Goal: Task Accomplishment & Management: Manage account settings

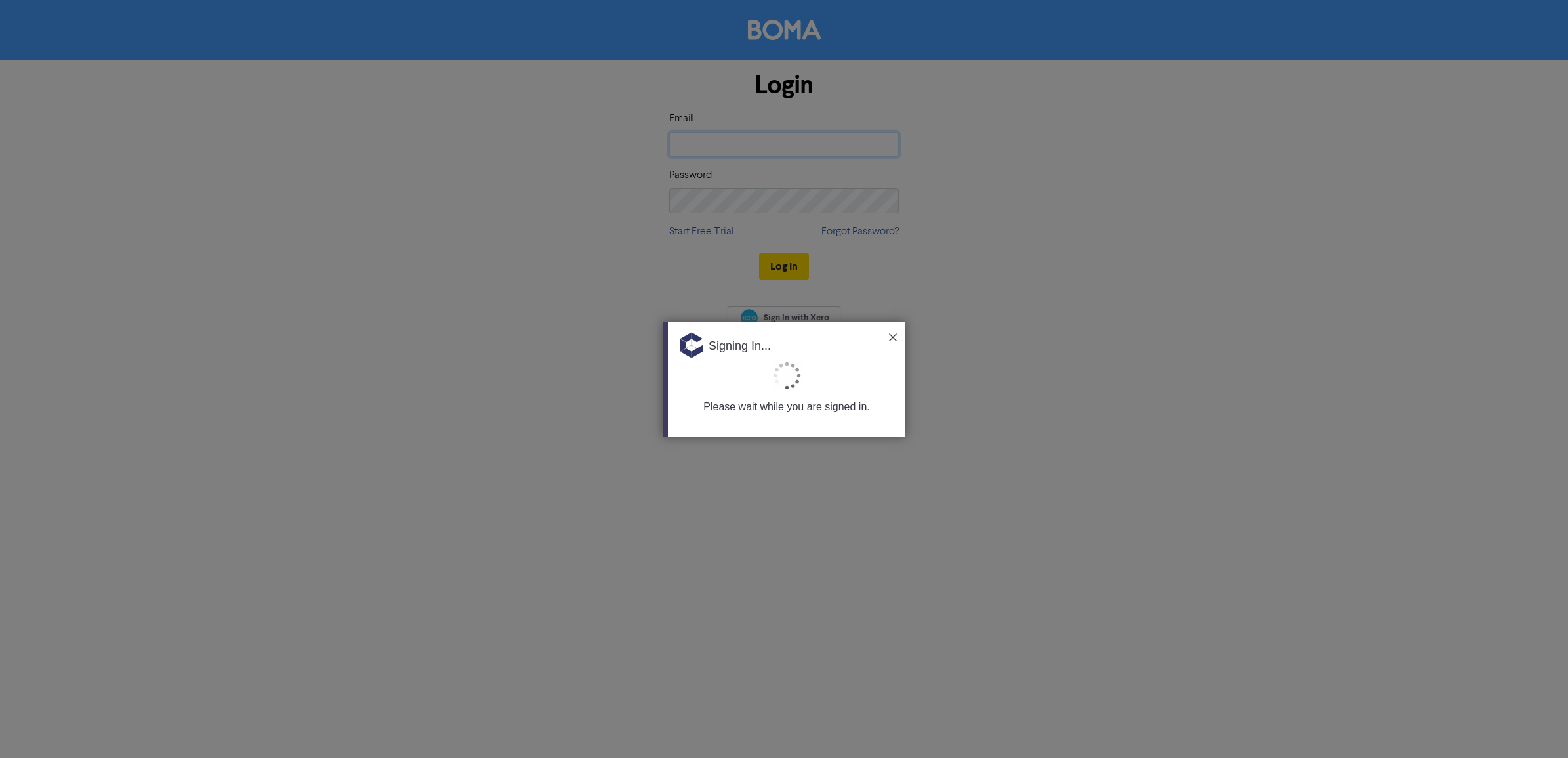
type input "[EMAIL_ADDRESS][DOMAIN_NAME]"
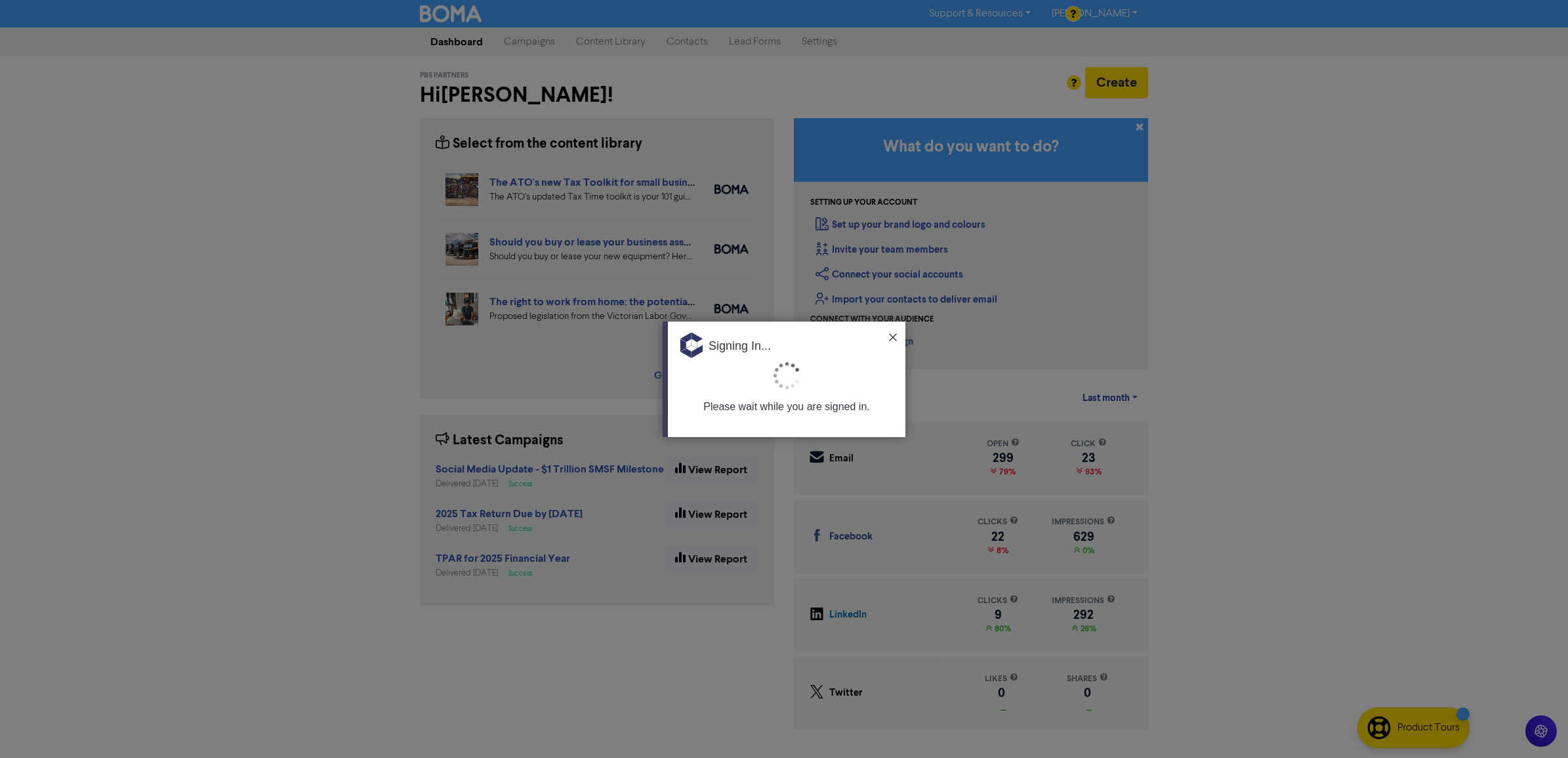
click at [894, 334] on img at bounding box center [893, 338] width 8 height 8
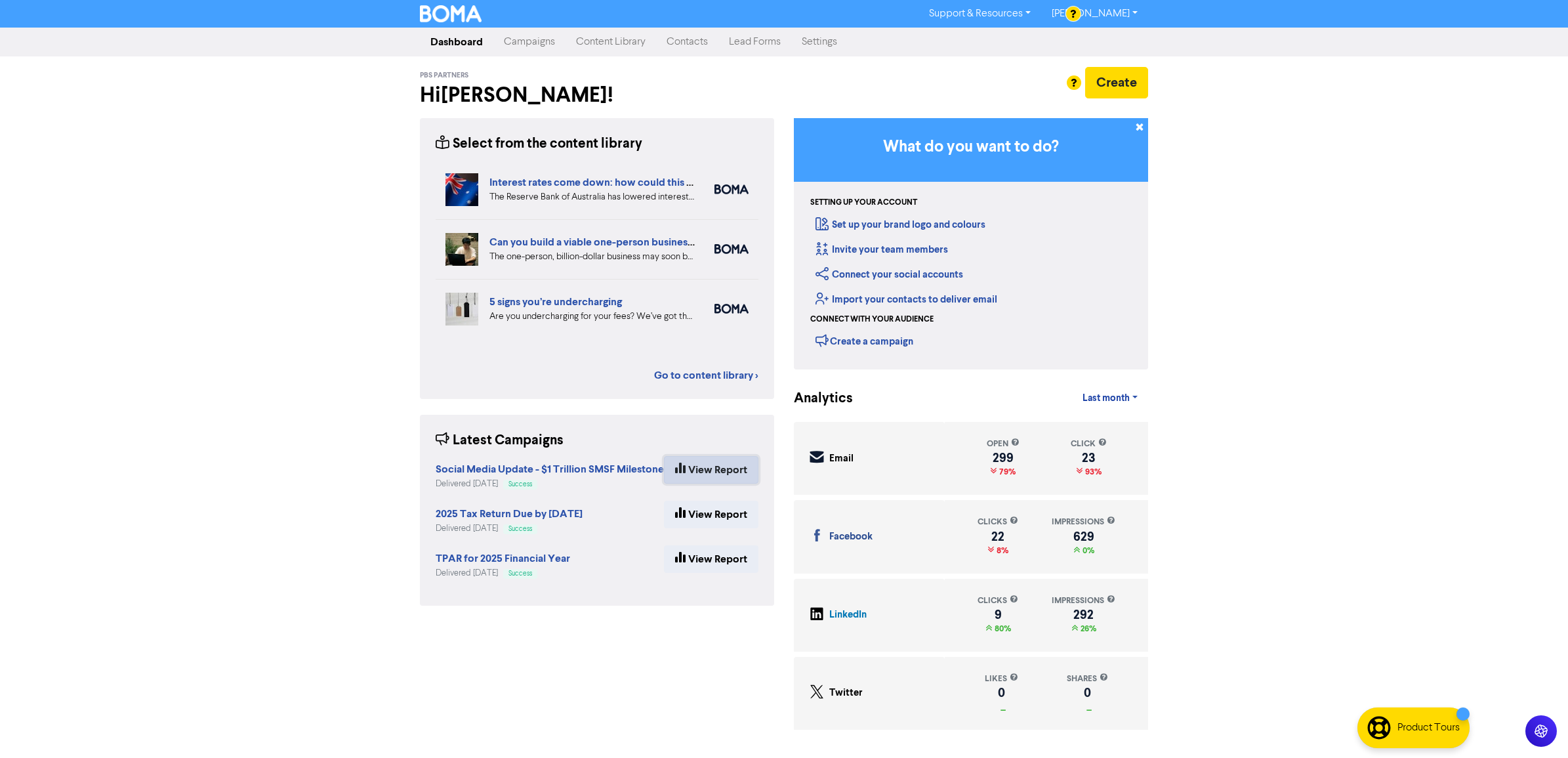
click at [705, 461] on link "View Report" at bounding box center [710, 470] width 94 height 28
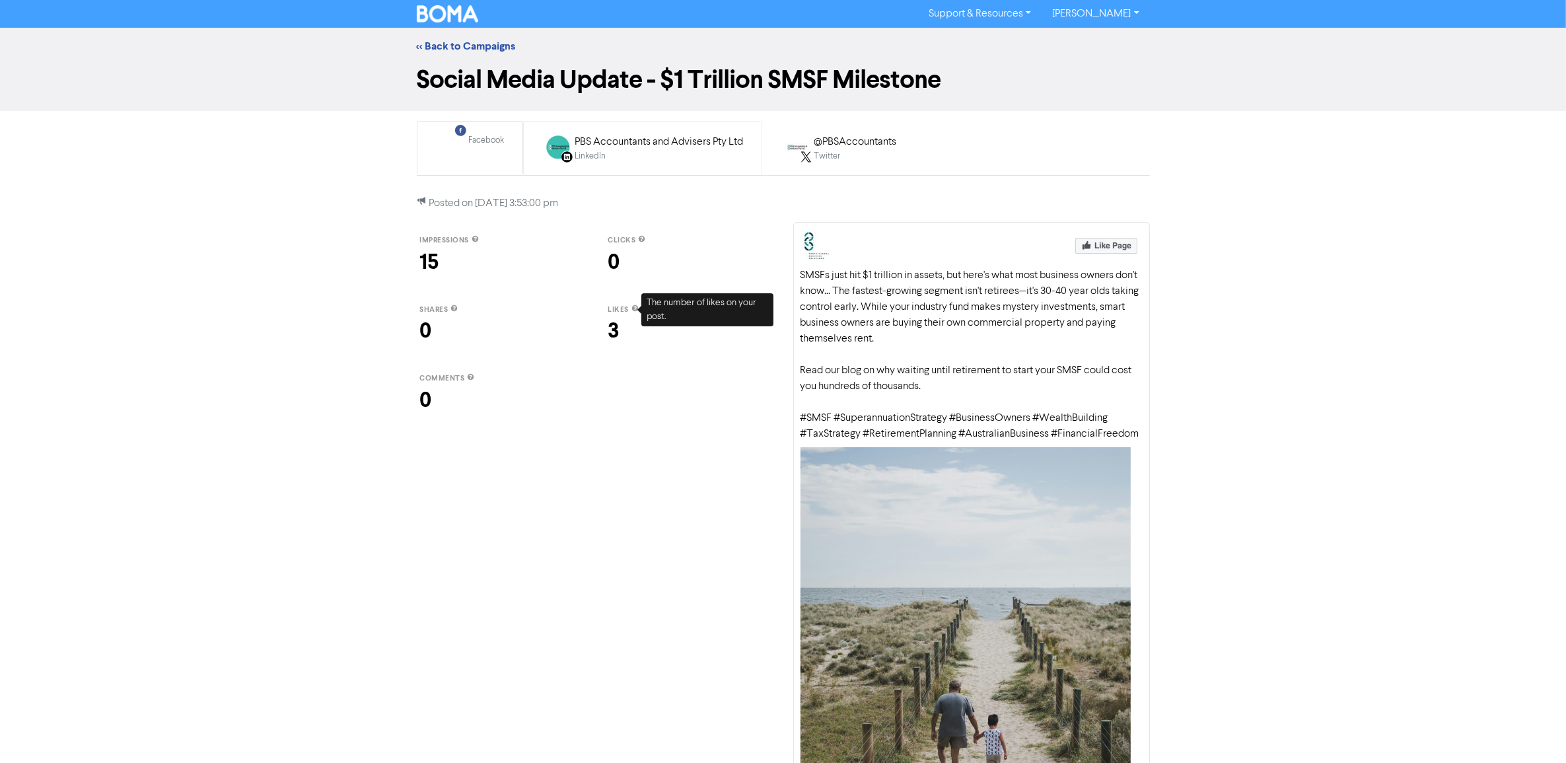
click at [596, 150] on div "LinkedIn" at bounding box center [659, 156] width 168 height 13
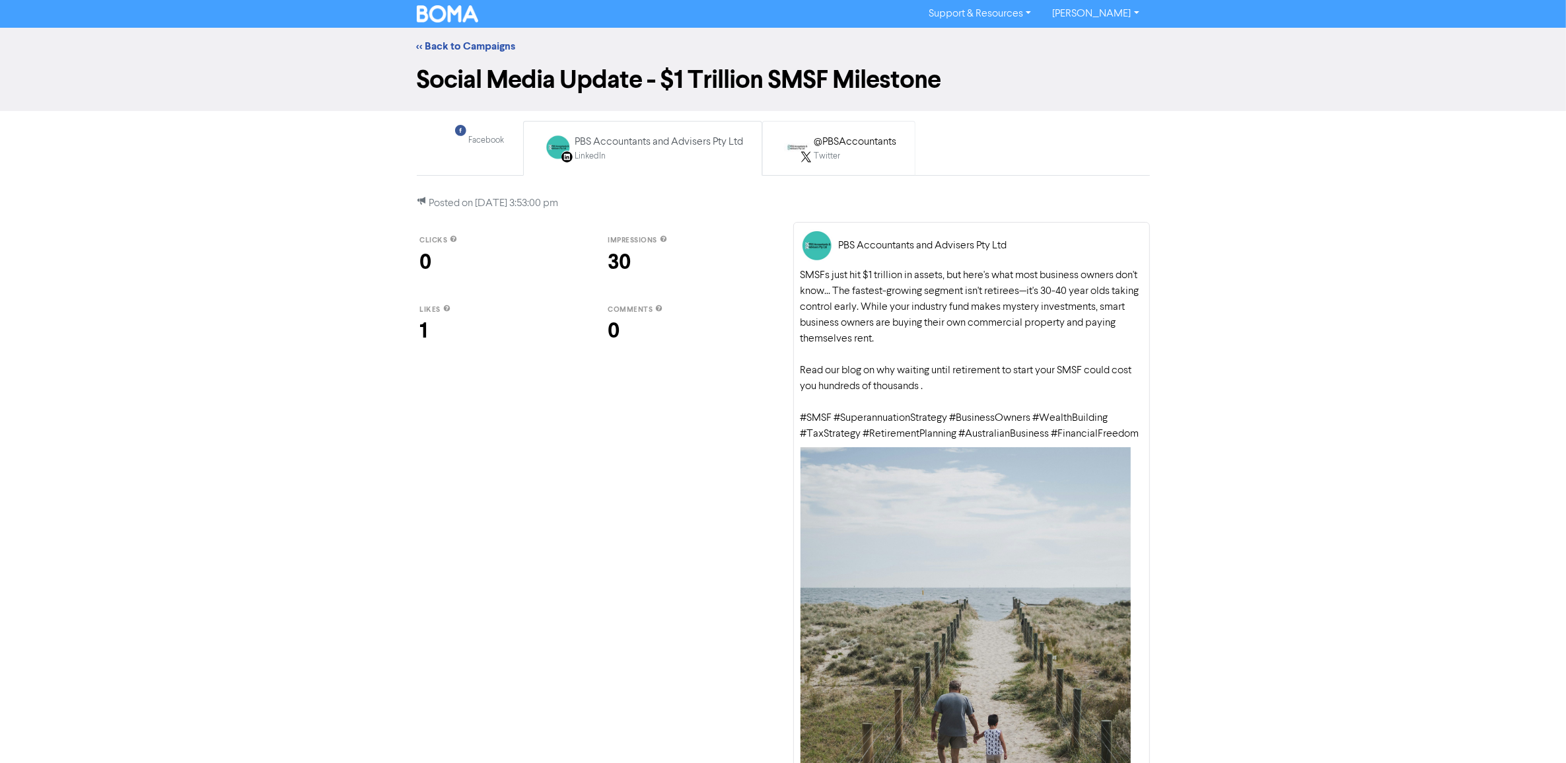
click at [865, 159] on div "Twitter" at bounding box center [855, 156] width 83 height 13
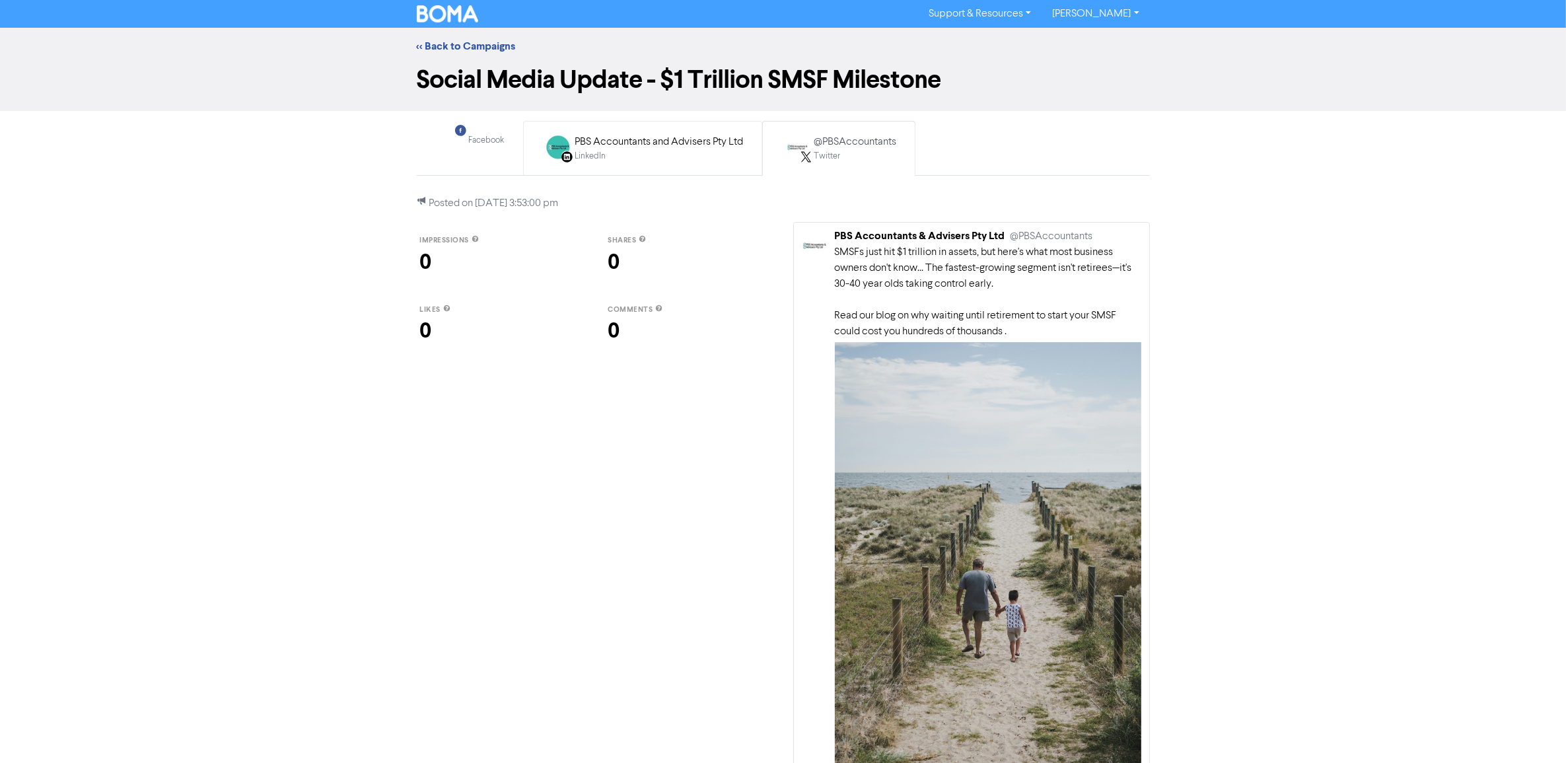
click at [691, 150] on div "LinkedIn" at bounding box center [659, 156] width 168 height 13
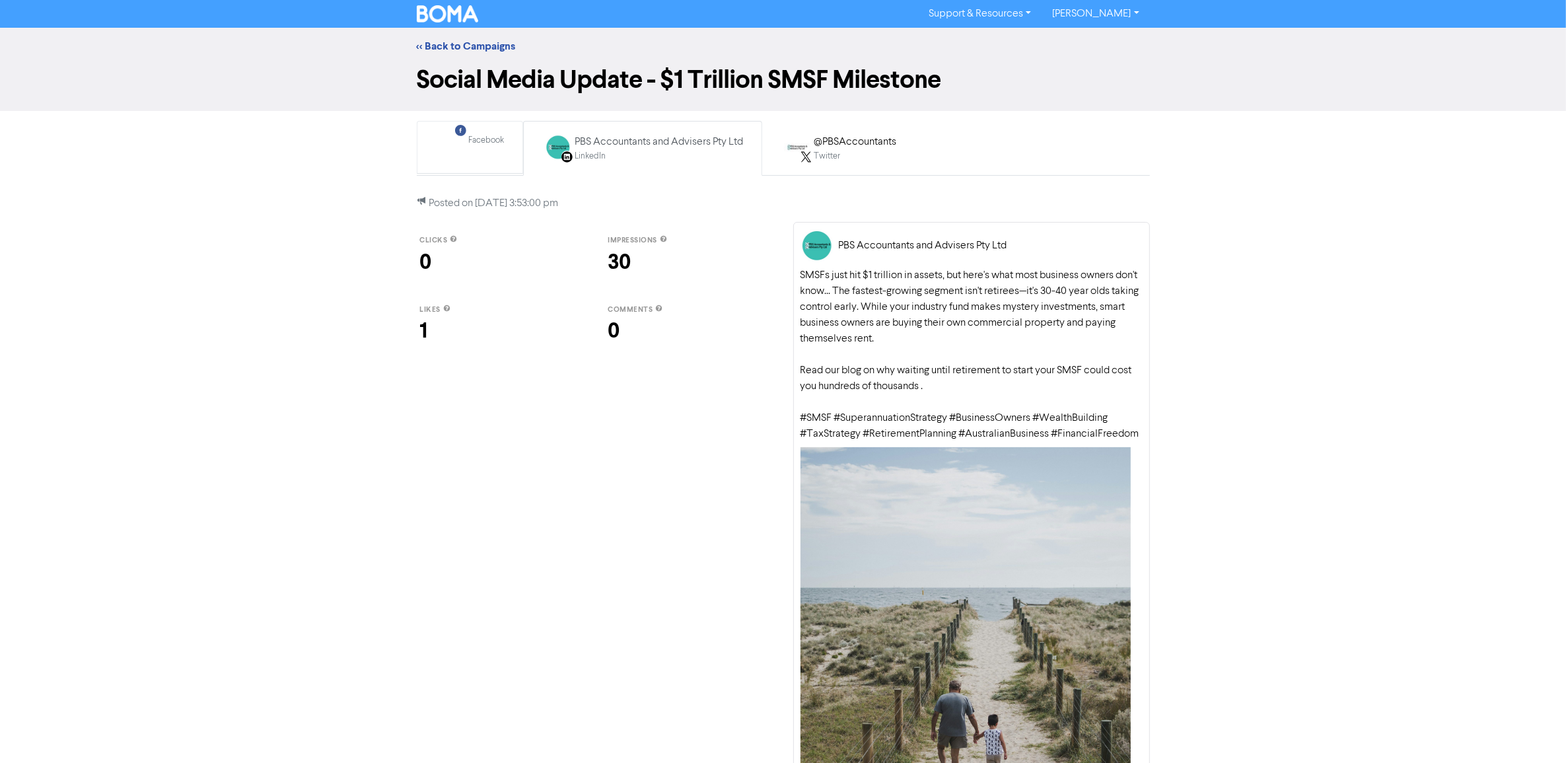
click at [462, 159] on div "Facebook Created with Sketch." at bounding box center [452, 147] width 26 height 26
click at [433, 41] on link "<< Back to Campaigns" at bounding box center [466, 46] width 99 height 13
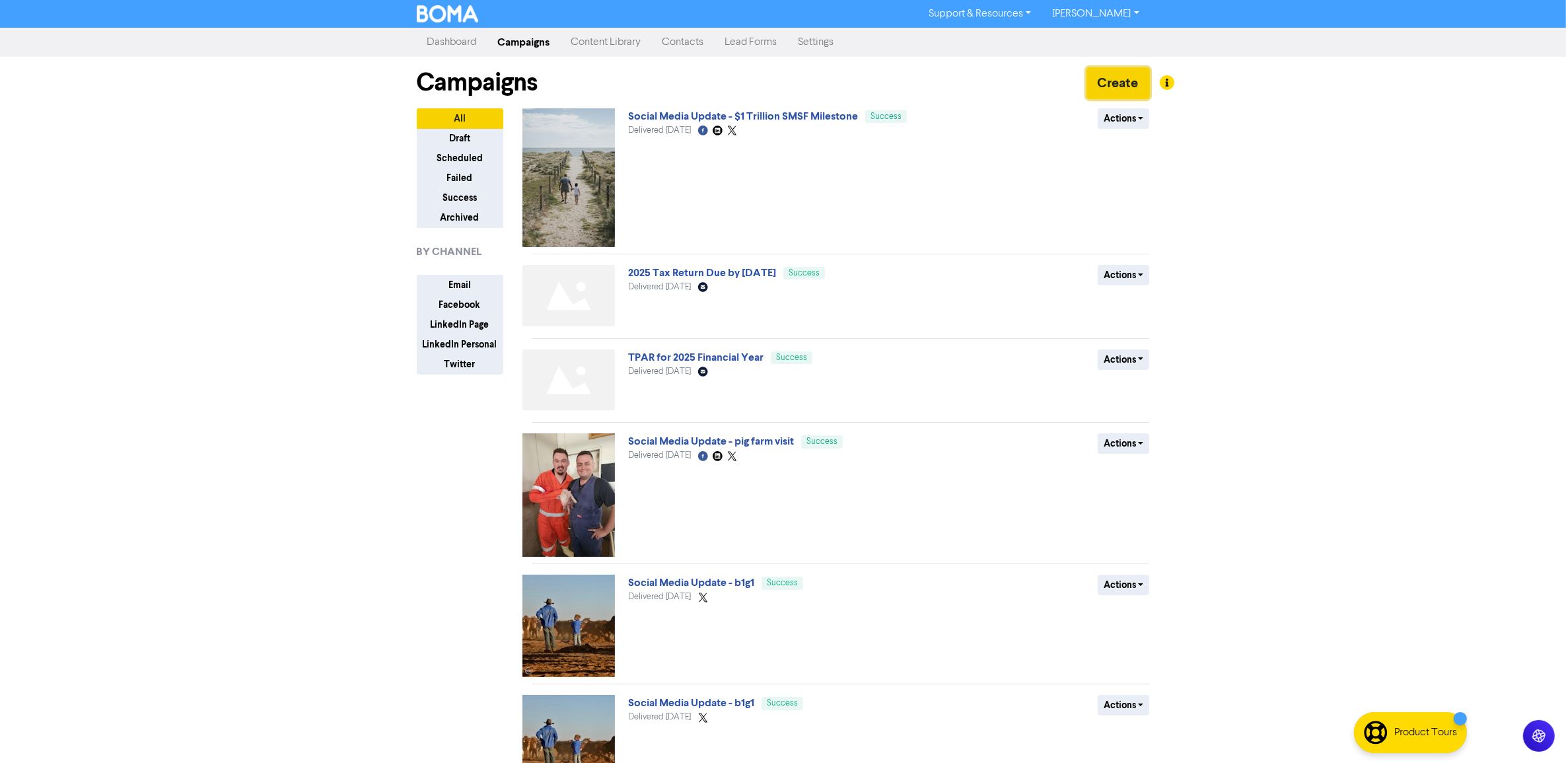
click at [1115, 90] on button "Create" at bounding box center [1118, 83] width 63 height 32
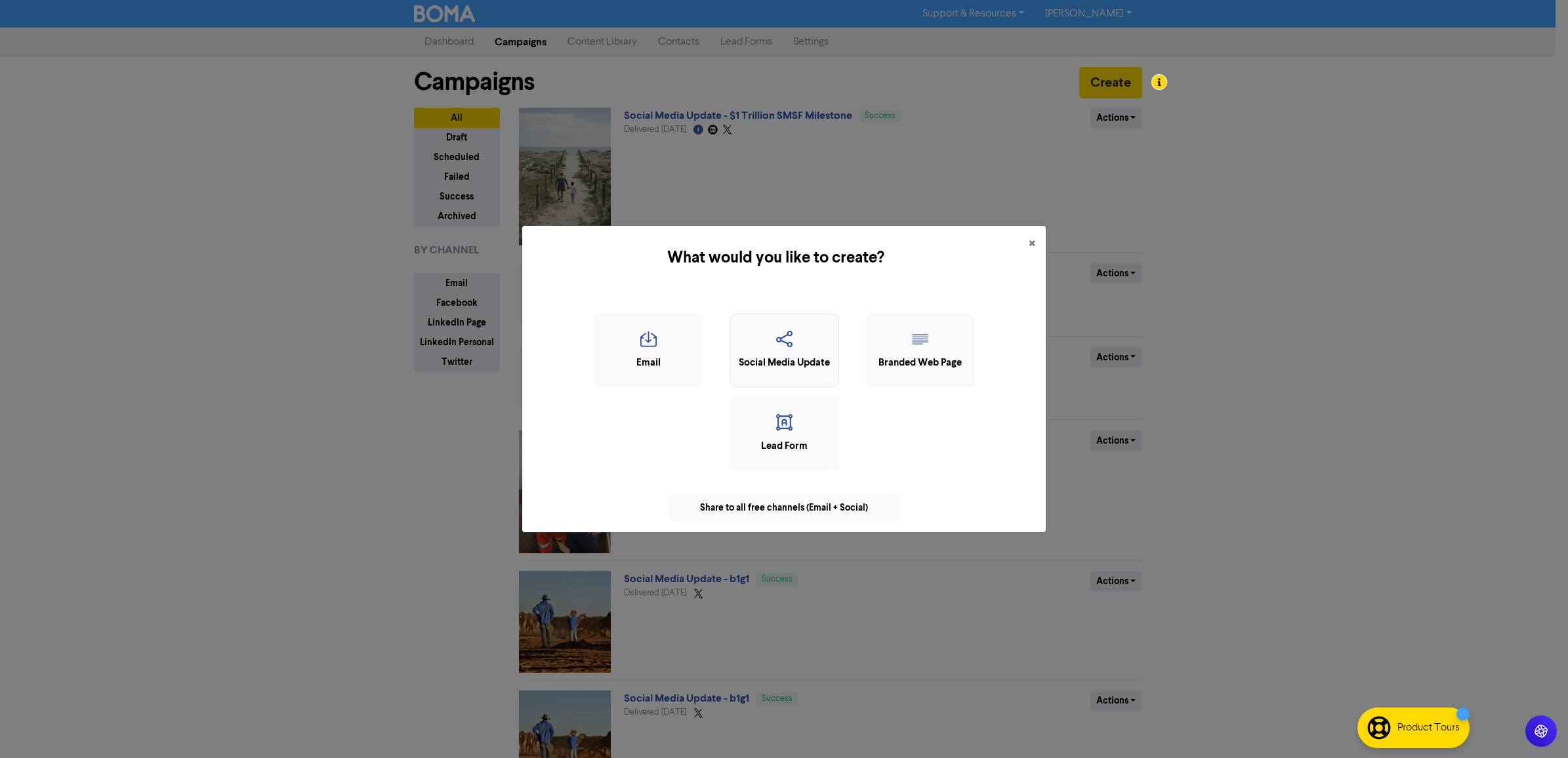
click at [782, 352] on icon "button" at bounding box center [784, 343] width 95 height 25
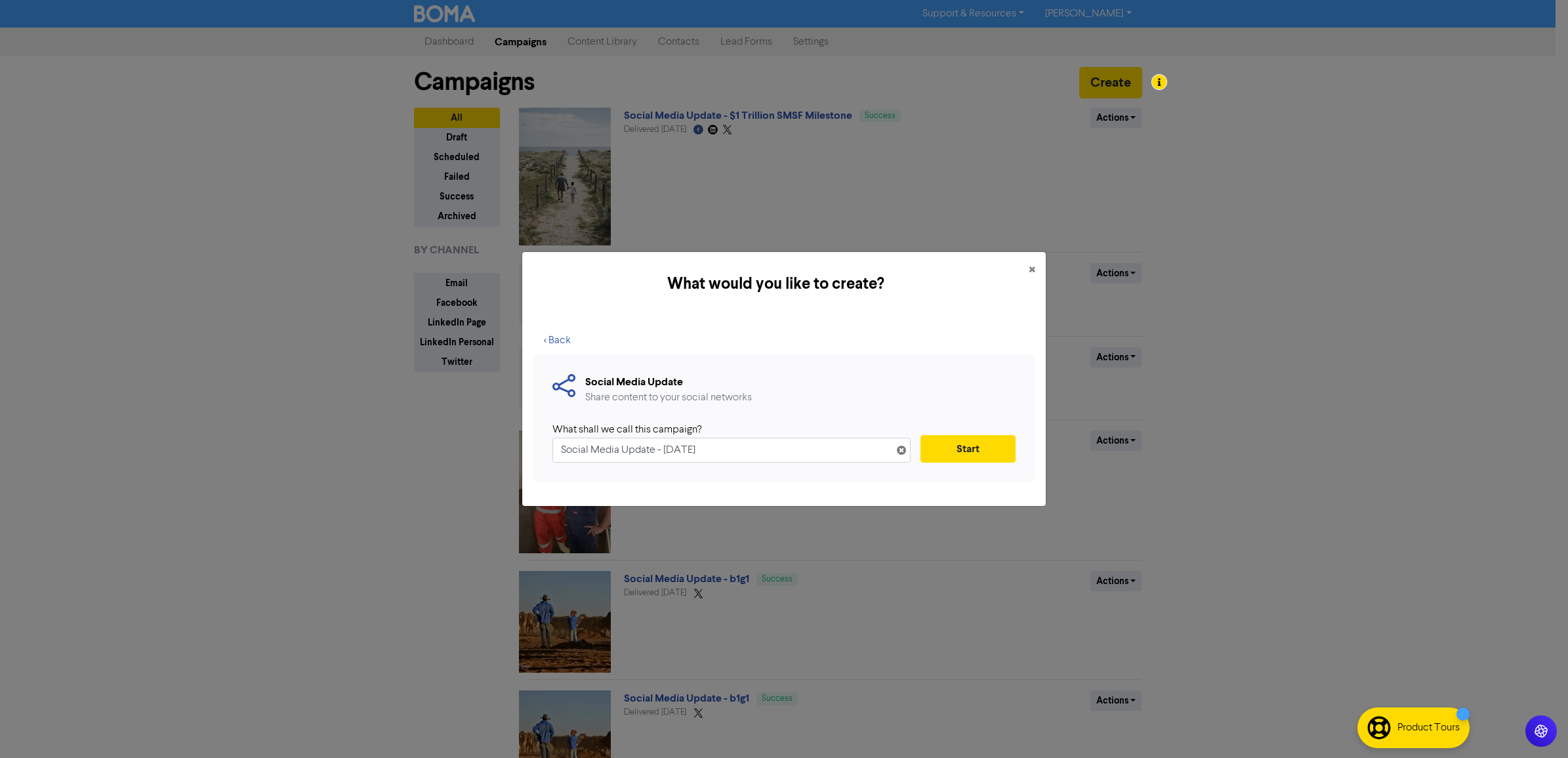
drag, startPoint x: 759, startPoint y: 460, endPoint x: 743, endPoint y: 435, distance: 29.7
click at [670, 448] on input "Social Media Update - [DATE]" at bounding box center [731, 450] width 358 height 25
type input "Social Media Update - B1G1"
click at [967, 444] on button "Start" at bounding box center [968, 449] width 95 height 28
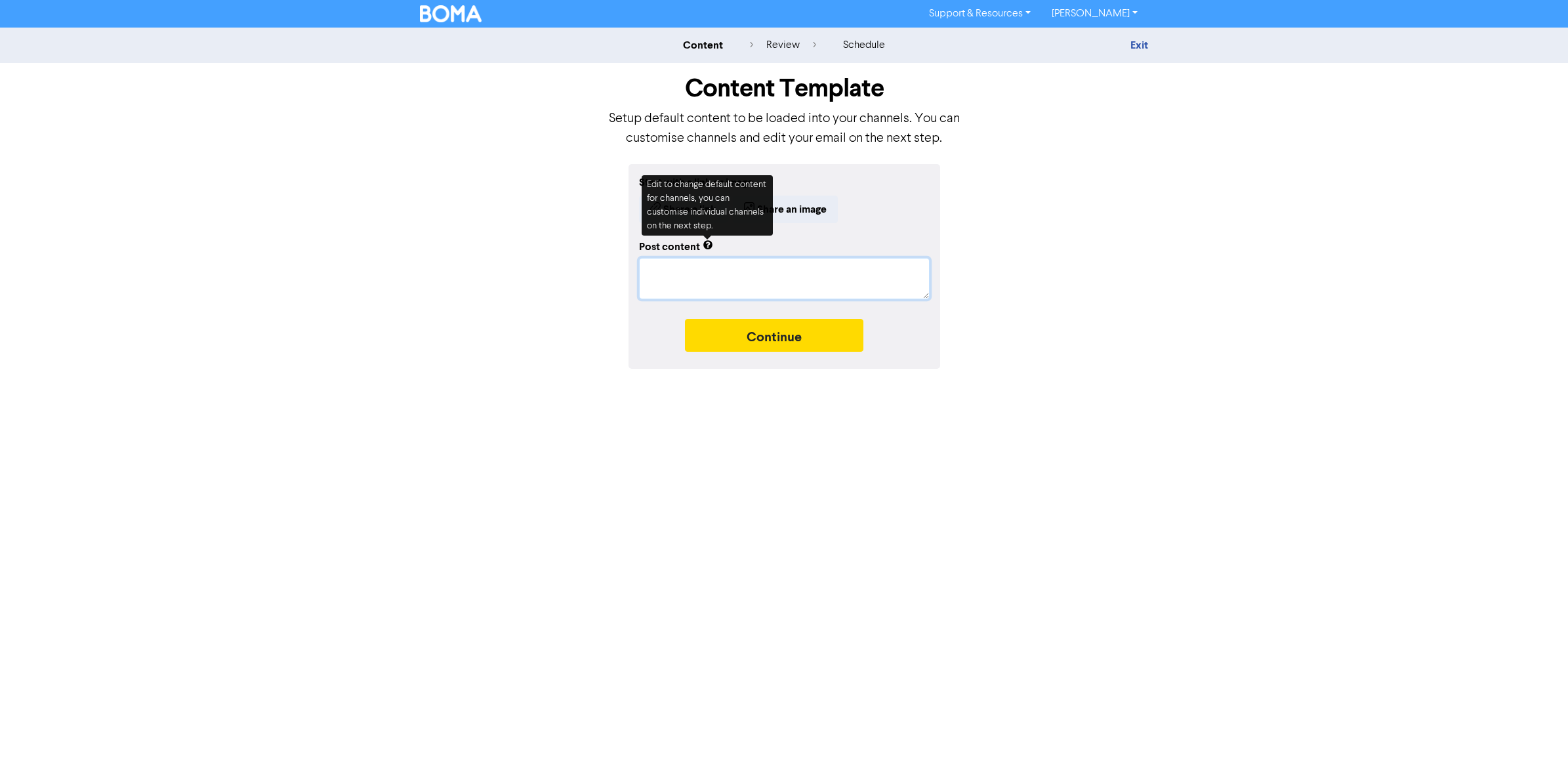
click at [702, 270] on textarea at bounding box center [784, 279] width 291 height 42
click at [683, 274] on textarea at bounding box center [784, 279] width 291 height 42
click at [672, 283] on textarea at bounding box center [784, 279] width 291 height 42
type textarea "x"
type textarea "2"
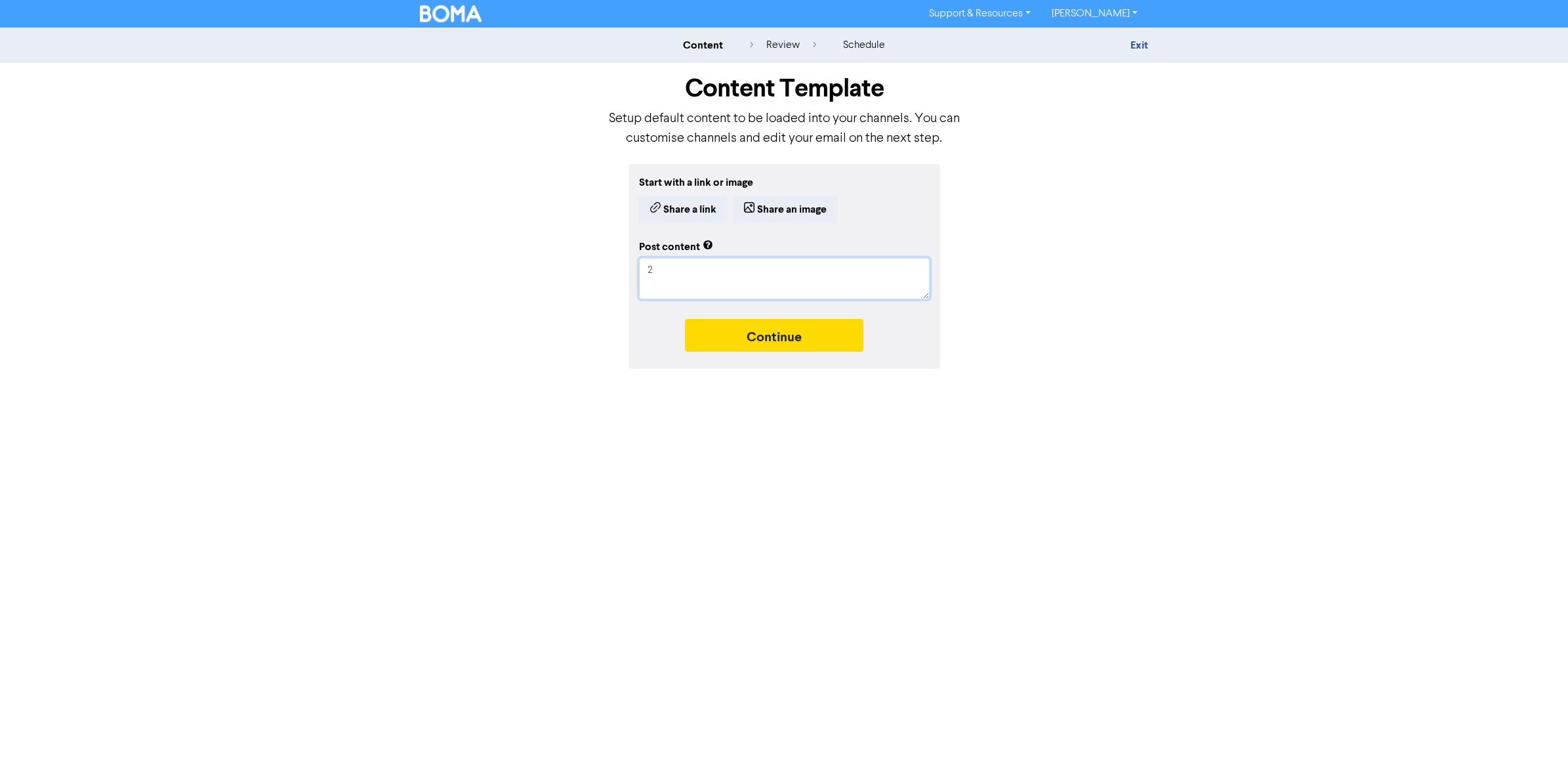
type textarea "x"
type textarea "20"
type textarea "x"
type textarea "204"
type textarea "x"
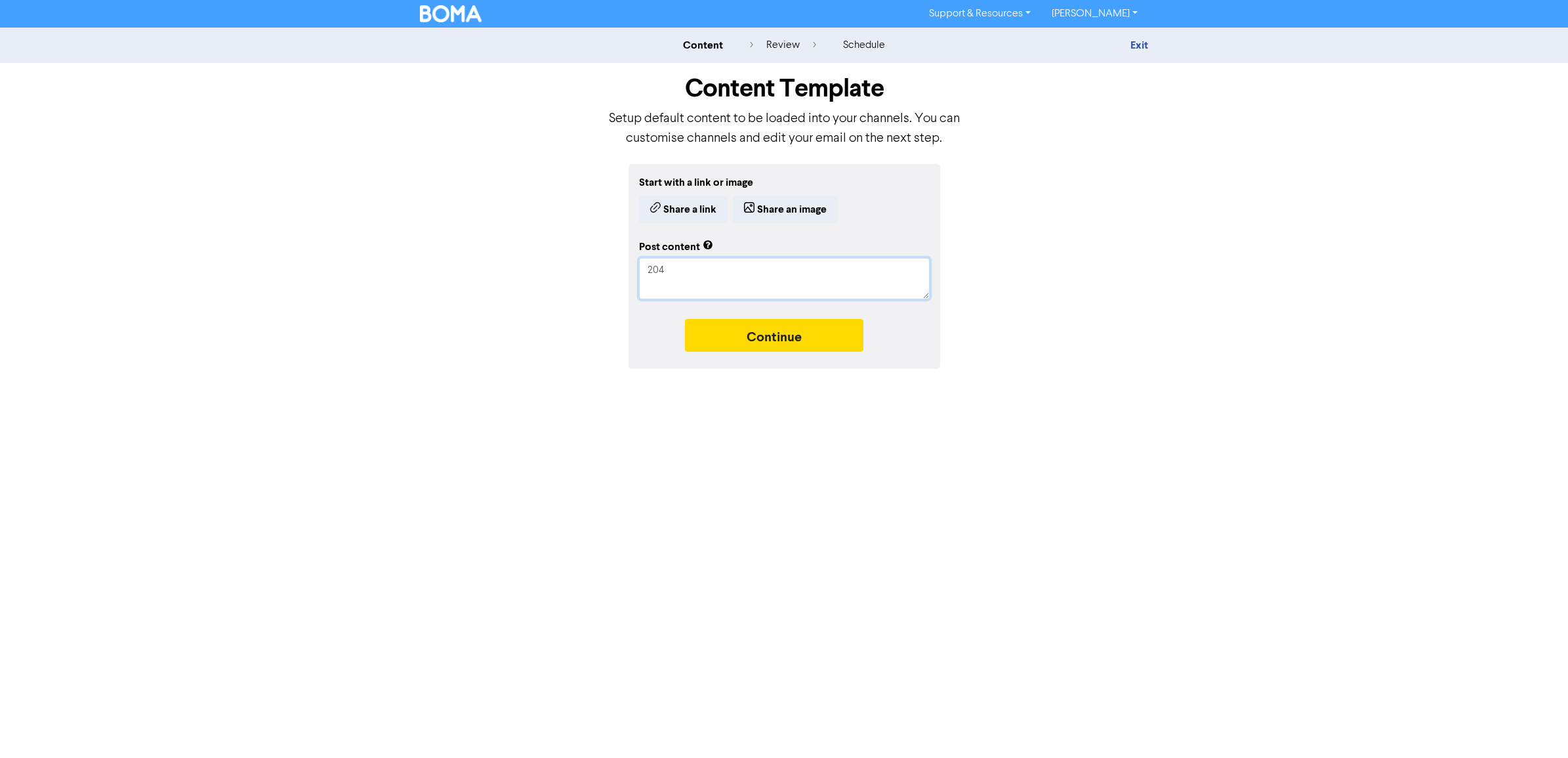
type textarea "204"
type textarea "x"
type textarea "204 d"
type textarea "x"
type textarea "204 da"
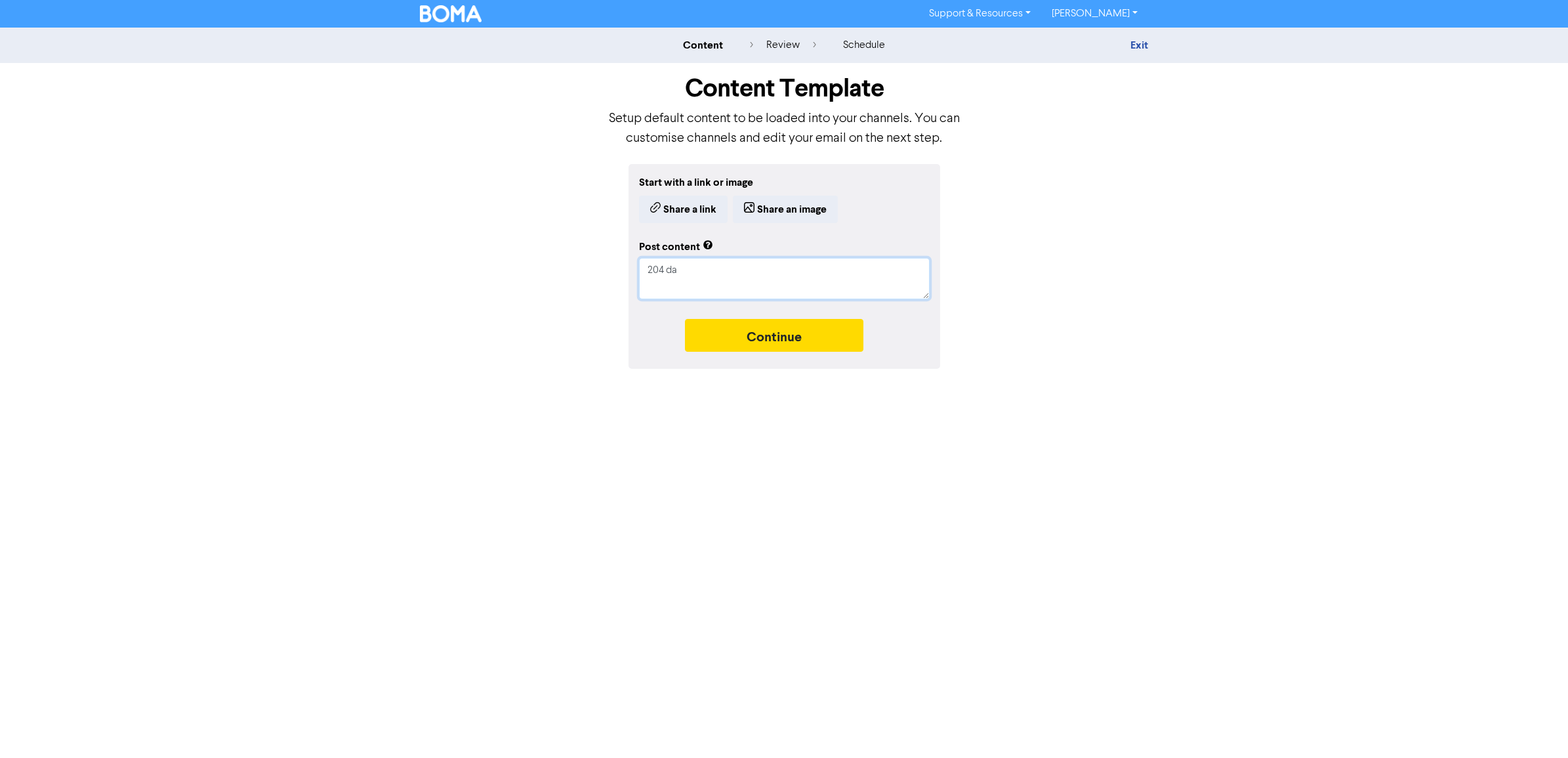
type textarea "x"
type textarea "204 day"
type textarea "x"
type textarea "204 days"
type textarea "x"
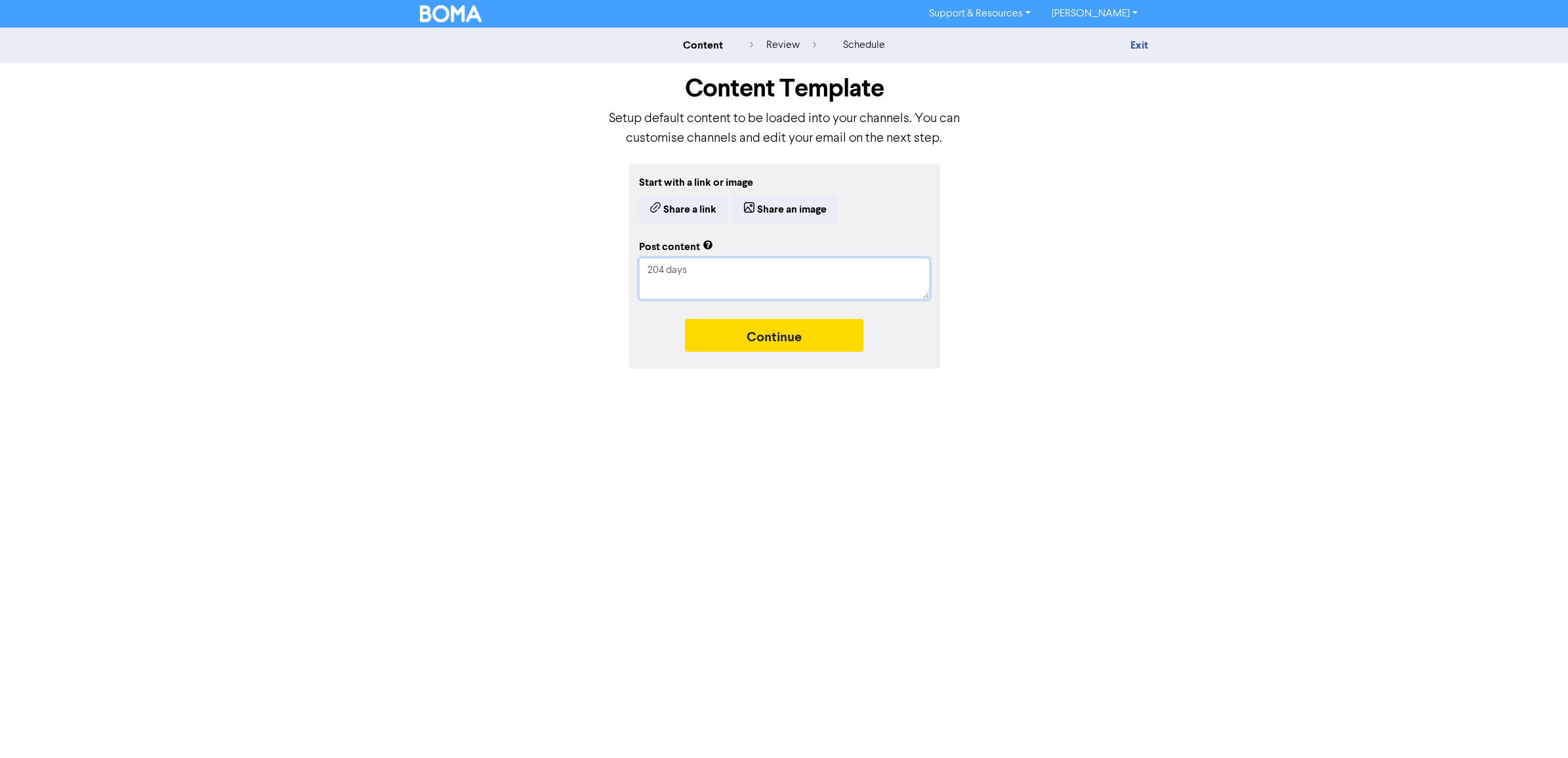
type textarea "204 days"
type textarea "x"
type textarea "204 days o"
type textarea "x"
type textarea "204 days of"
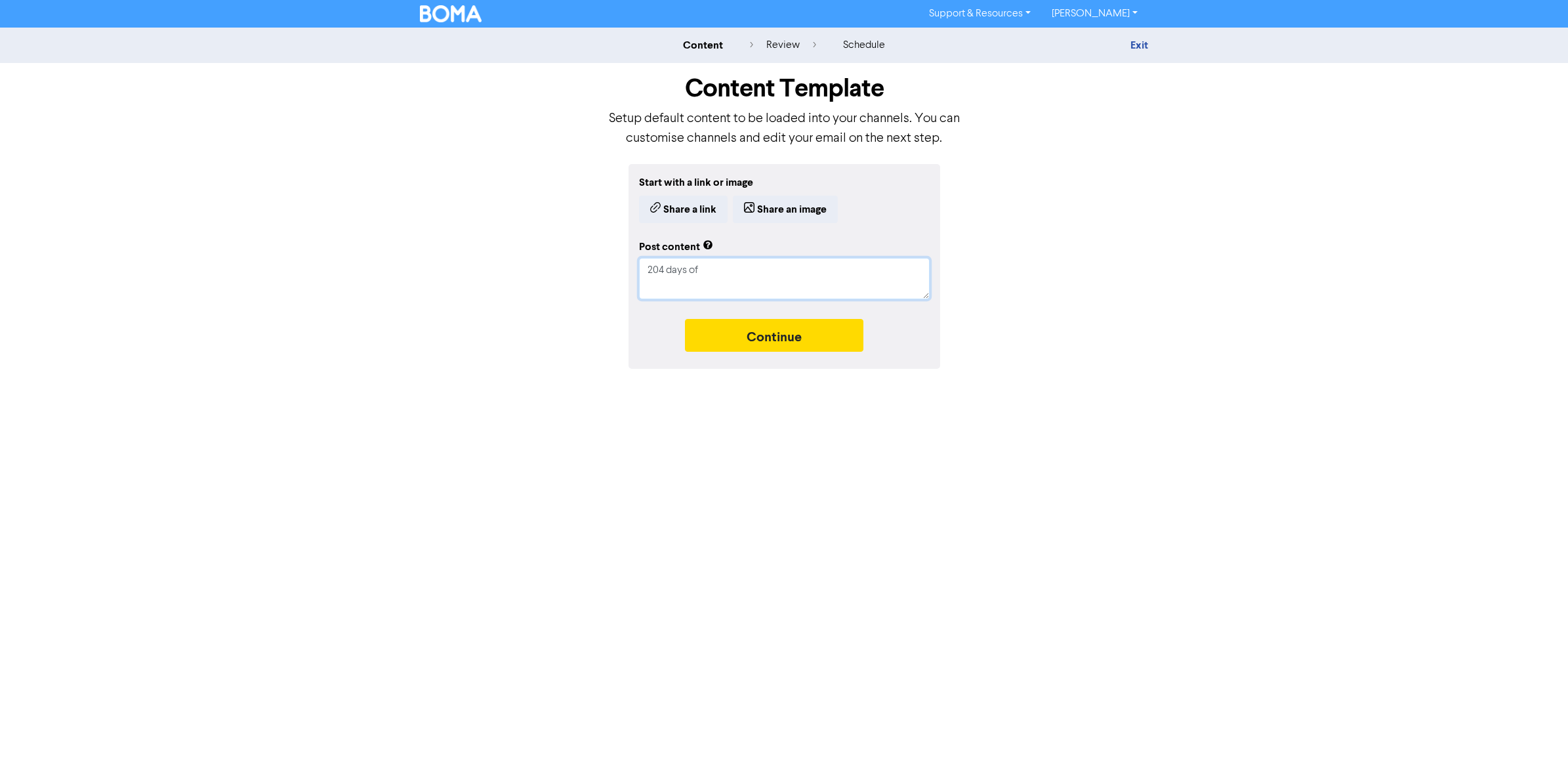
type textarea "x"
type textarea "204 days of"
type textarea "x"
type textarea "204 days of e"
type textarea "x"
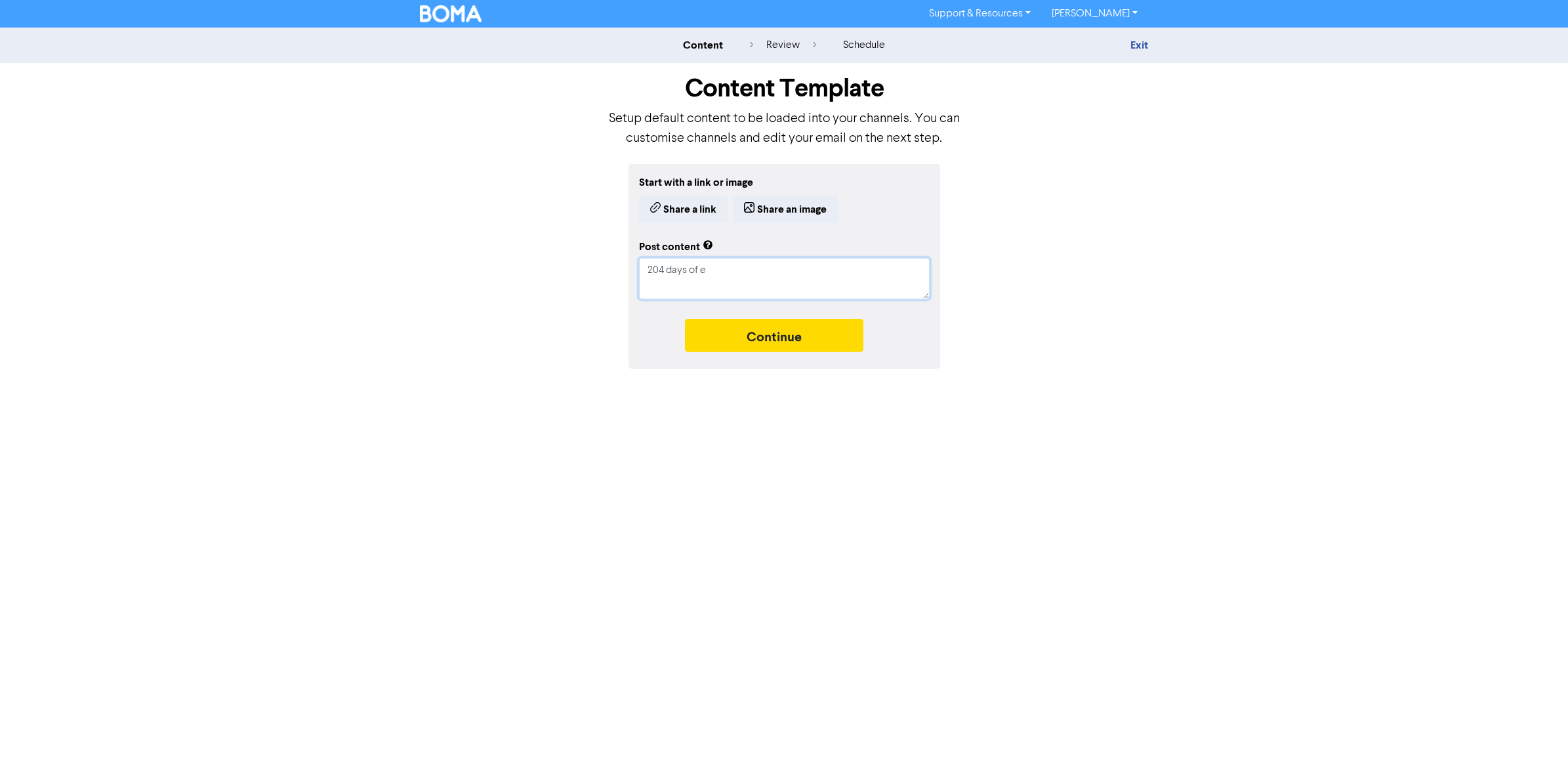
type textarea "204 days of es"
type textarea "x"
type textarea "204 days of ess"
type textarea "x"
type textarea "204 days of esst"
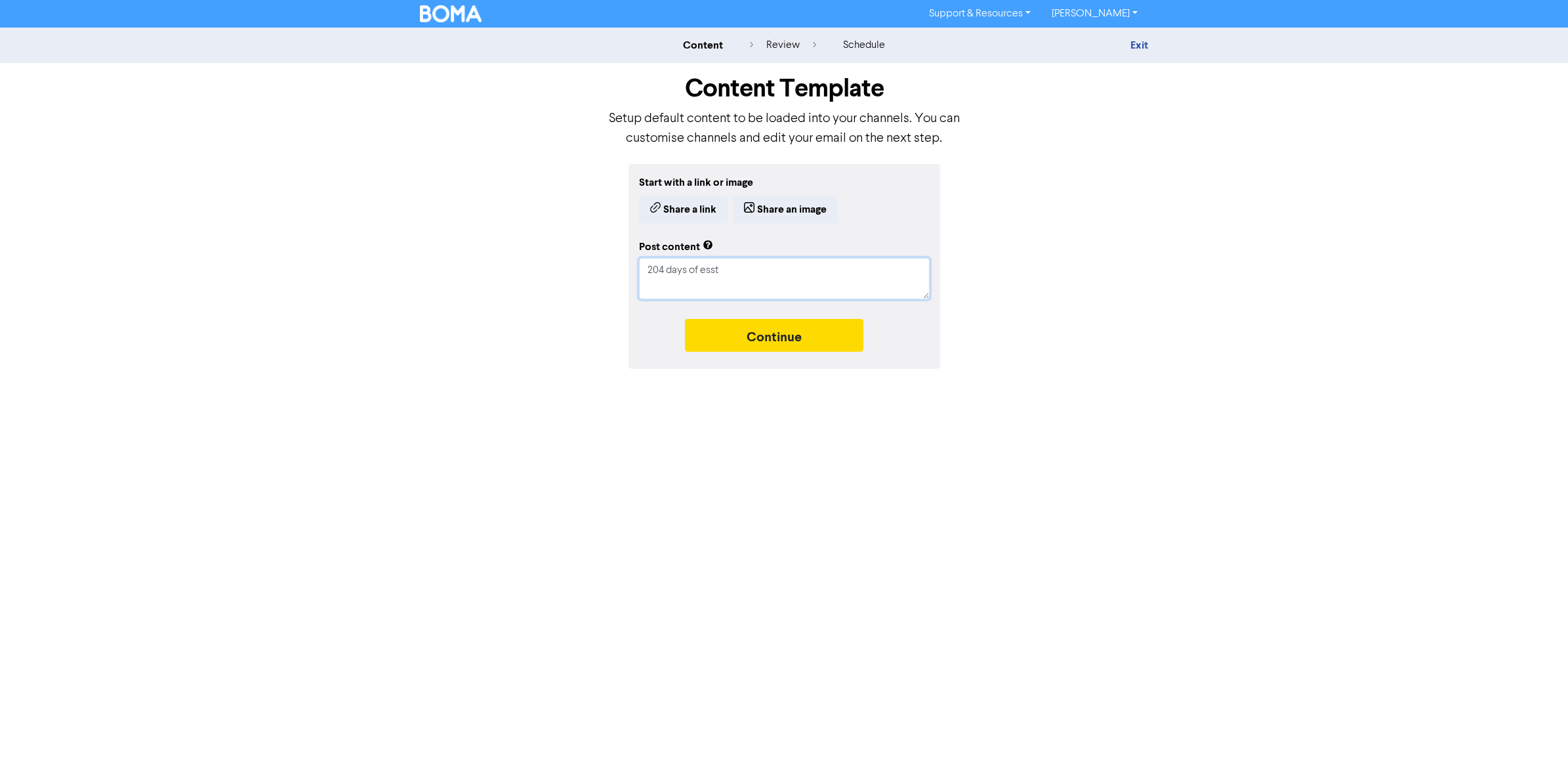
type textarea "x"
type textarea "204 days of ess"
type textarea "x"
type textarea "204 days of esse"
type textarea "x"
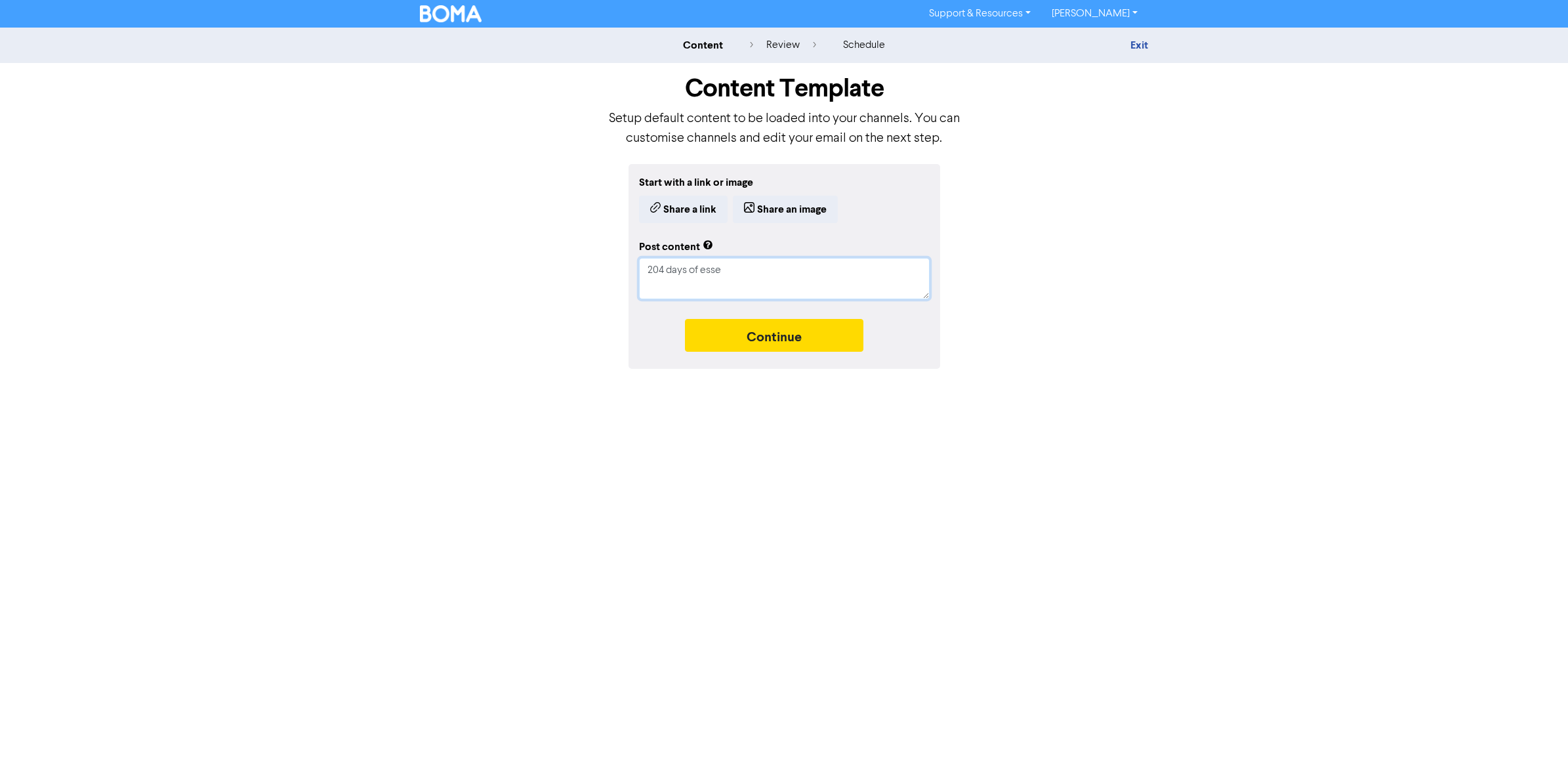
type textarea "204 days of [GEOGRAPHIC_DATA]"
type textarea "x"
type textarea "204 days of essent"
type textarea "x"
type textarea "204 days of essenti"
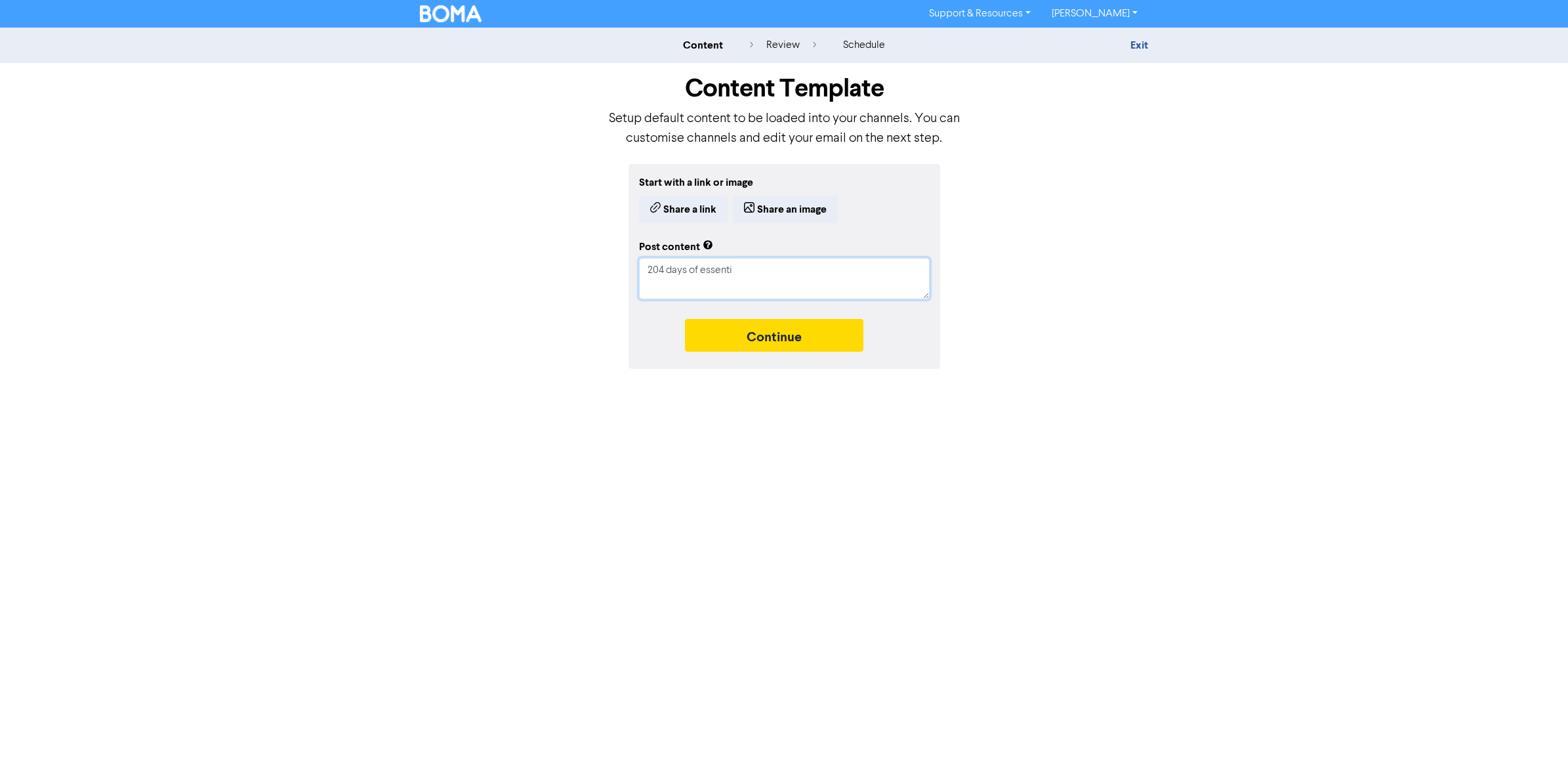
type textarea "x"
type textarea "204 days of essentia"
type textarea "x"
type textarea "204 days of essential"
type textarea "x"
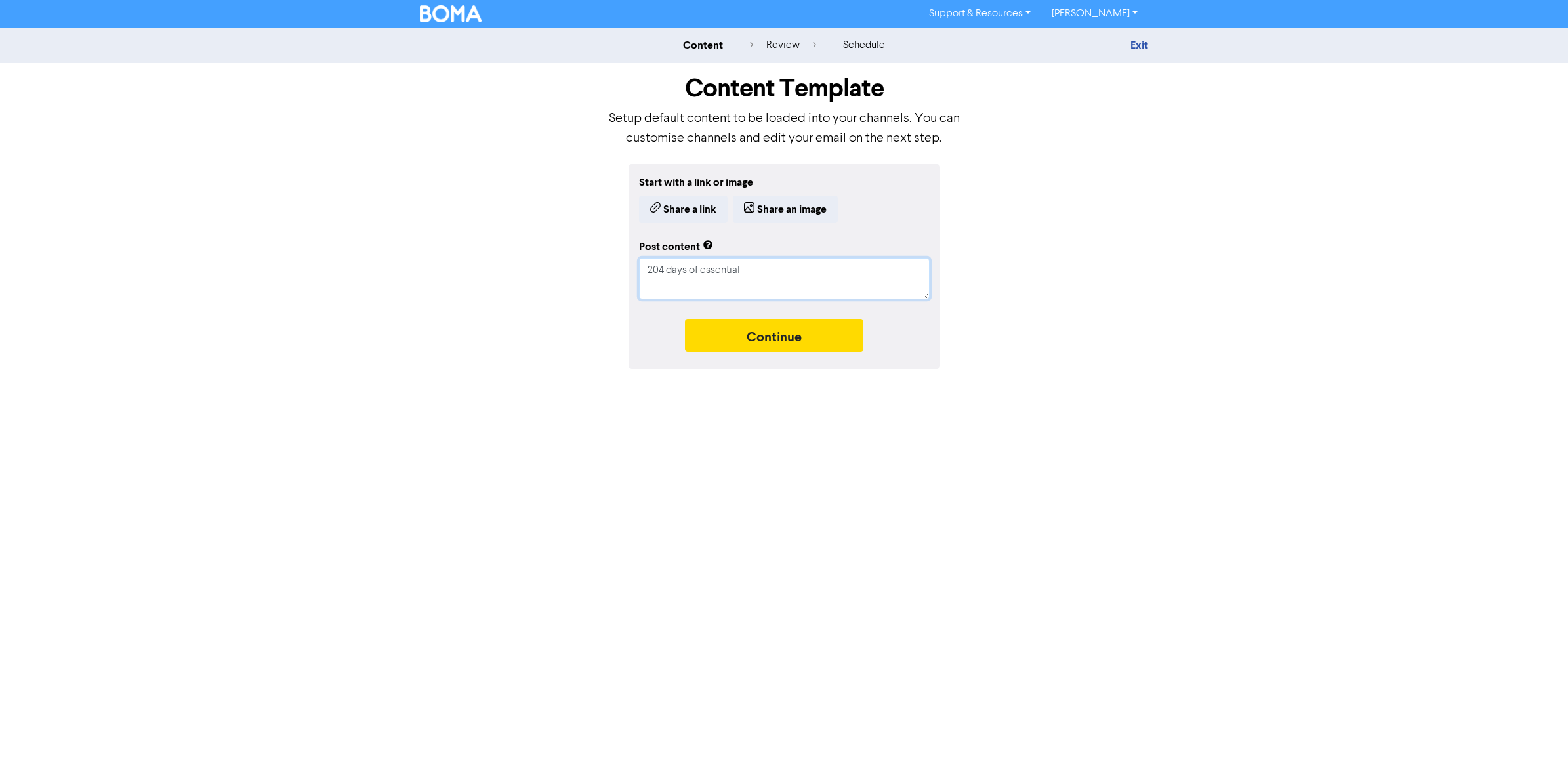
type textarea "204 days of essential"
type textarea "x"
type textarea "204 days of essential hu"
type textarea "x"
type textarea "204 days of essential [PERSON_NAME]"
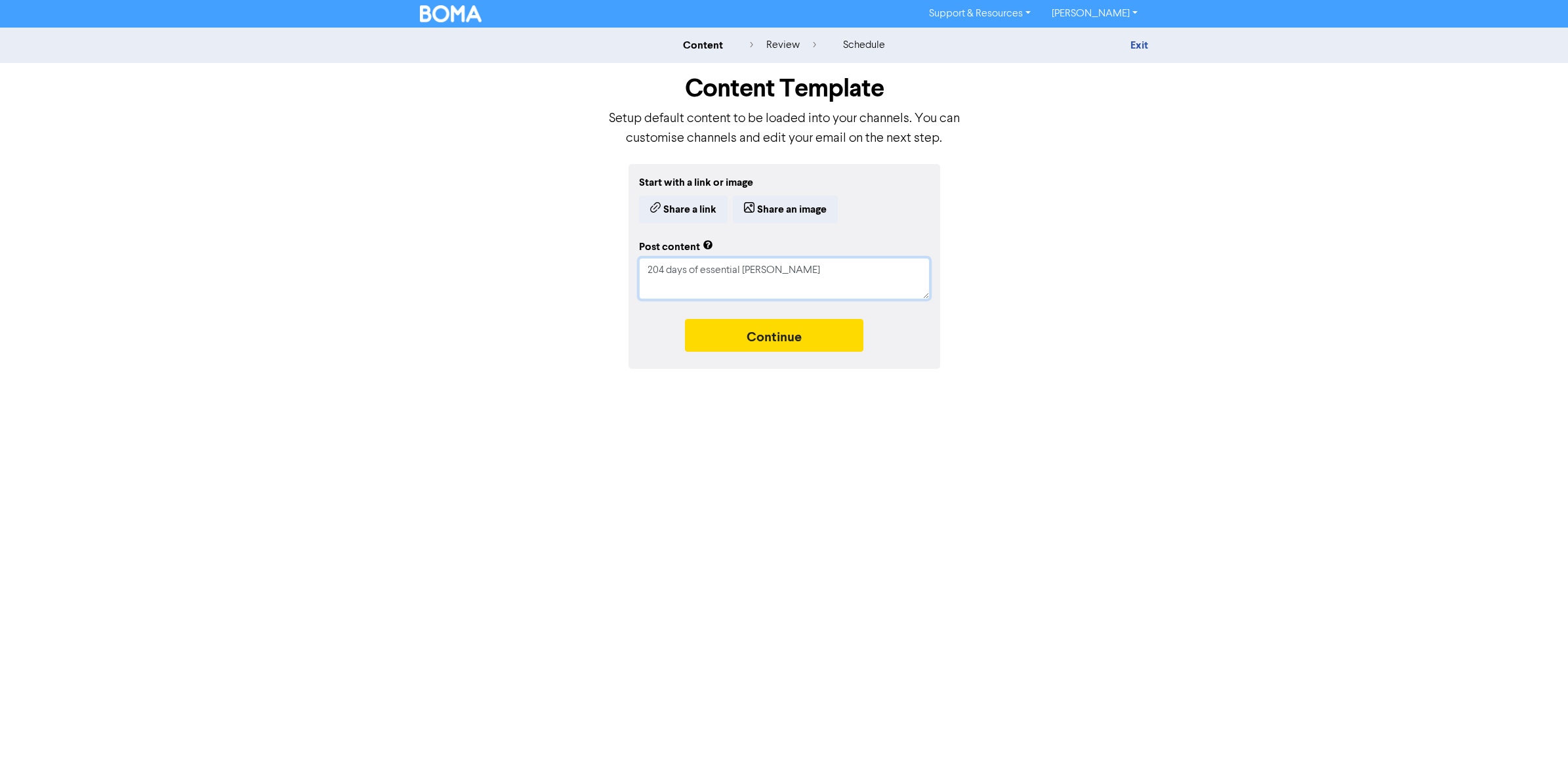
type textarea "x"
type textarea "204 days of essential huose"
type textarea "x"
type textarea "204 days of essential huoseh"
type textarea "x"
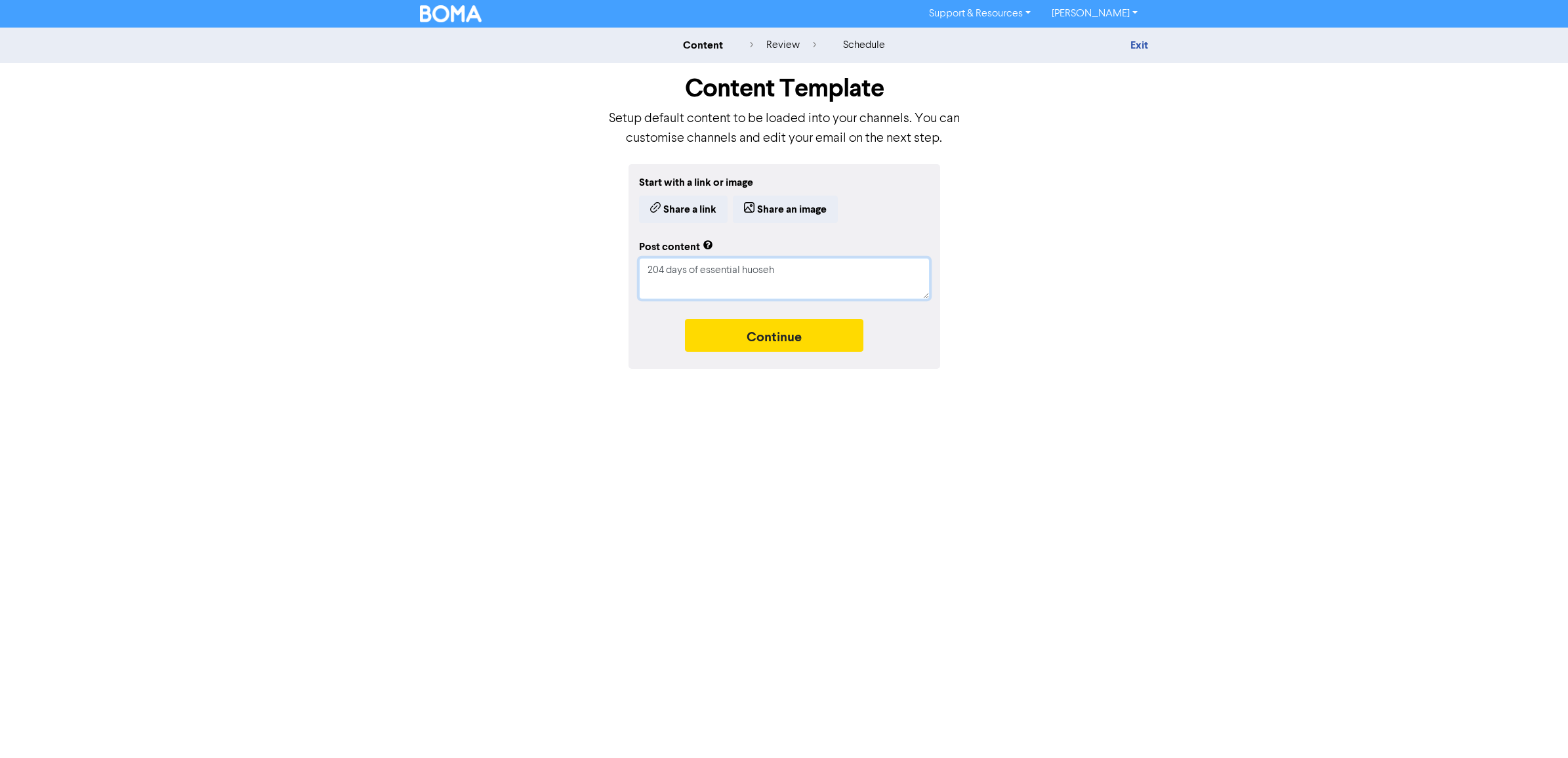
type textarea "204 days of essential huoseho"
type textarea "x"
type textarea "204 days of essential huosehol"
type textarea "x"
type textarea "204 days of essential huosehold"
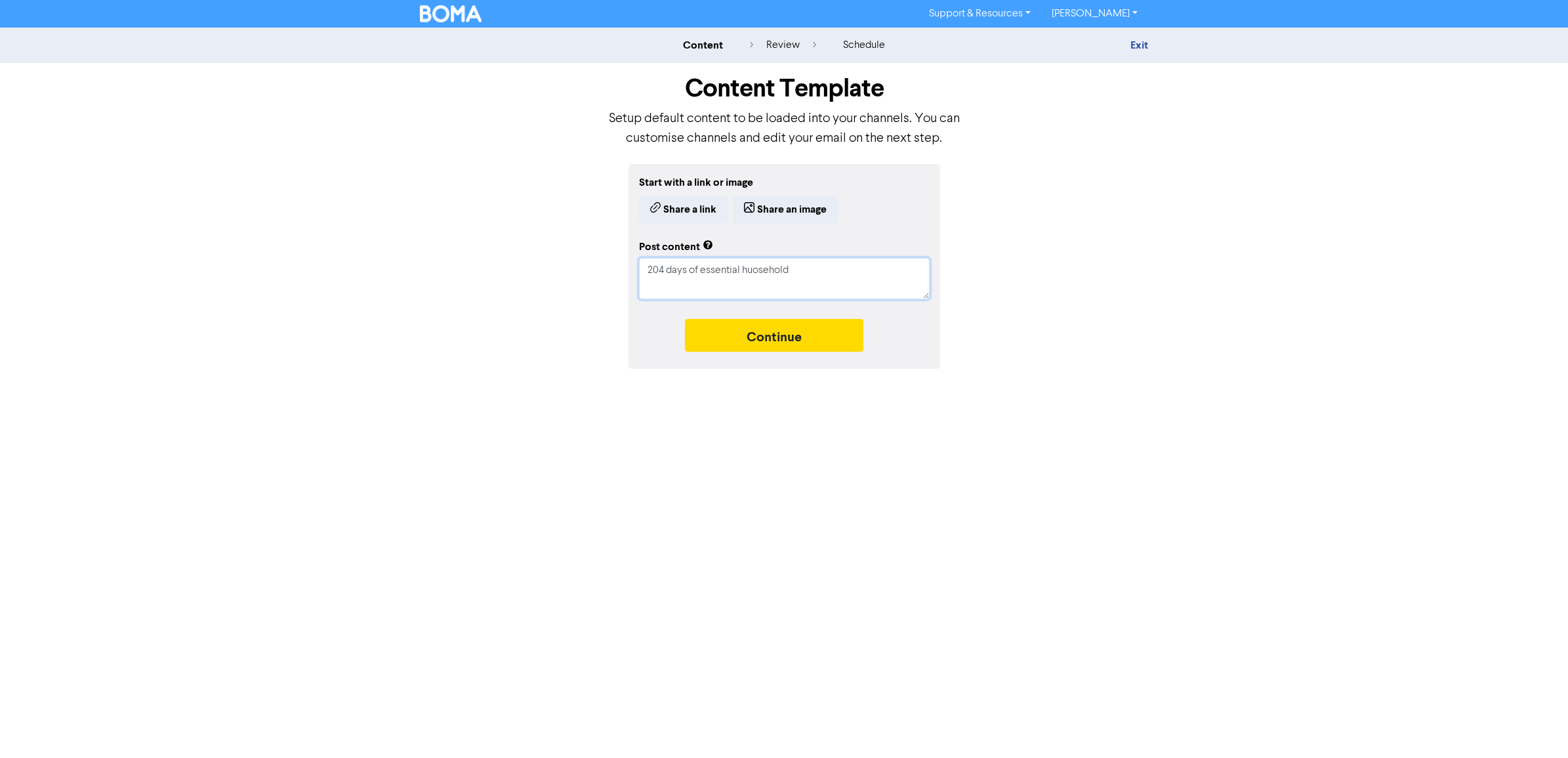
type textarea "x"
type textarea "204 days of essential huosehold"
type textarea "x"
type textarea "204 days of essential huosehold i"
type textarea "x"
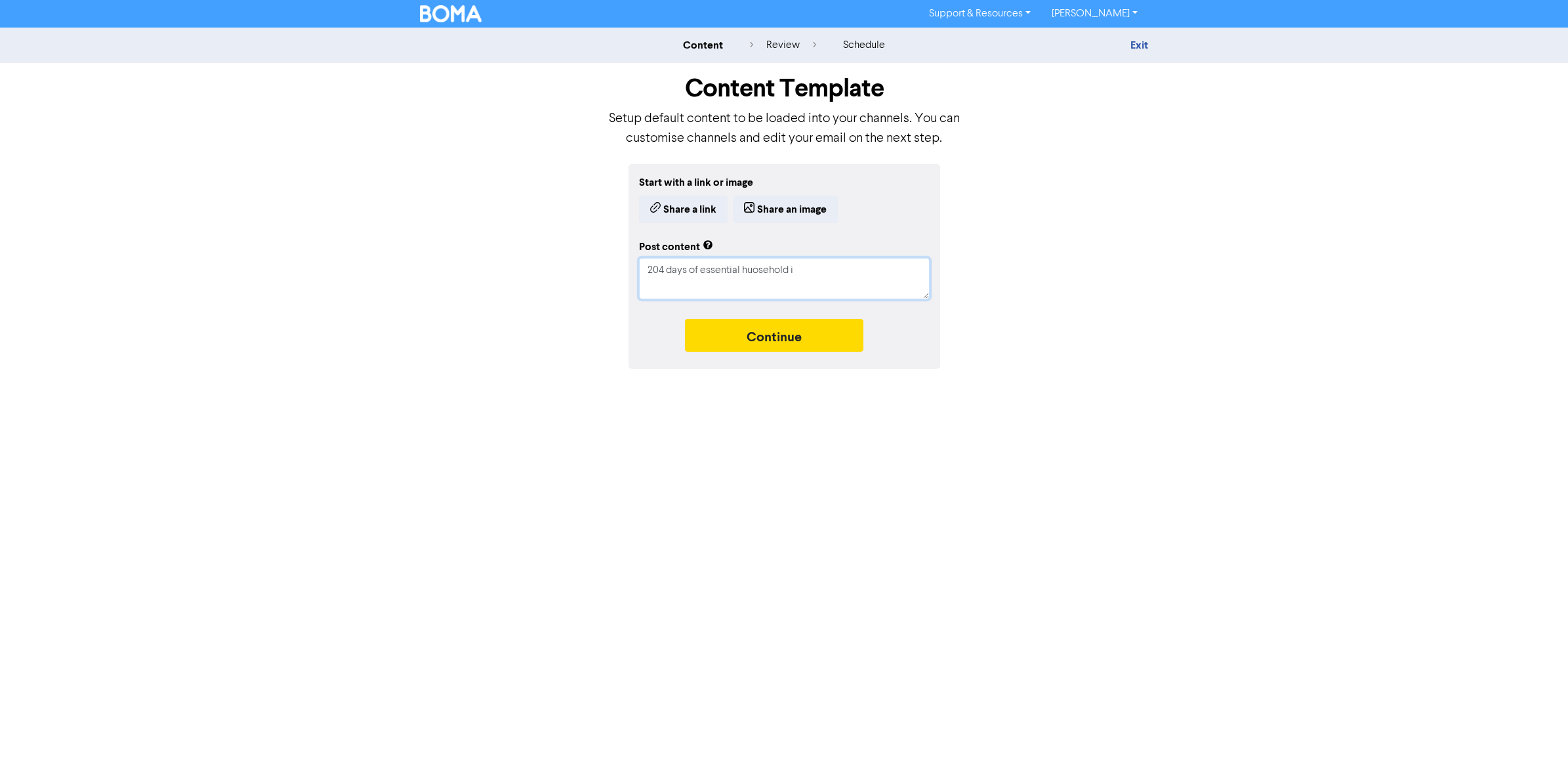
type textarea "204 days of essential huosehold it"
type textarea "x"
type textarea "204 days of essential huosehold ite"
type textarea "x"
type textarea "204 days of essential huosehold item"
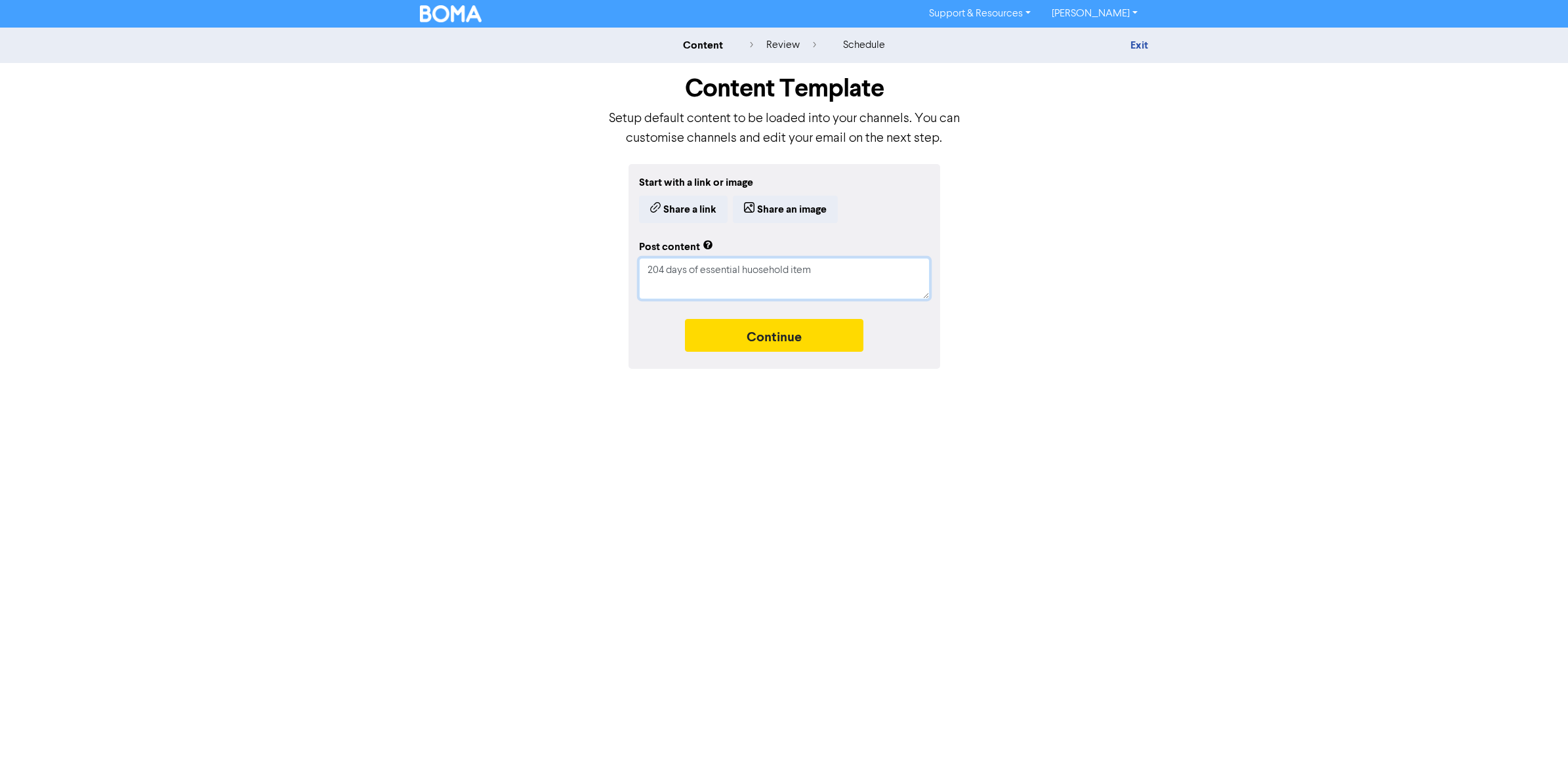
type textarea "x"
type textarea "204 days of essential huosehold items"
type textarea "x"
type textarea "204 days of essential huosehold items"
type textarea "x"
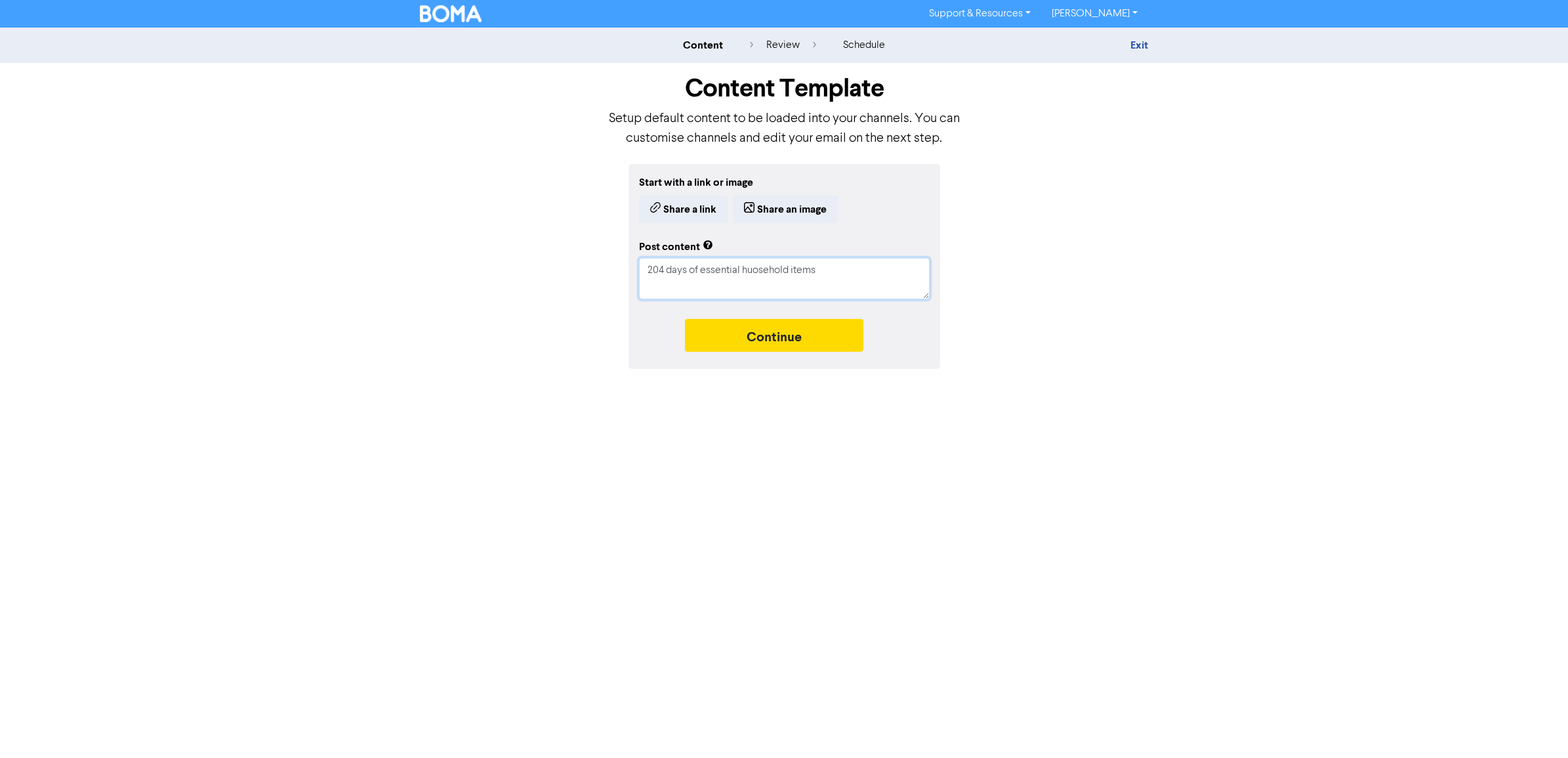
type textarea "204 days of essential huosehold items f"
type textarea "x"
type textarea "204 days of essential huosehold items for"
type textarea "x"
type textarea "204 days of essential huosehold items for"
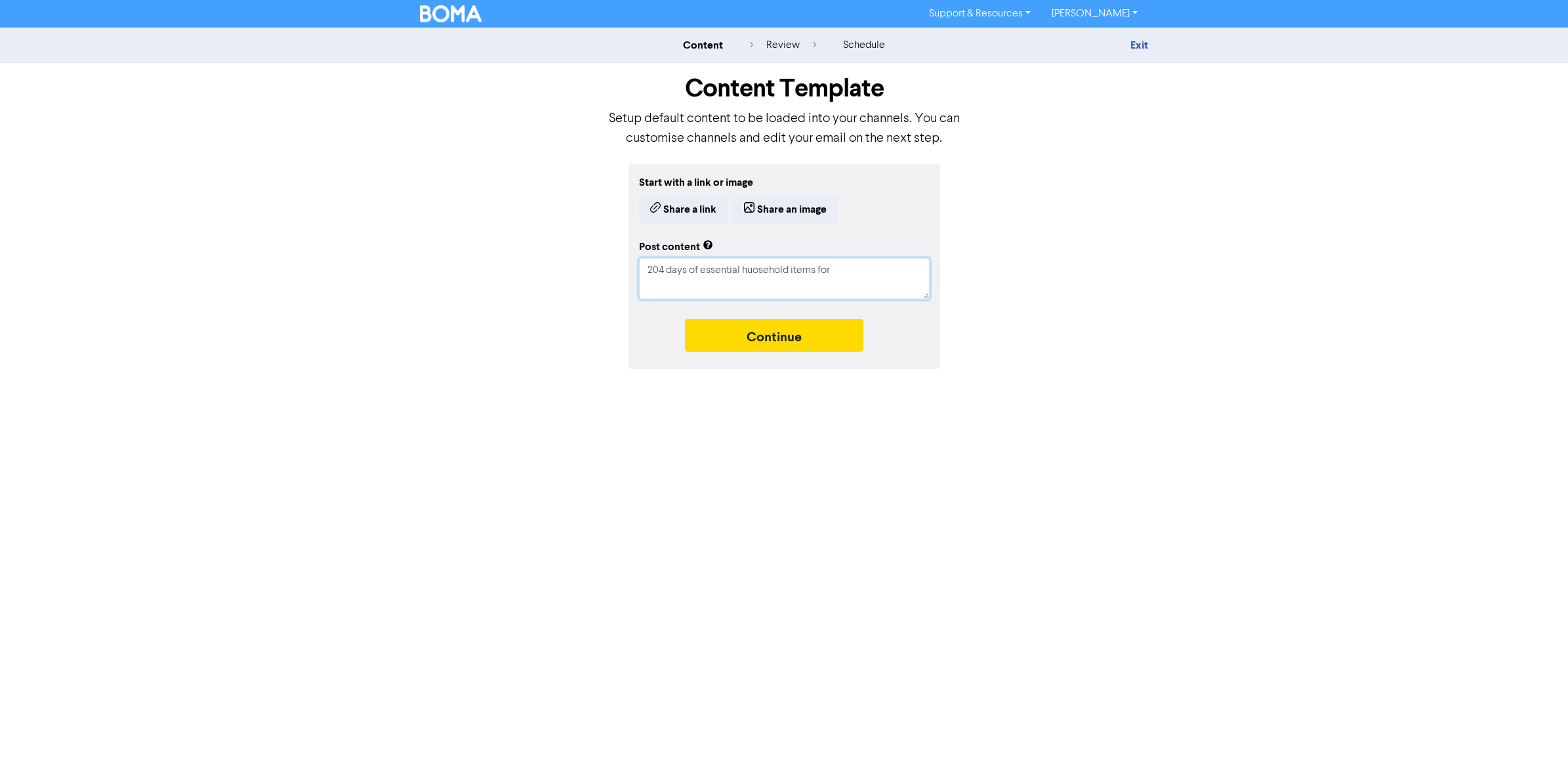
type textarea "x"
type textarea "204 days of essential huosehold items for f"
type textarea "x"
type textarea "204 days of essential huosehold items for fa"
type textarea "x"
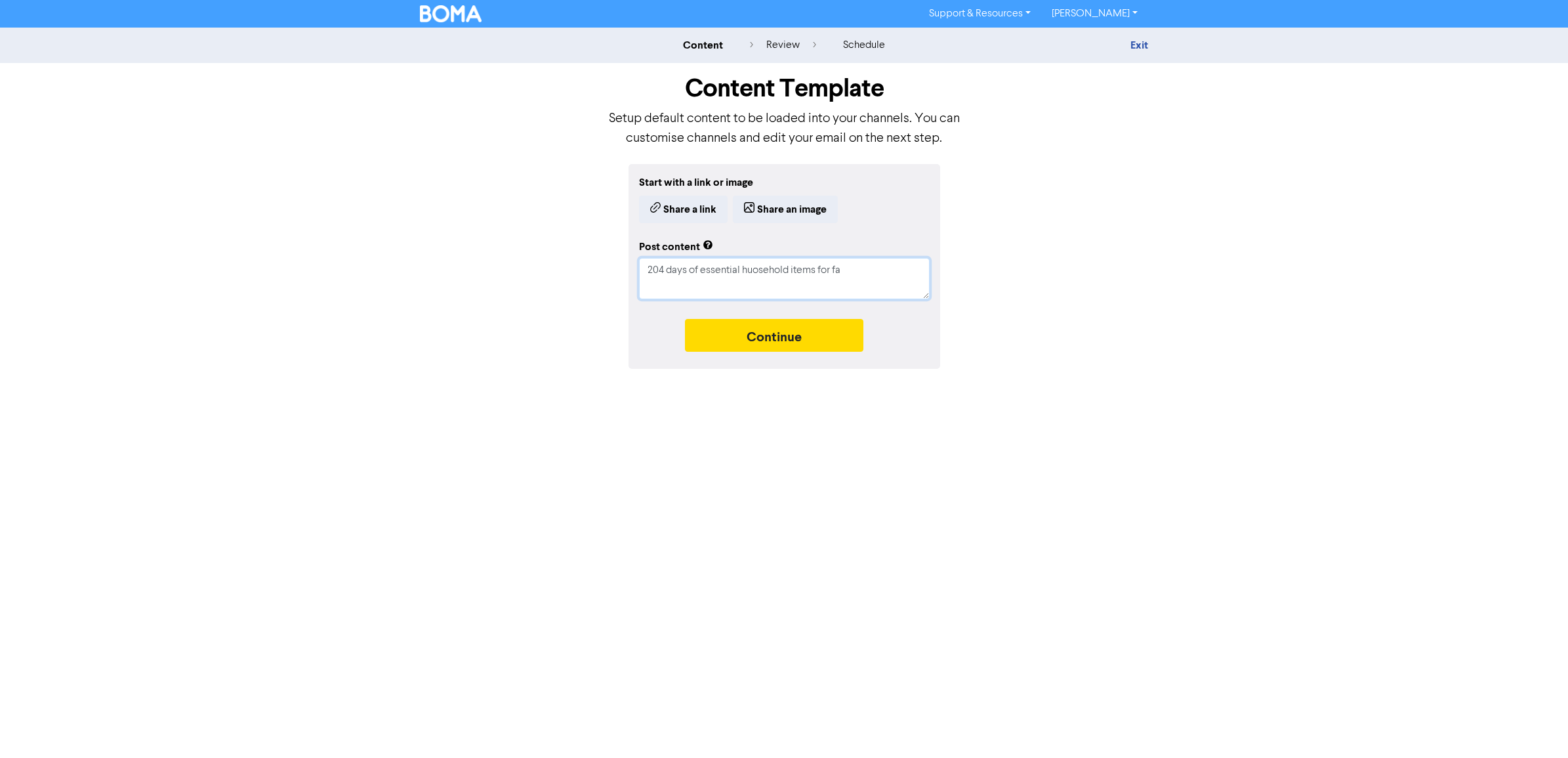
type textarea "204 days of essential huosehold items for far"
type textarea "x"
type textarea "204 days of essential huosehold items for farm"
type textarea "x"
type textarea "204 days of essential huosehold items for farme"
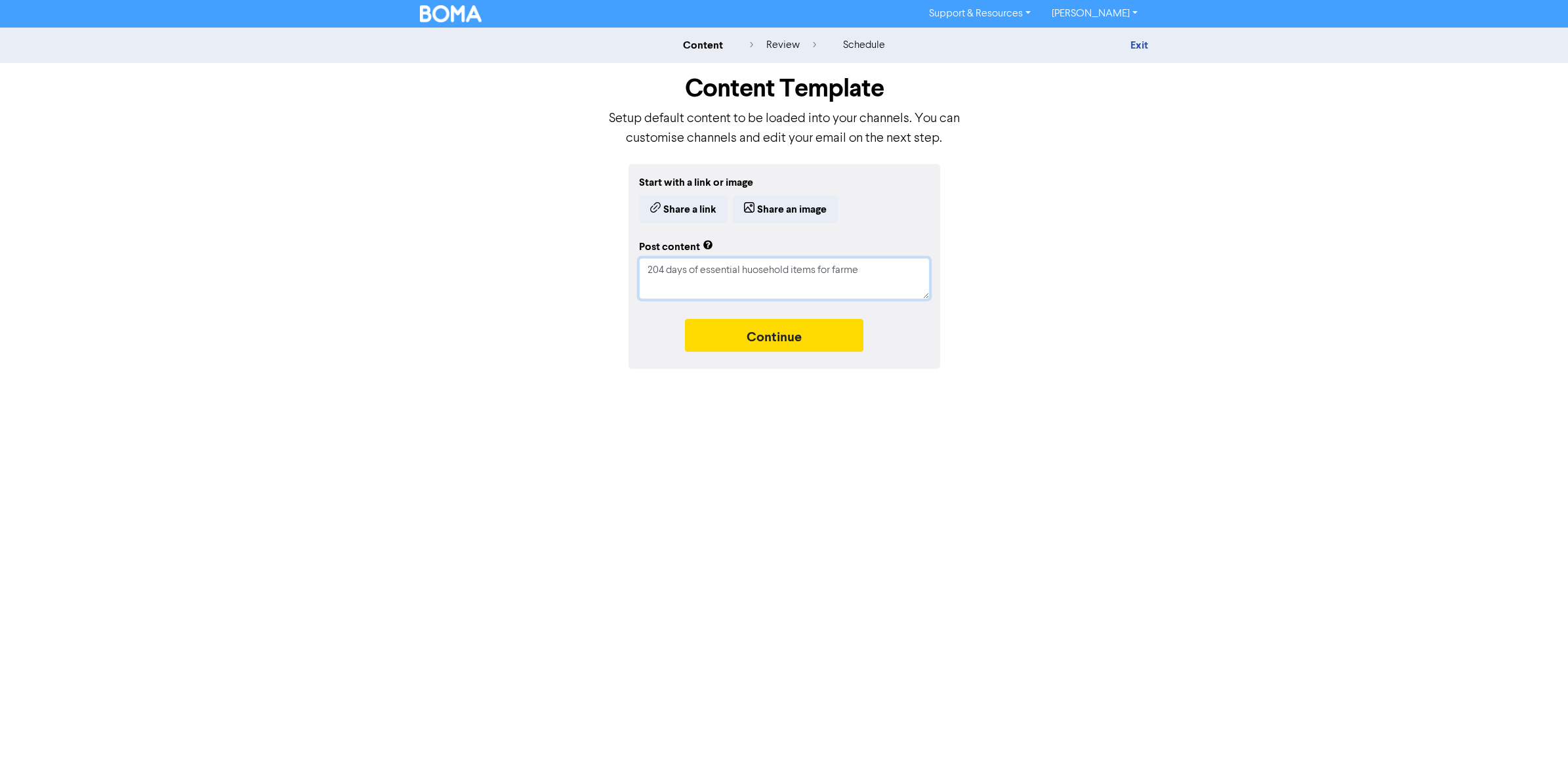
type textarea "x"
type textarea "204 days of essential huosehold items for farmer"
type textarea "x"
type textarea "204 days of essential huosehold items for farmers"
type textarea "x"
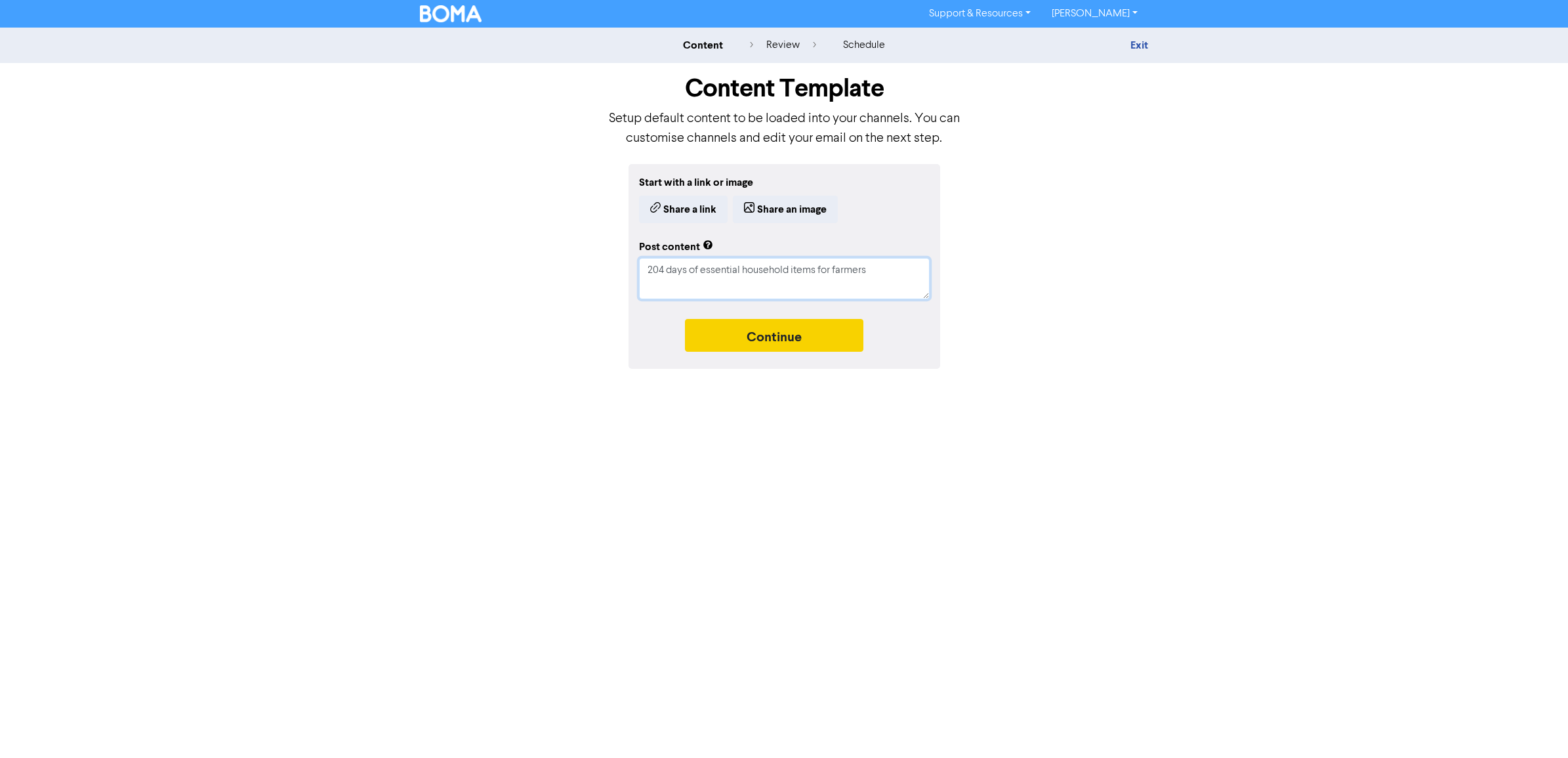
type textarea "204 days of essential household items for farmers"
click at [780, 334] on button "Continue" at bounding box center [775, 335] width 179 height 33
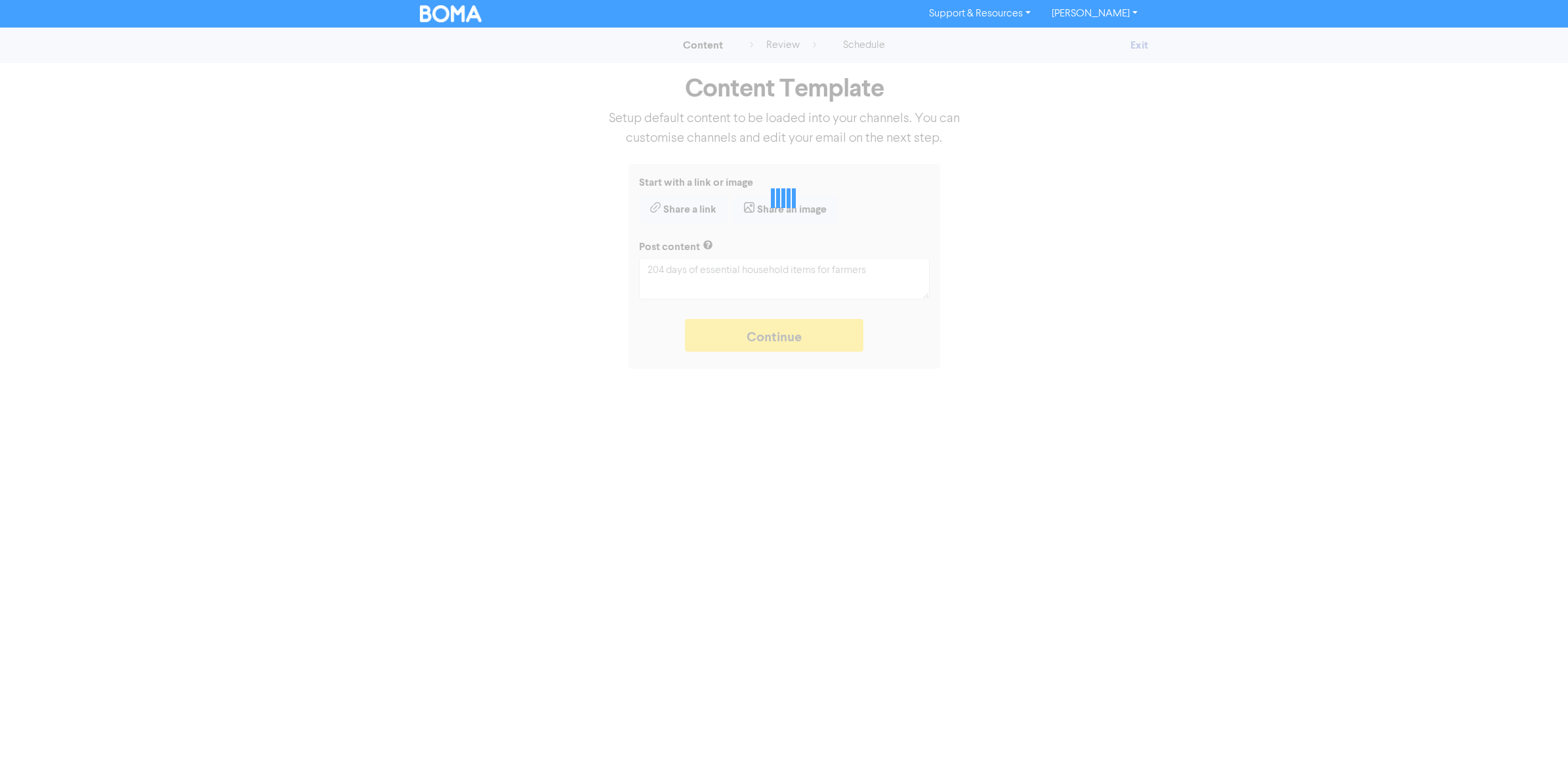
type textarea "x"
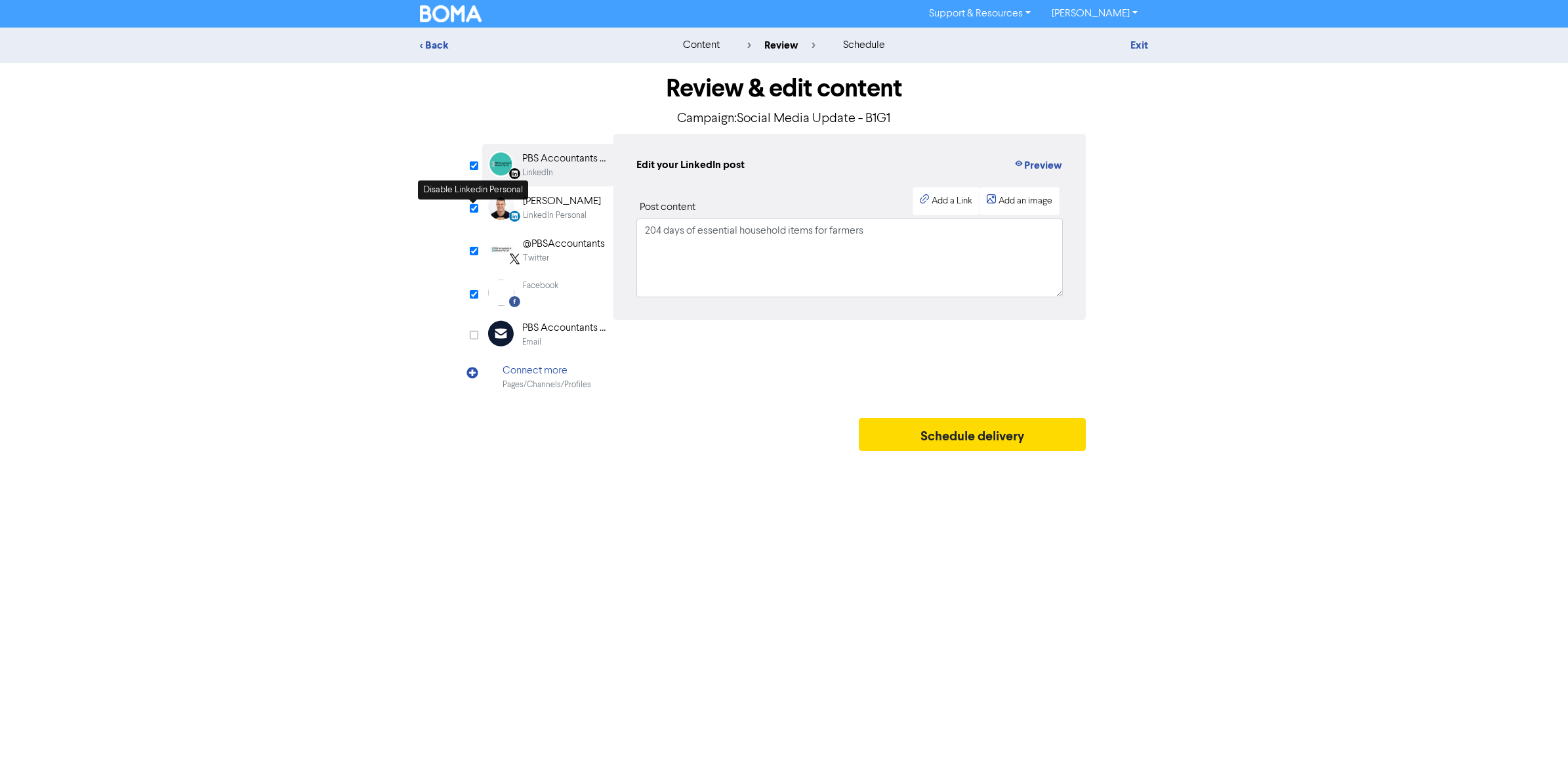
click at [473, 208] on input "checkbox" at bounding box center [474, 208] width 9 height 9
checkbox input "false"
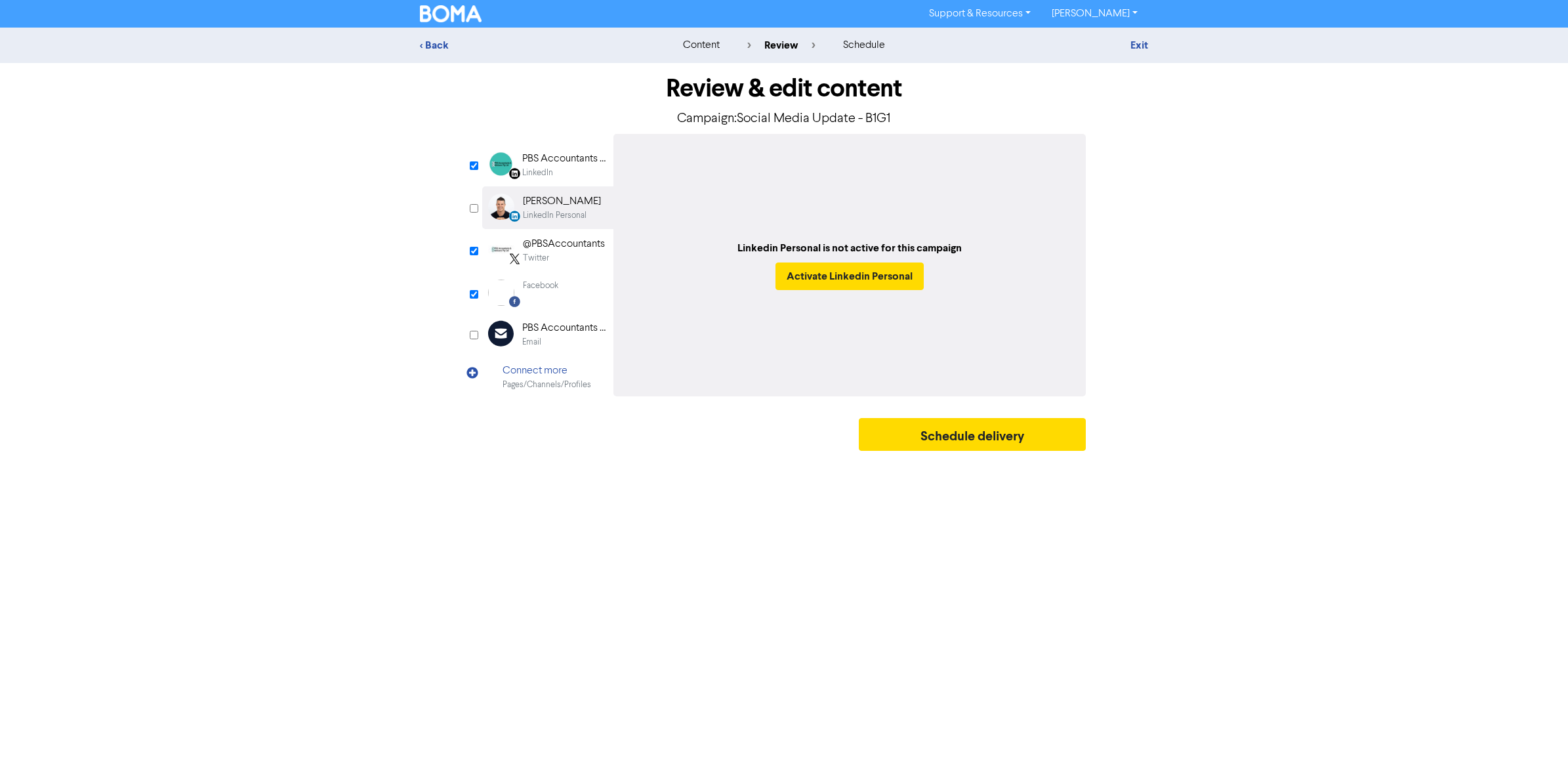
click at [561, 171] on div "LinkedIn" at bounding box center [564, 173] width 84 height 13
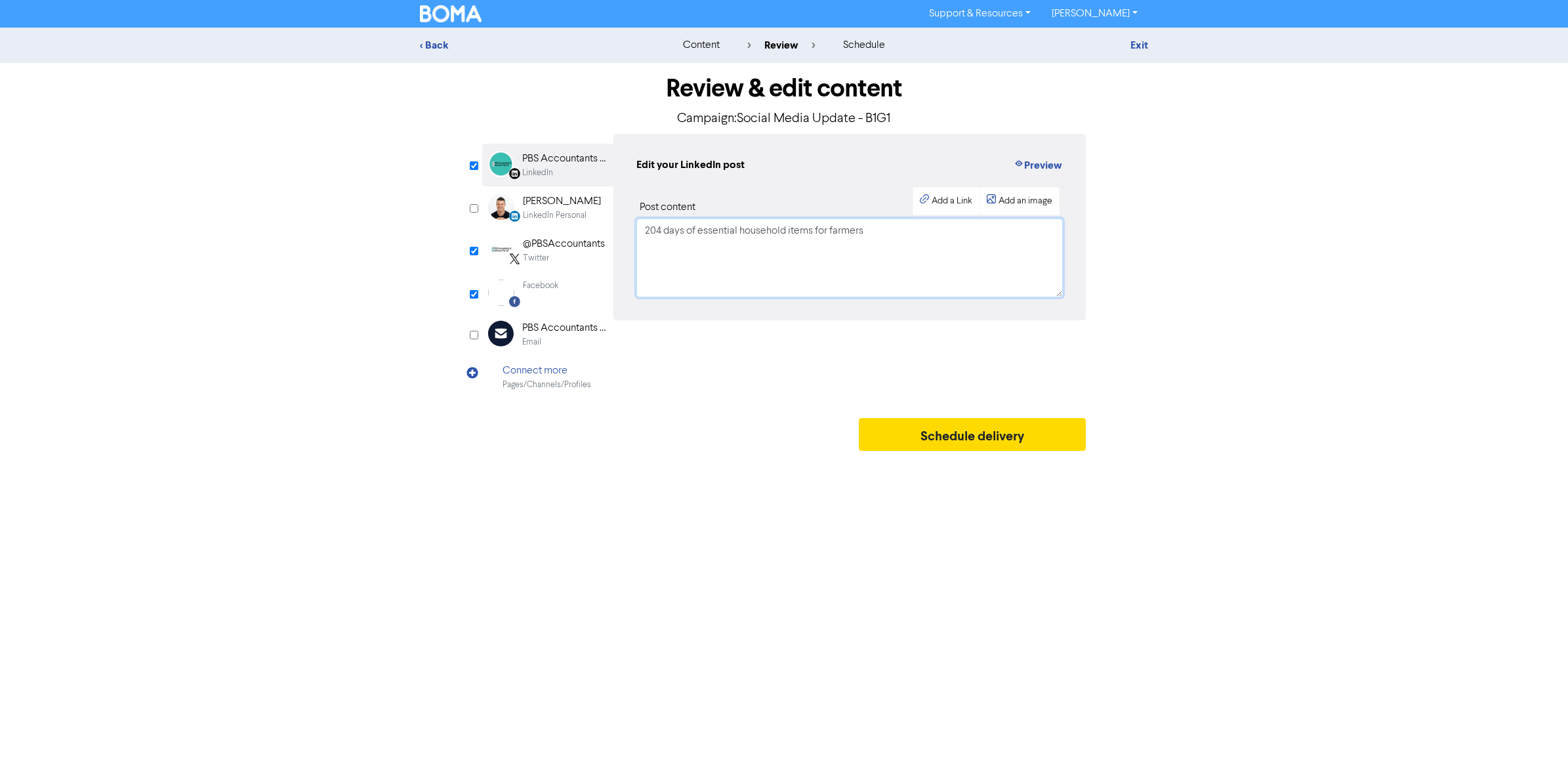
drag, startPoint x: 880, startPoint y: 250, endPoint x: 522, endPoint y: 218, distance: 359.4
click at [522, 218] on div "LinkedIn Page Created with Sketch. PBS Accountants and Advisers Pty Ltd LinkedI…" at bounding box center [784, 266] width 604 height 264
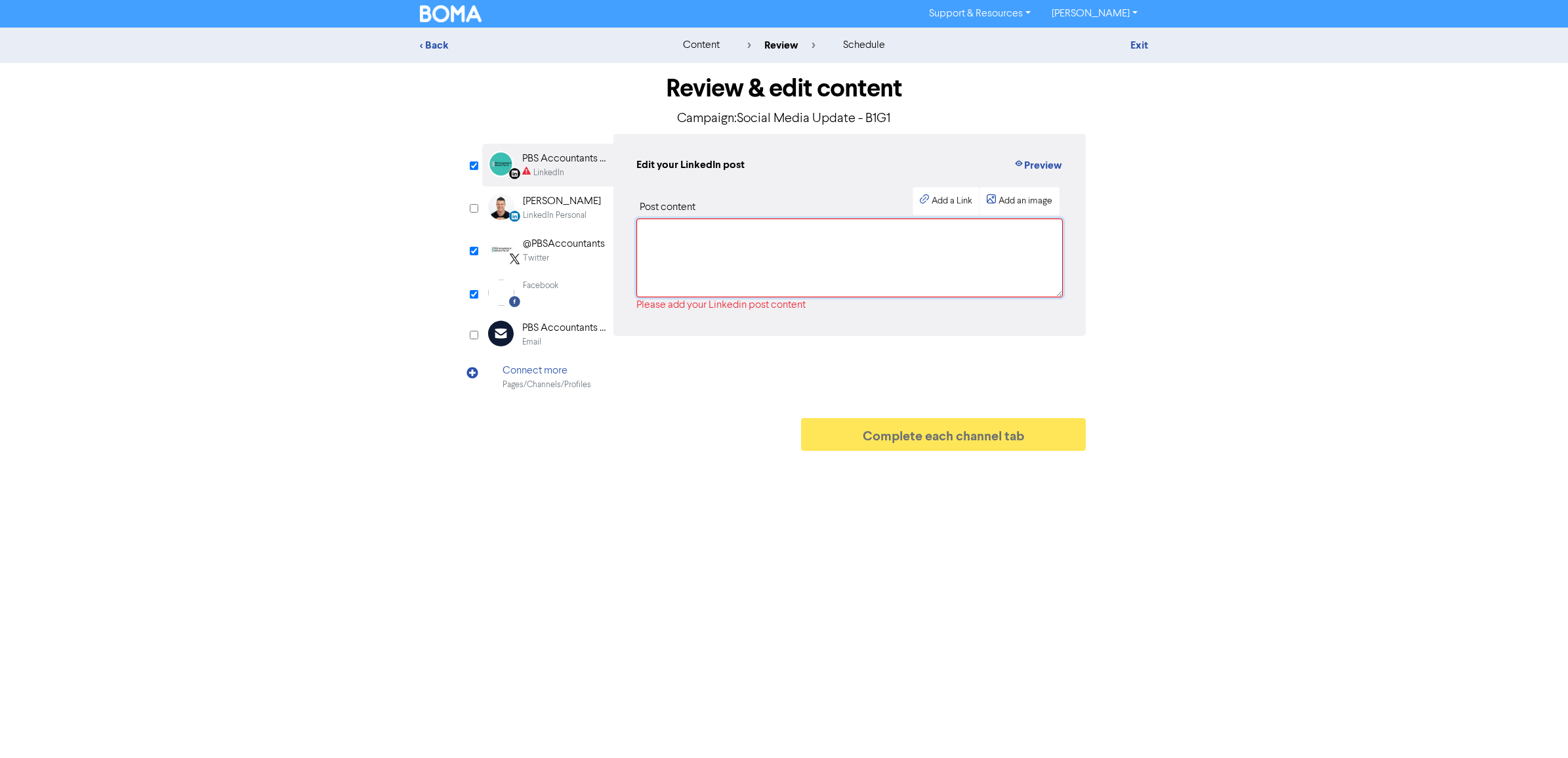
click at [671, 247] on textarea at bounding box center [849, 257] width 426 height 78
click at [727, 242] on textarea at bounding box center [849, 257] width 426 height 78
paste textarea "🌍 Giving Back, One Lodgement at a Time 🌍 At PBS Accountants & Advisers, we beli…"
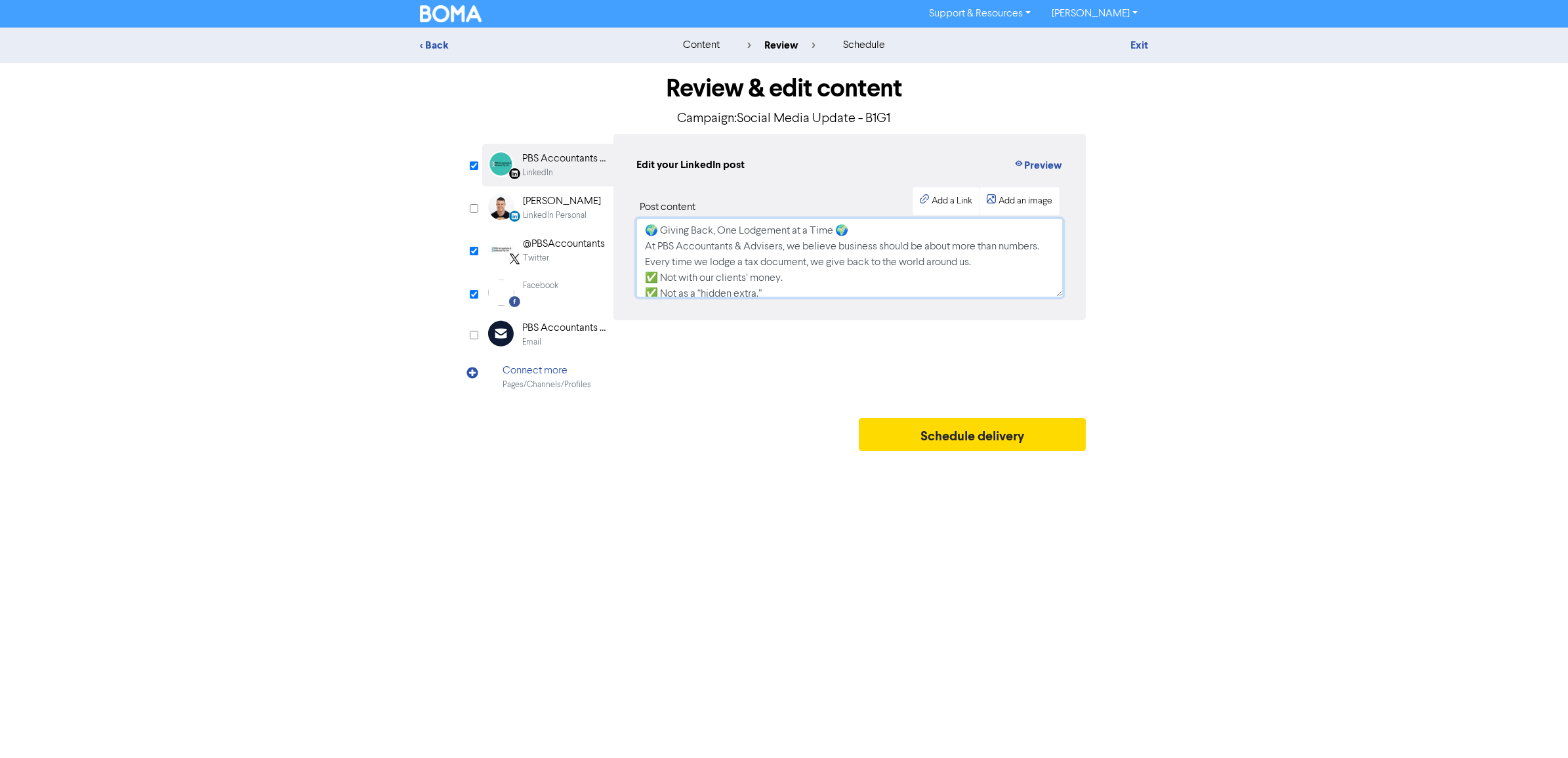
click at [869, 224] on textarea "🌍 Giving Back, One Lodgement at a Time 🌍 At PBS Accountants & Advisers, we beli…" at bounding box center [849, 257] width 426 height 78
click at [1029, 248] on textarea "🌍 Giving Back, One Lodgement at a Time 🌍 At PBS Accountants & Advisers, we beli…" at bounding box center [849, 257] width 426 height 78
click at [1028, 264] on textarea "🌍 Giving Back, One Lodgement at a Time 🌍 At PBS Accountants & Advisers, we beli…" at bounding box center [849, 257] width 426 height 78
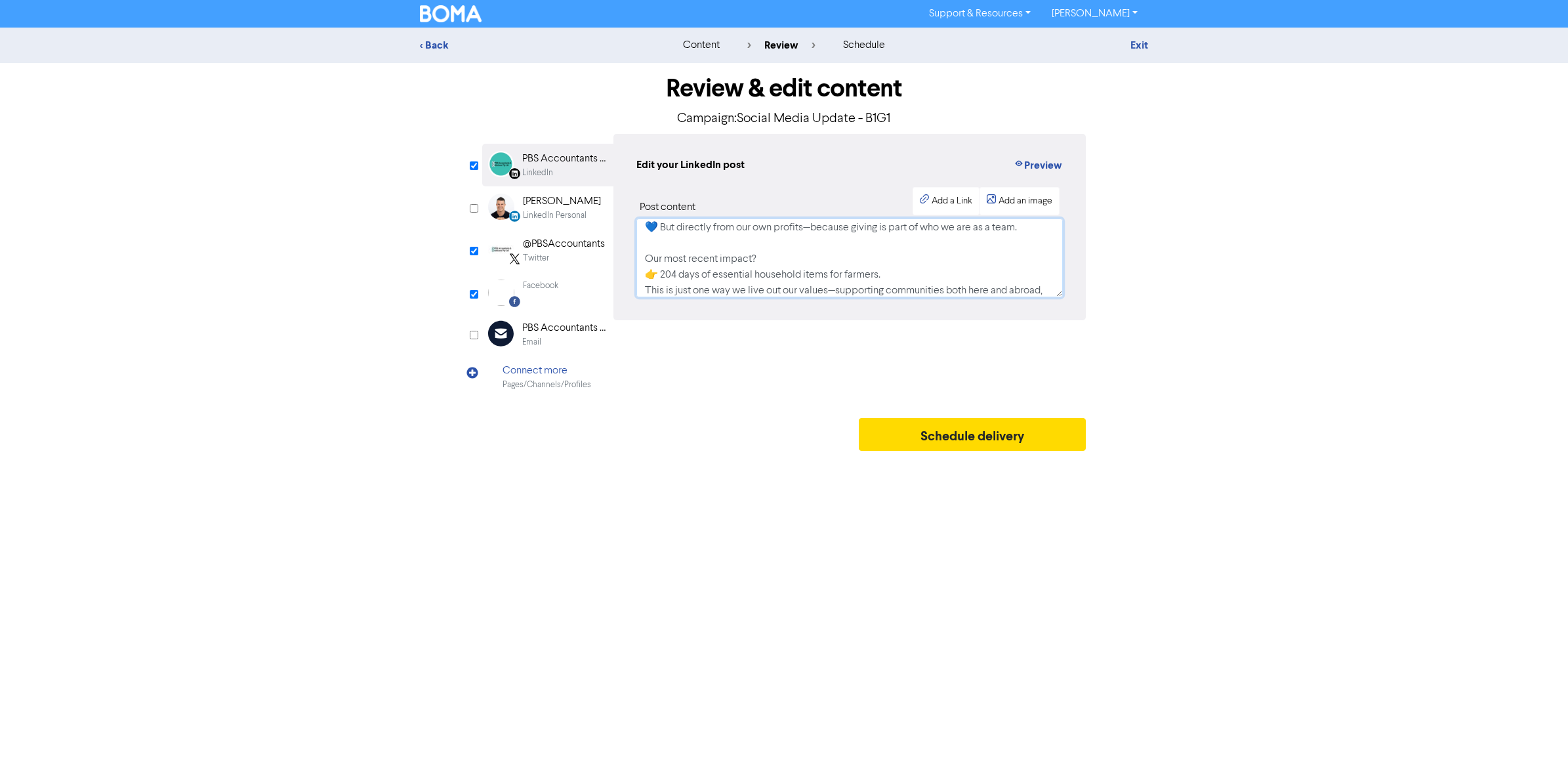
scroll to position [146, 0]
click at [916, 240] on textarea "🌍 Giving Back, One Lodgement at a Time 🌍 At PBS Accountants & Advisers, we beli…" at bounding box center [849, 257] width 426 height 78
drag, startPoint x: 849, startPoint y: 289, endPoint x: 951, endPoint y: 276, distance: 102.8
click at [850, 289] on textarea "🌍 Giving Back, One Lodgement at a Time 🌍 At PBS Accountants & Advisers, we beli…" at bounding box center [849, 257] width 426 height 78
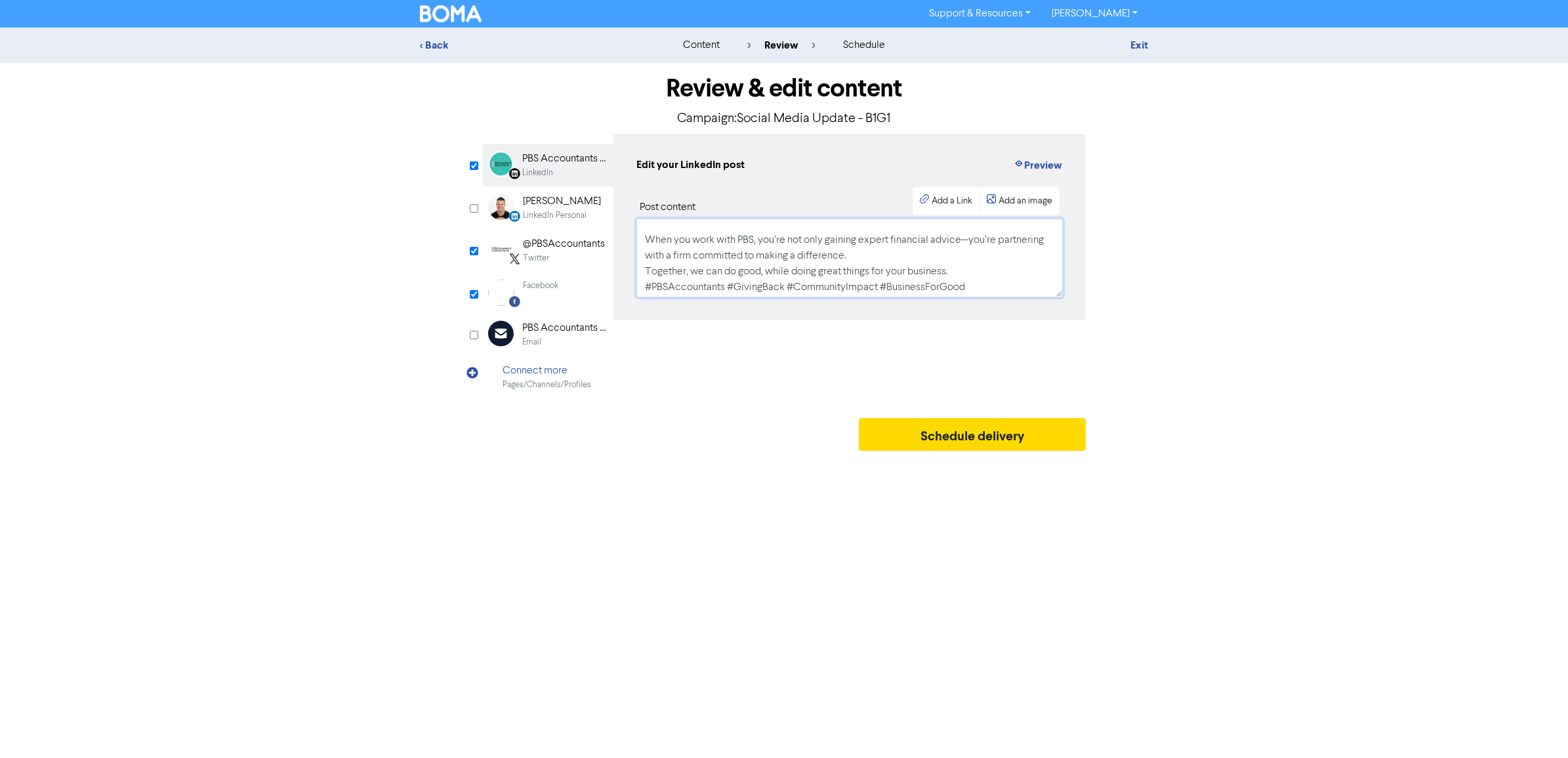
click at [926, 250] on textarea "🌍 Giving Back, One Lodgement at a Time 🌍 At PBS Accountants & Advisers, we beli…" at bounding box center [849, 257] width 426 height 78
drag, startPoint x: 959, startPoint y: 277, endPoint x: 969, endPoint y: 270, distance: 12.2
click at [961, 275] on textarea "🌍 Giving Back, One Lodgement at a Time 🌍 At PBS Accountants & Advisers, we beli…" at bounding box center [849, 257] width 426 height 78
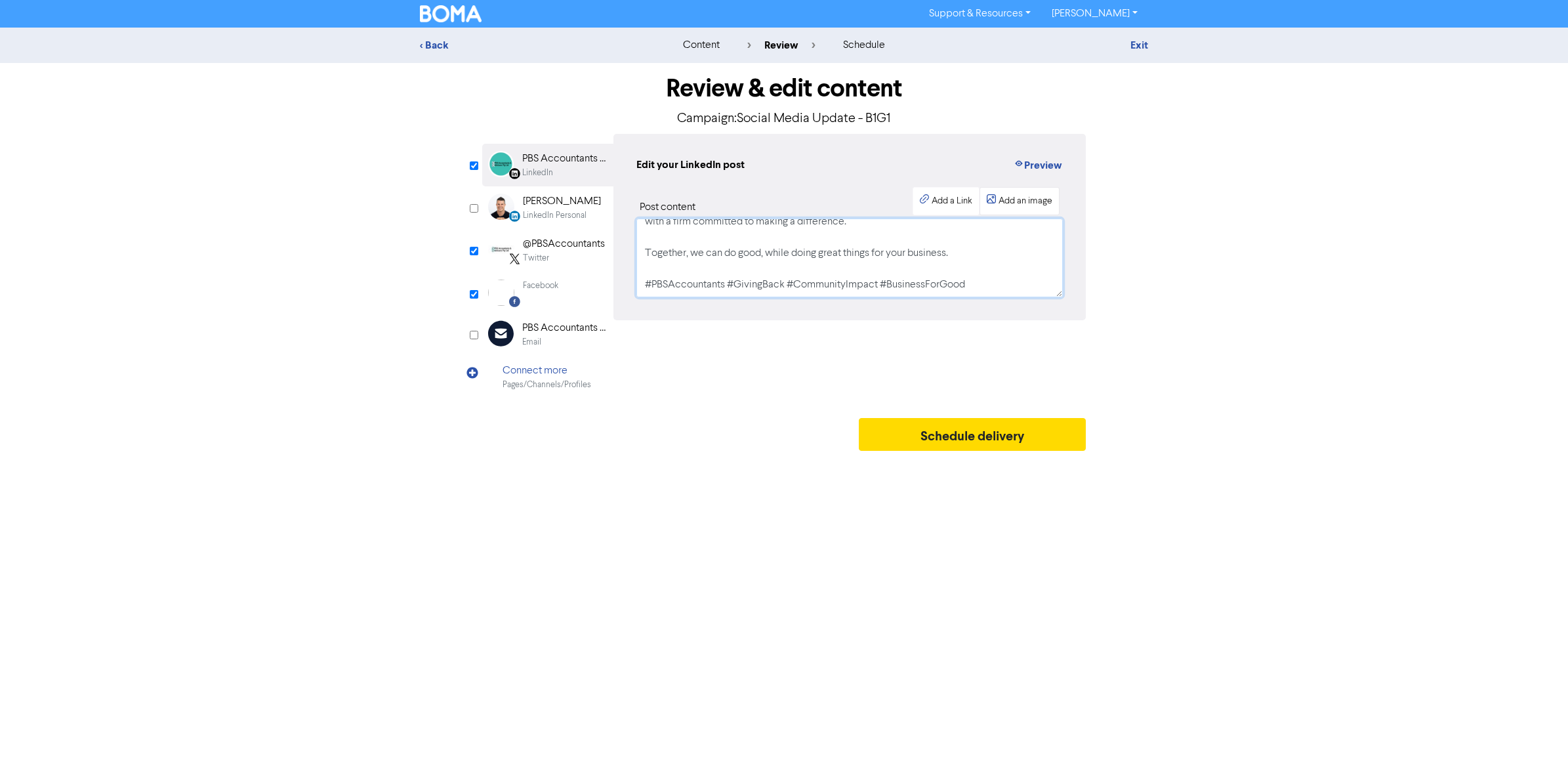
type textarea "🌍 Giving Back, One Lodgement at a Time 🌍 At PBS Accountants & Advisers, we beli…"
click at [1038, 208] on div "Add an image" at bounding box center [1025, 202] width 54 height 14
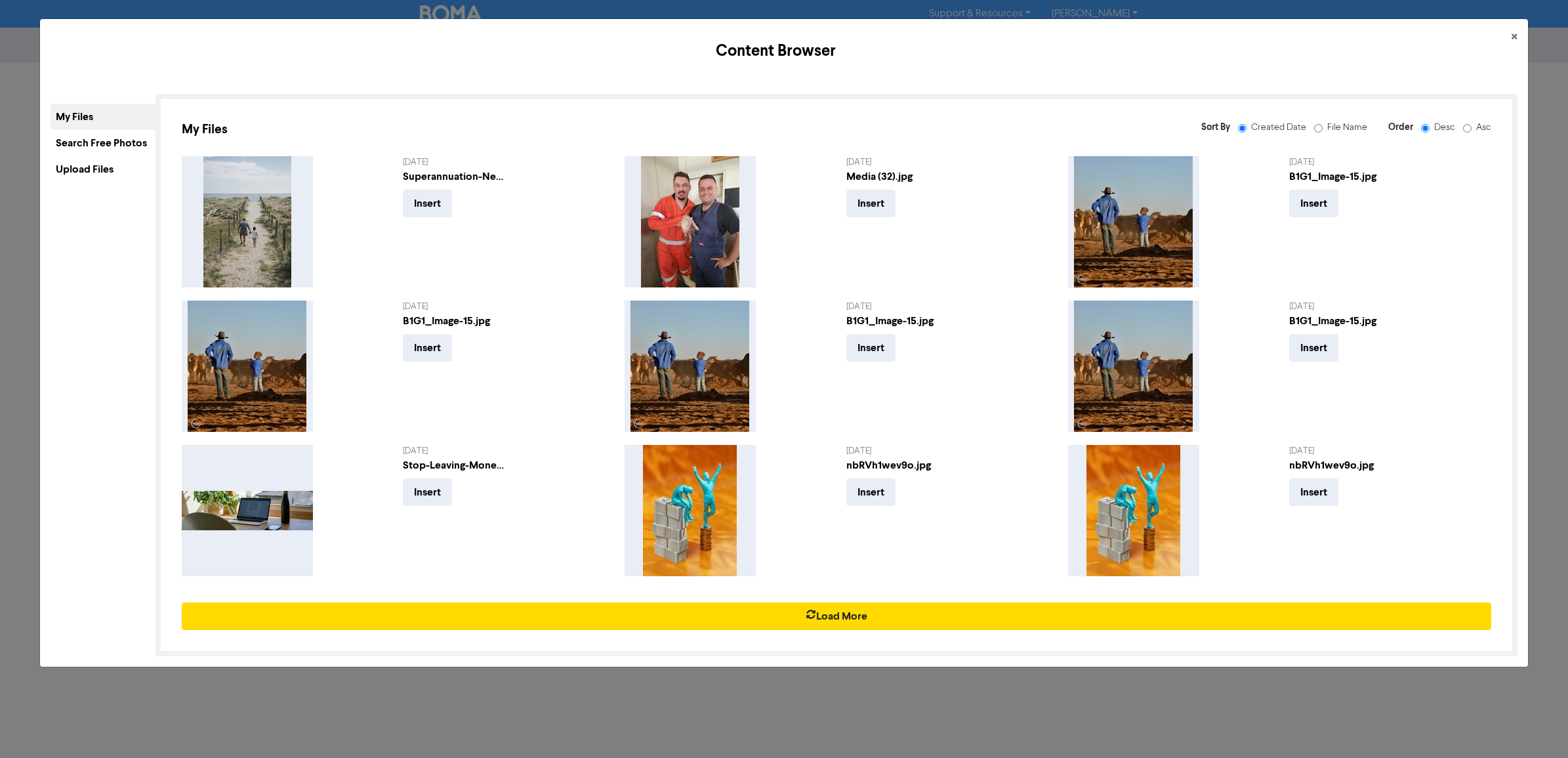
click at [102, 144] on div "Search Free Photos" at bounding box center [103, 143] width 105 height 26
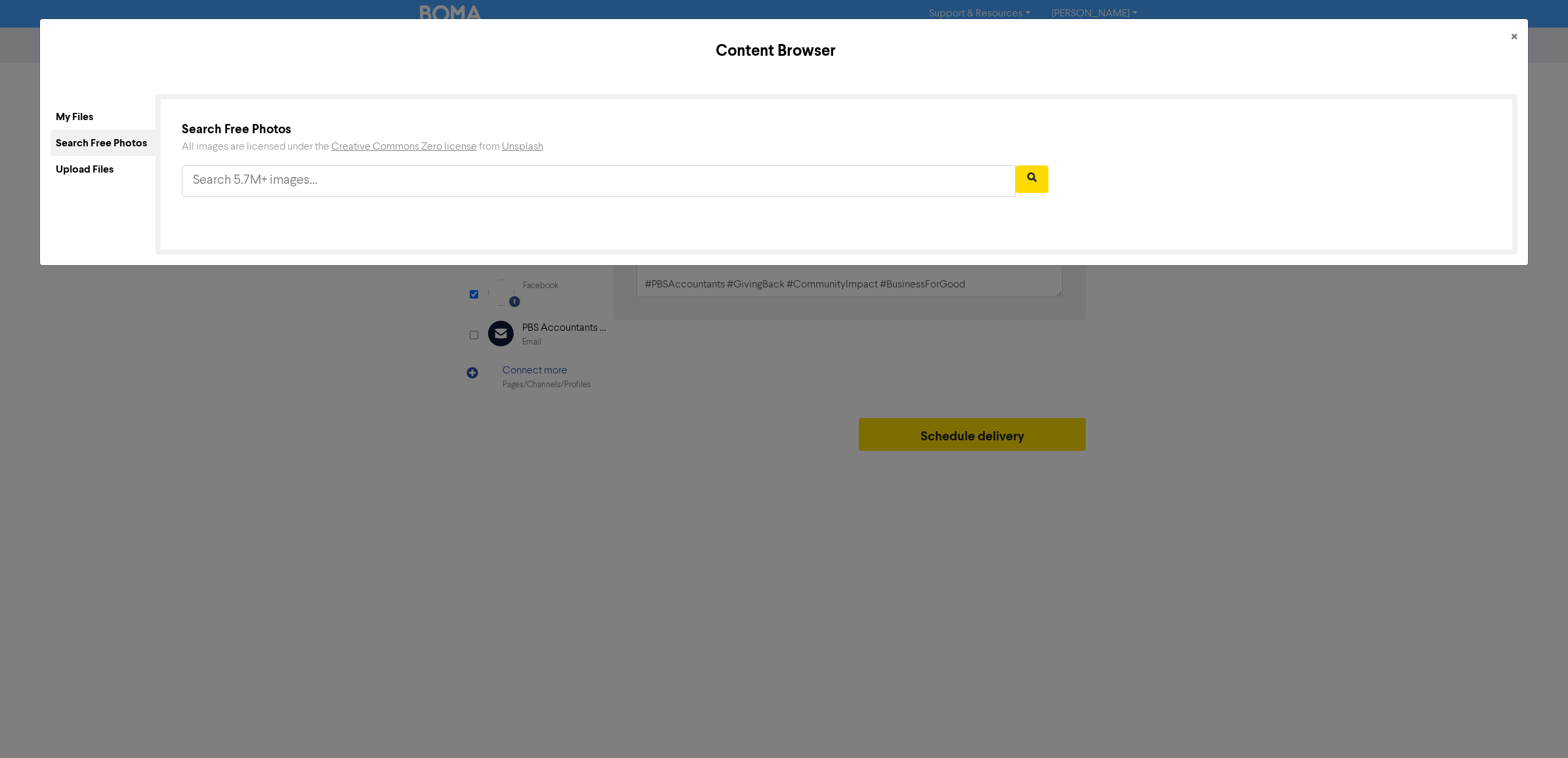
click at [346, 204] on div at bounding box center [615, 186] width 886 height 42
click at [274, 174] on input "text" at bounding box center [599, 181] width 834 height 32
type input "farmers"
click at [1041, 169] on button "button" at bounding box center [1032, 179] width 33 height 28
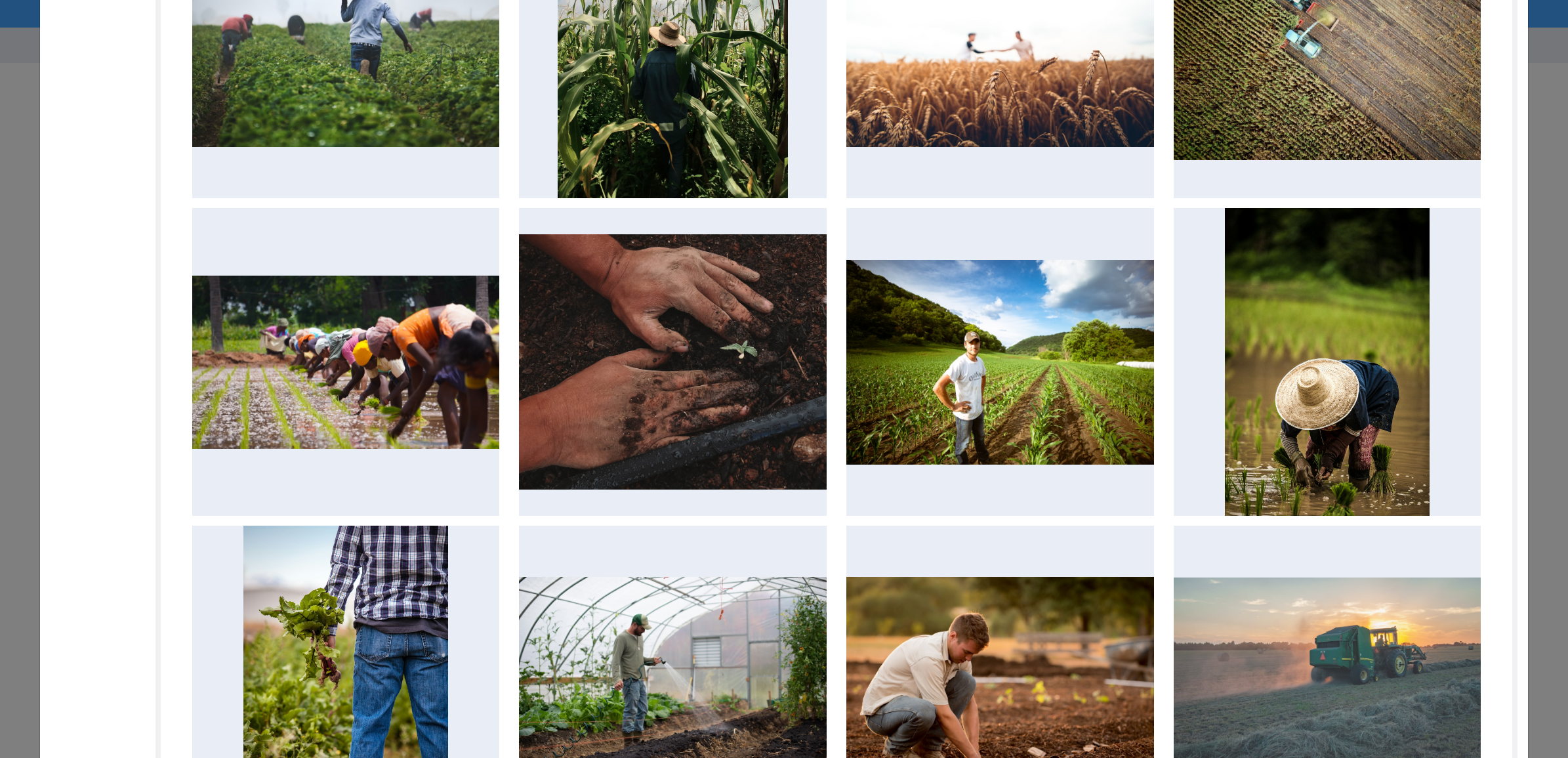
scroll to position [497, 0]
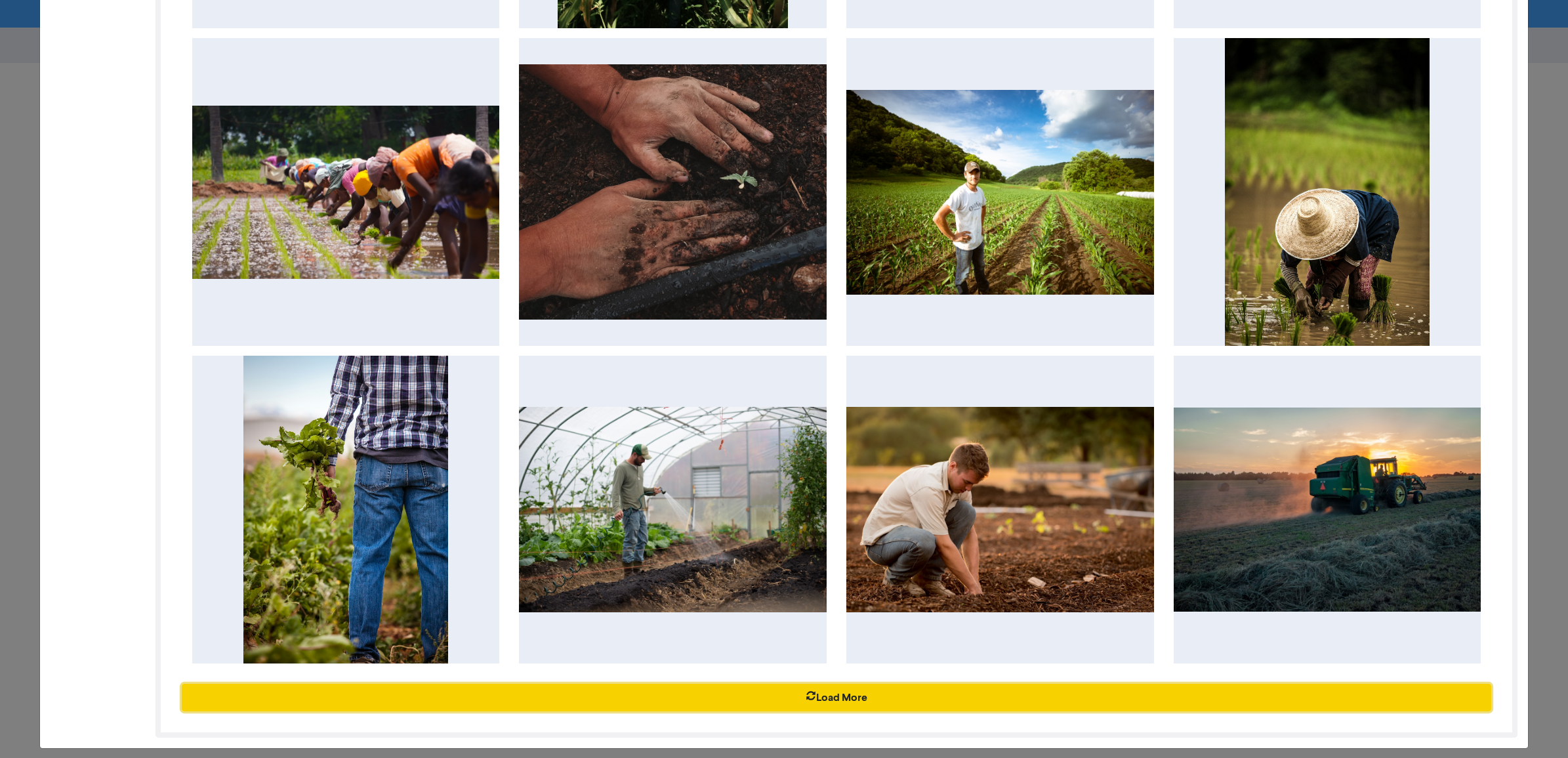
click at [850, 696] on button "Load More" at bounding box center [836, 697] width 1310 height 28
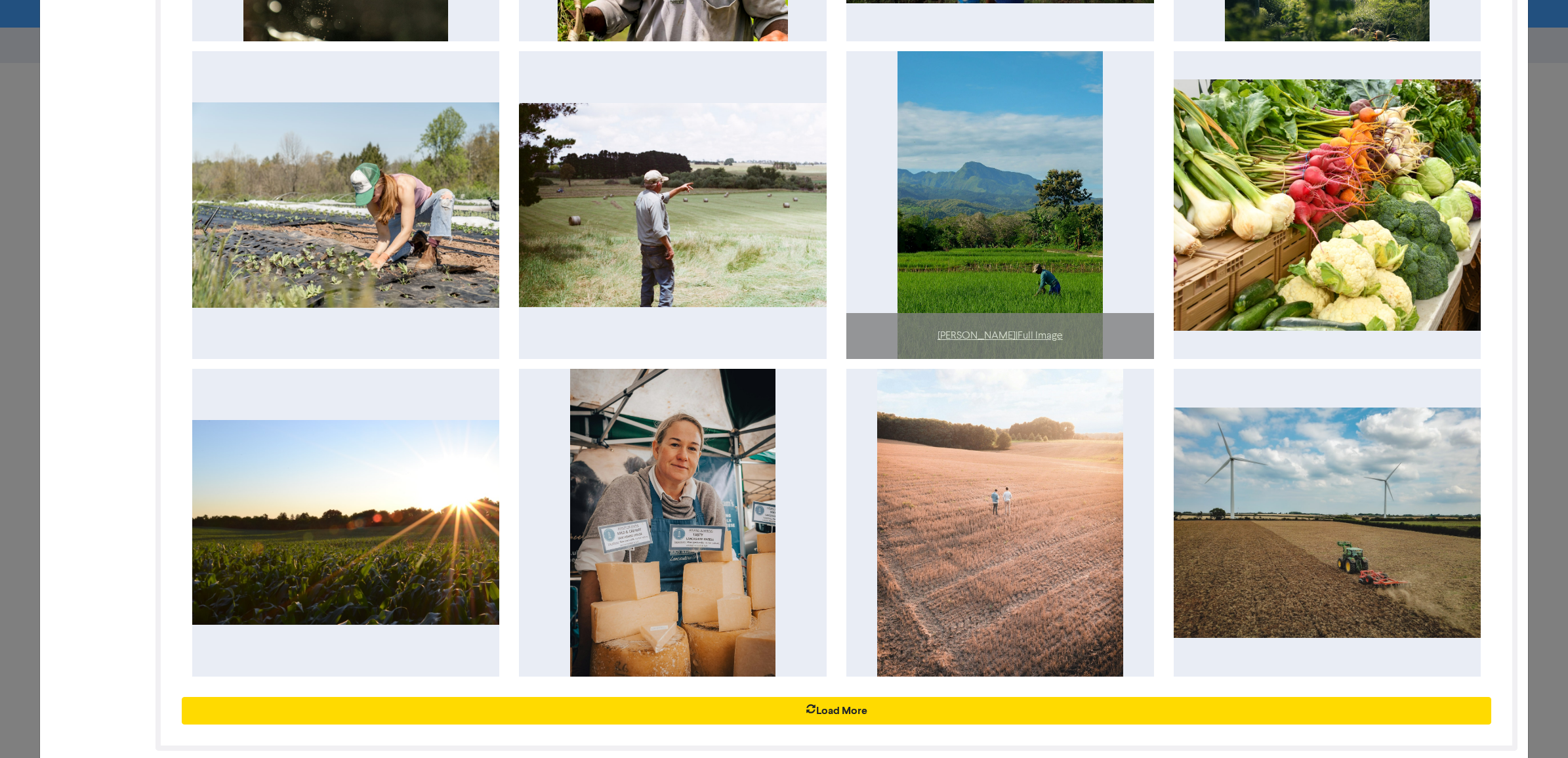
scroll to position [1440, 0]
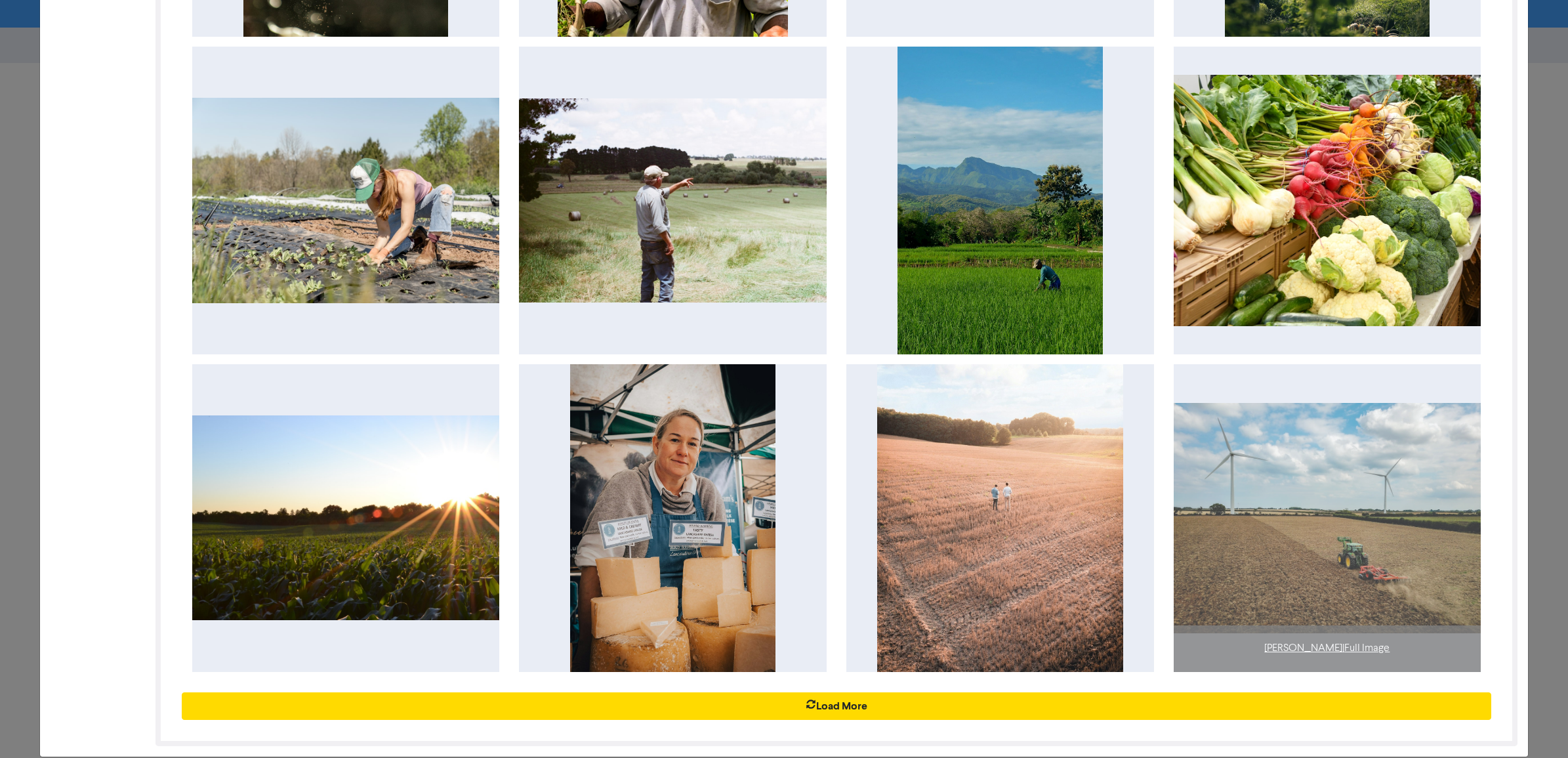
click at [1311, 507] on img at bounding box center [1328, 519] width 308 height 230
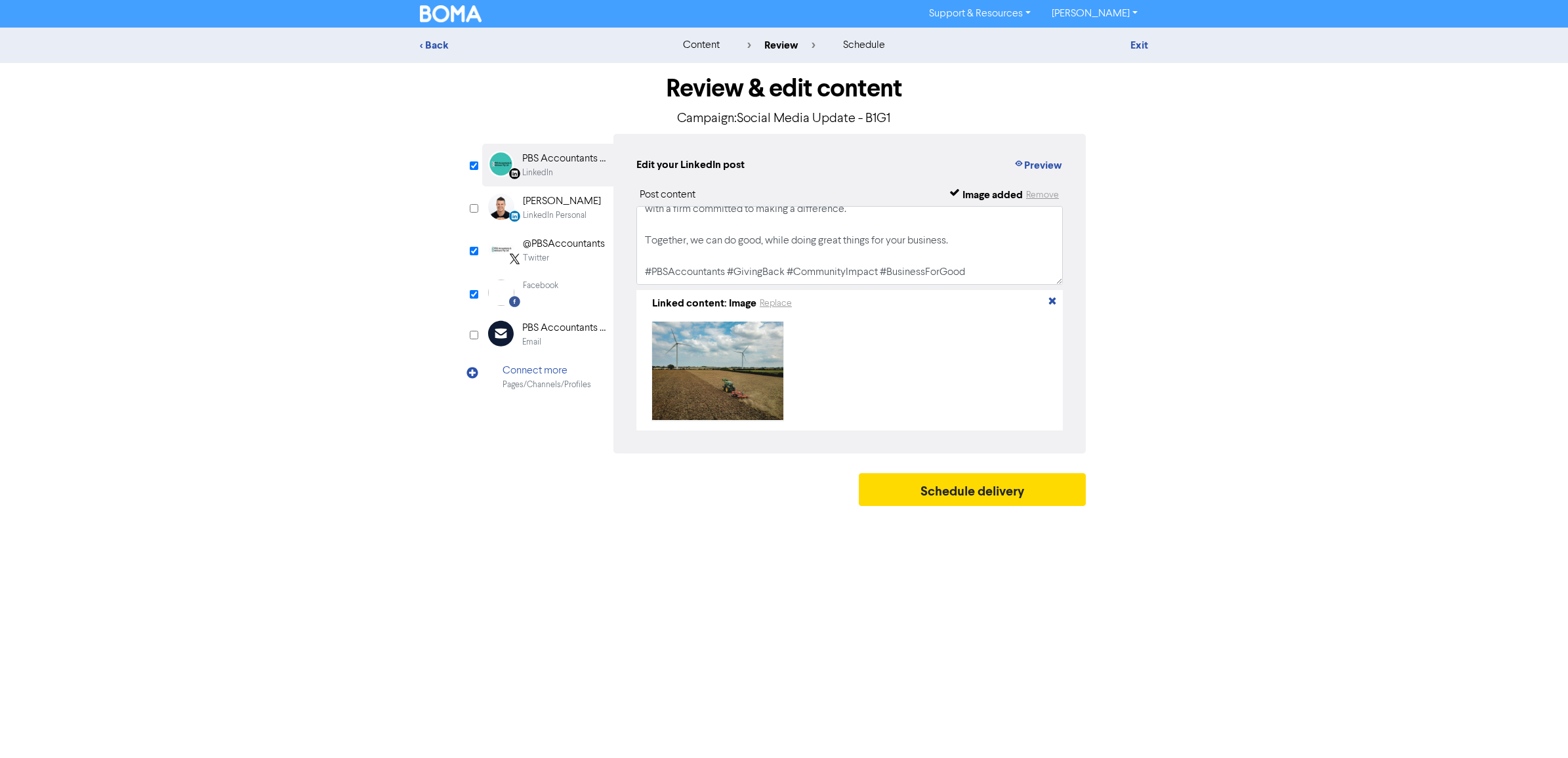
scroll to position [260, 0]
click at [550, 253] on div "Twitter" at bounding box center [563, 258] width 82 height 13
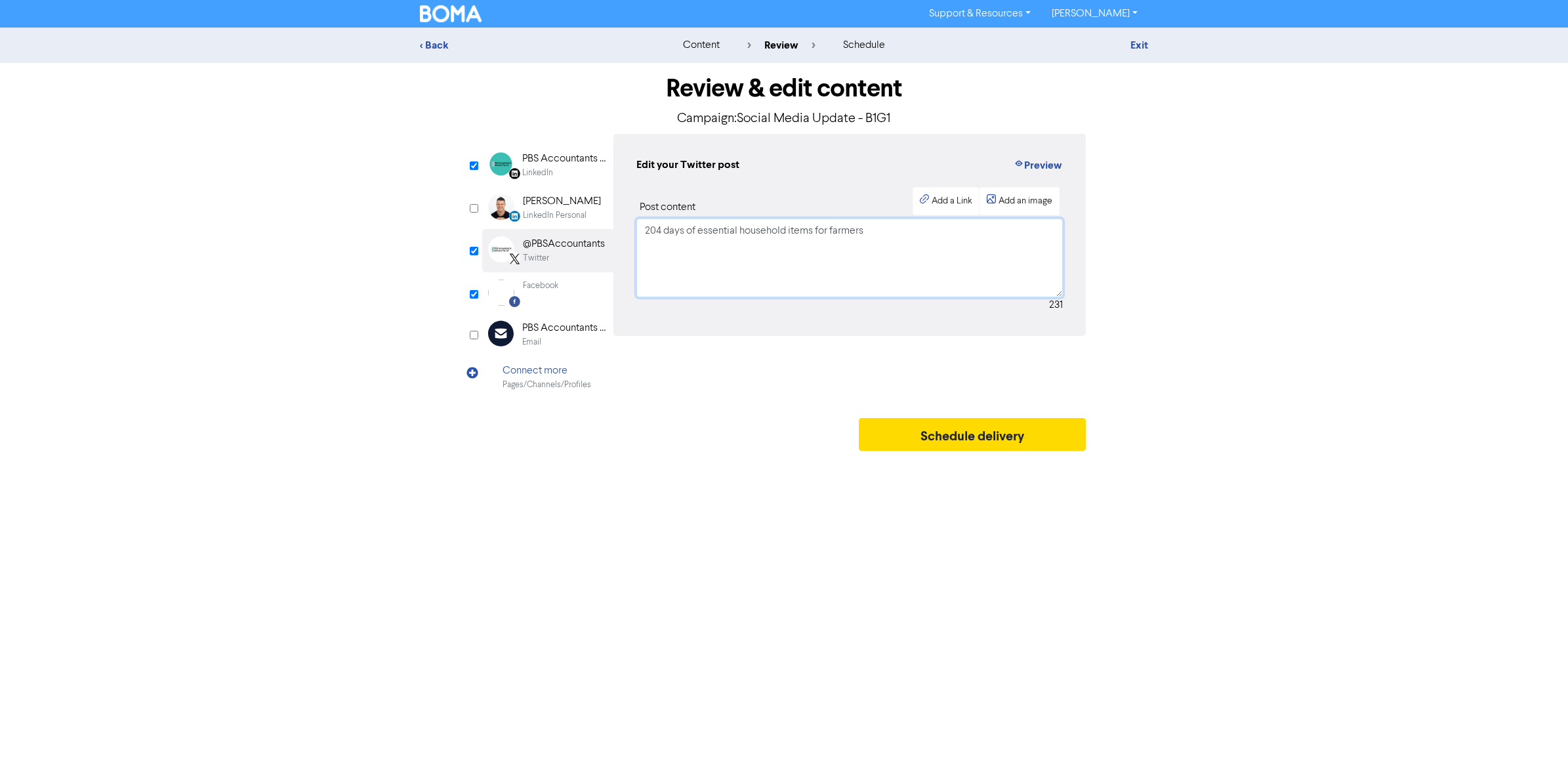
drag, startPoint x: 938, startPoint y: 231, endPoint x: 499, endPoint y: 222, distance: 439.1
click at [501, 224] on div "LinkedIn Page Created with Sketch. PBS Accountants and Advisers Pty Ltd LinkedI…" at bounding box center [784, 266] width 604 height 264
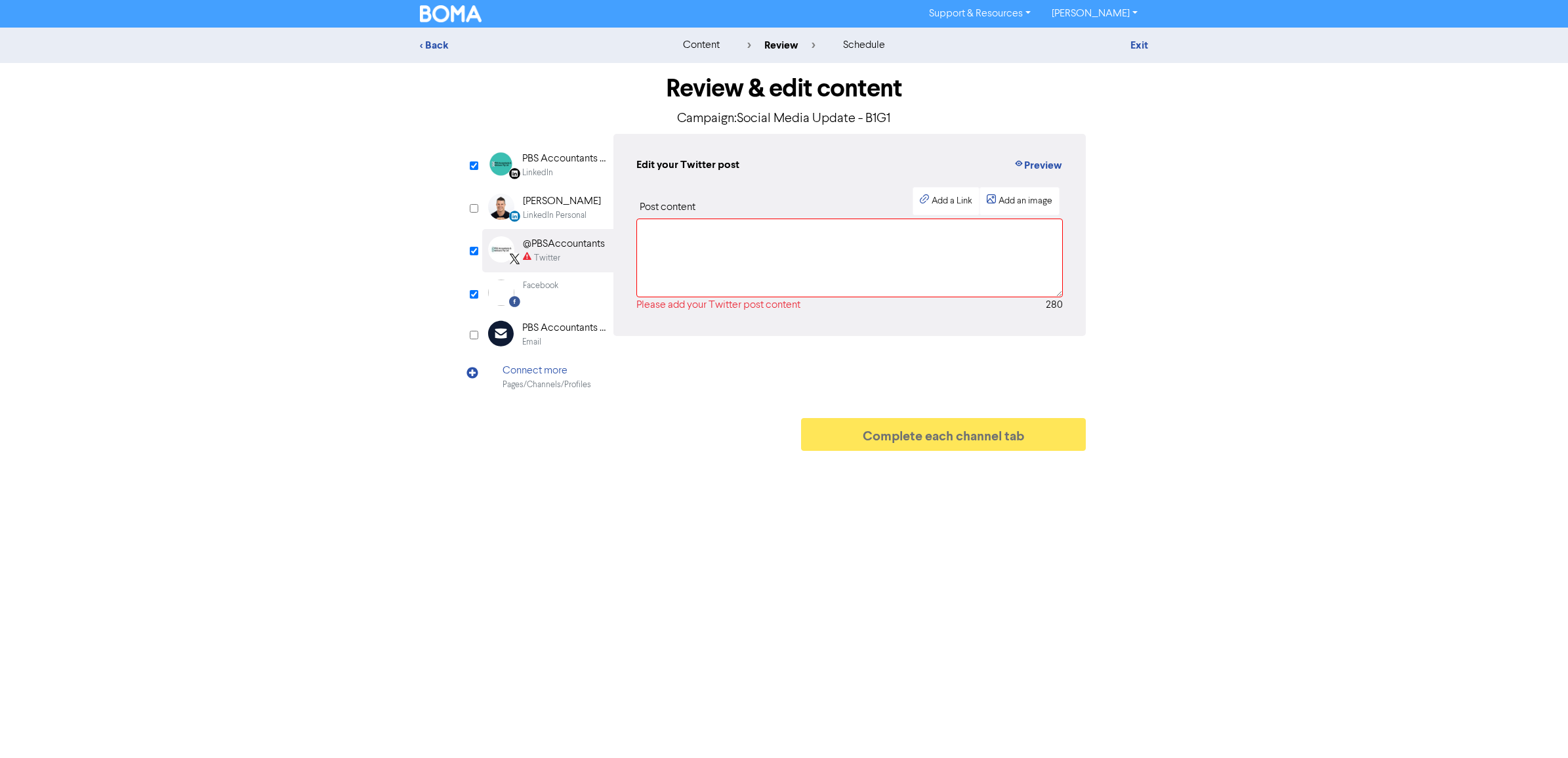
click at [539, 292] on div "Facebook" at bounding box center [540, 292] width 36 height 26
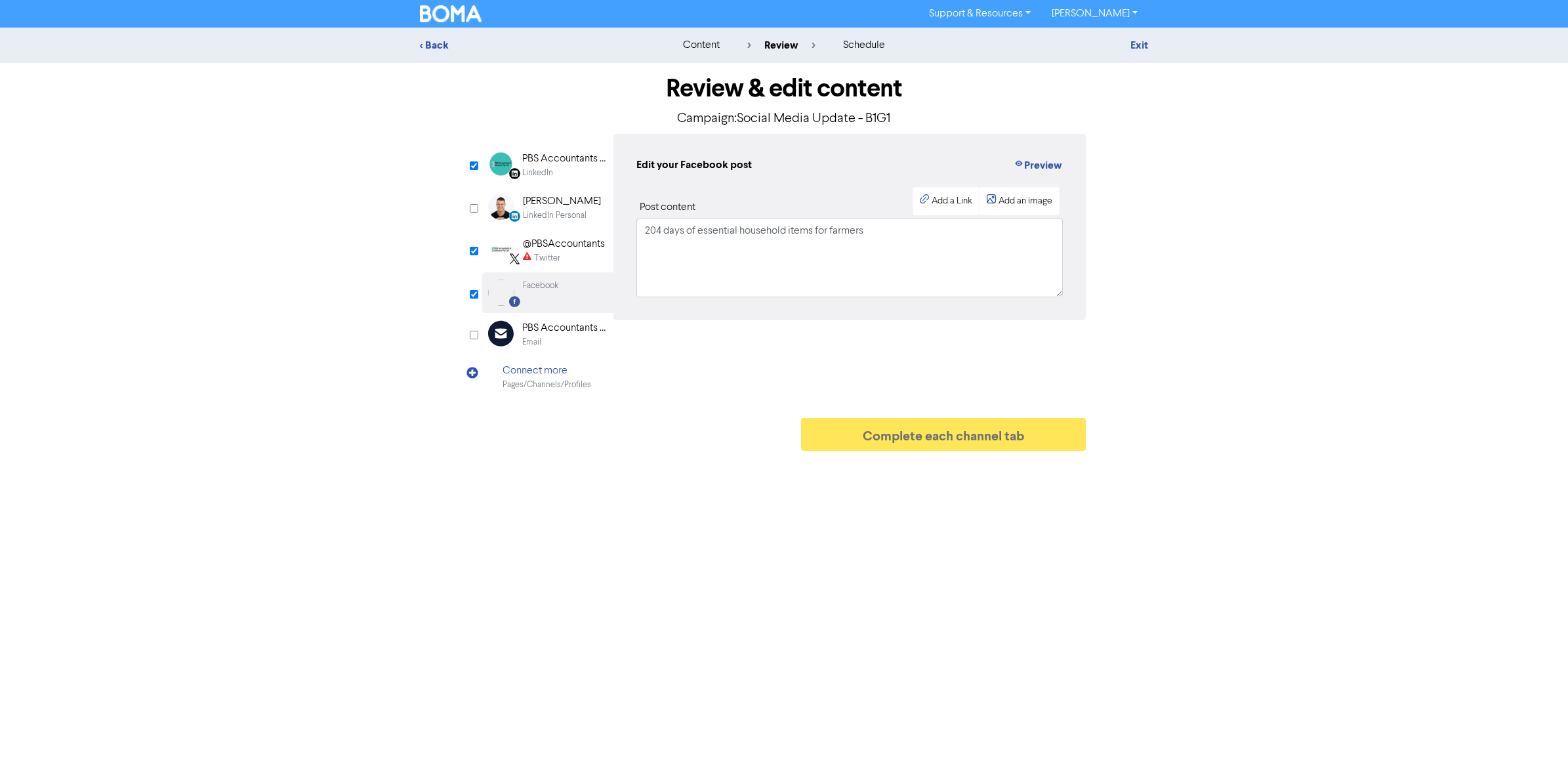
click at [539, 163] on div "PBS Accountants and Advisers Pty Ltd" at bounding box center [564, 159] width 84 height 16
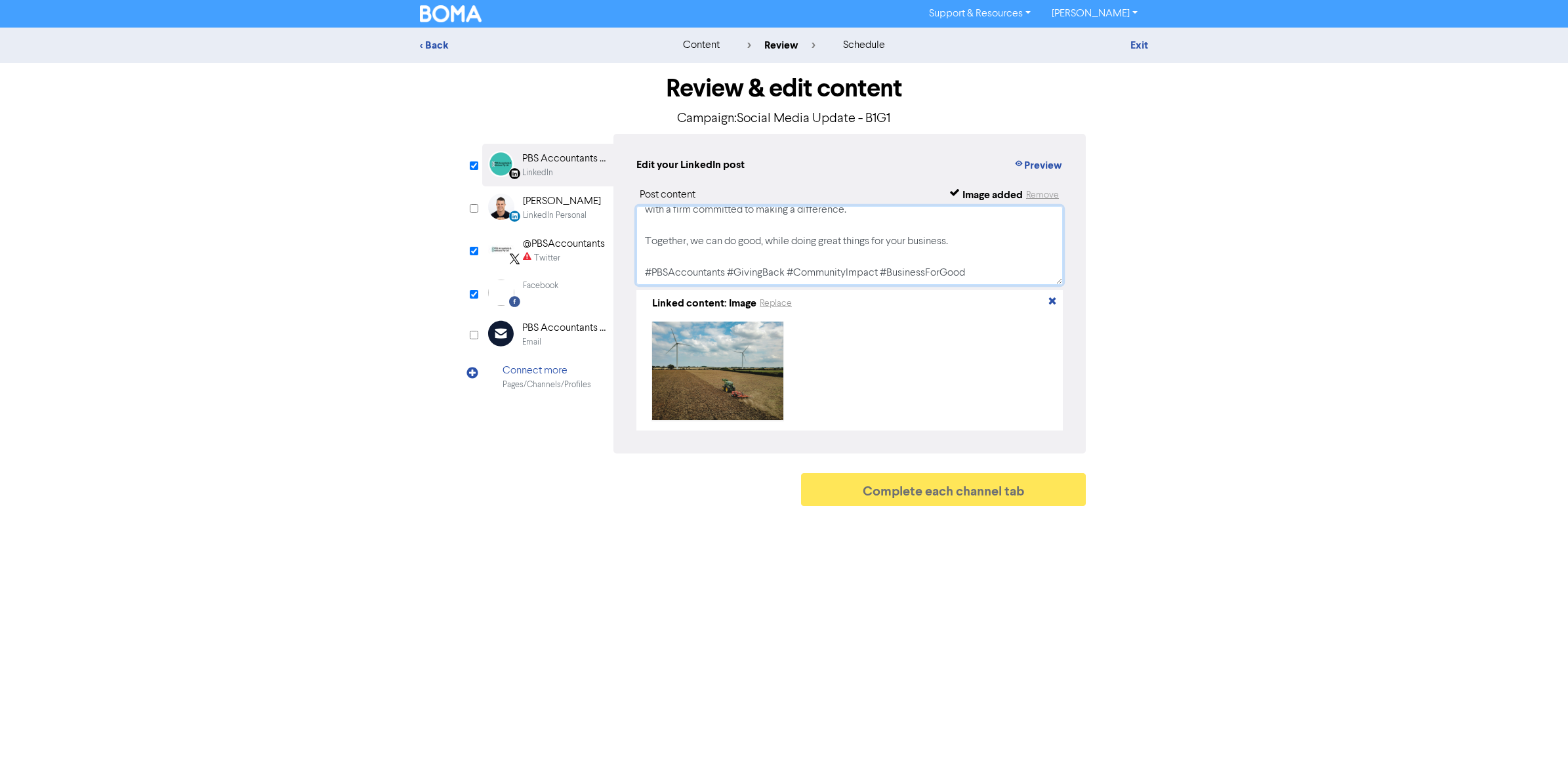
click at [951, 241] on textarea "🌍 Giving Back, One Lodgement at a Time 🌍 At PBS Accountants & Advisers, we beli…" at bounding box center [849, 244] width 426 height 78
click at [553, 280] on div "Facebook" at bounding box center [540, 285] width 36 height 13
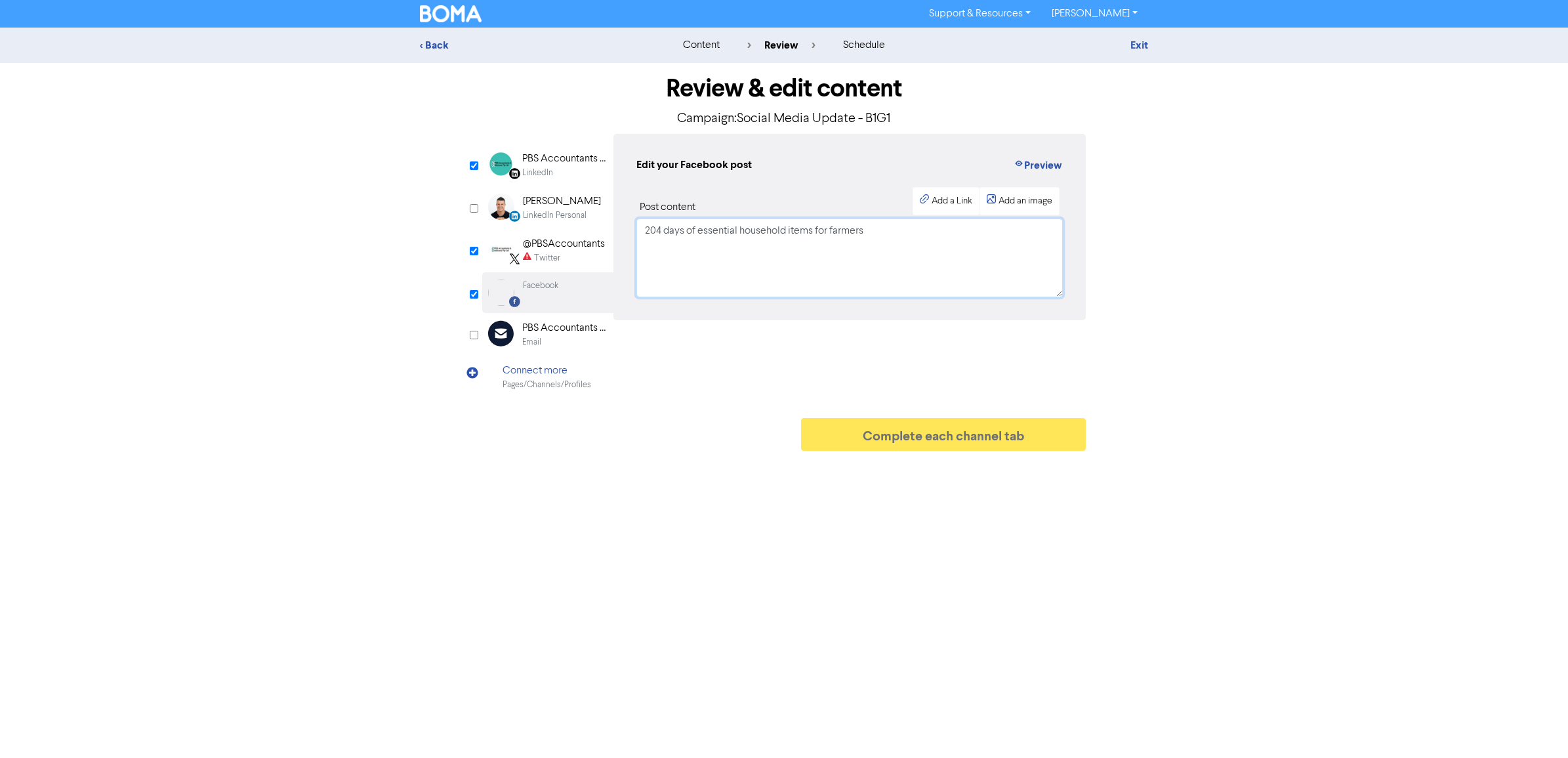
click at [738, 224] on textarea "204 days of essential household items for farmers" at bounding box center [849, 257] width 426 height 78
drag, startPoint x: 882, startPoint y: 227, endPoint x: 297, endPoint y: 156, distance: 589.3
click at [300, 159] on div "< Back content review schedule Exit Review & edit content Campaign: Social Medi…" at bounding box center [784, 242] width 1568 height 430
paste textarea "🌍 Giving Back, One Lodgement at a Time 🌍 At PBS Accountants & Advisers, we beli…"
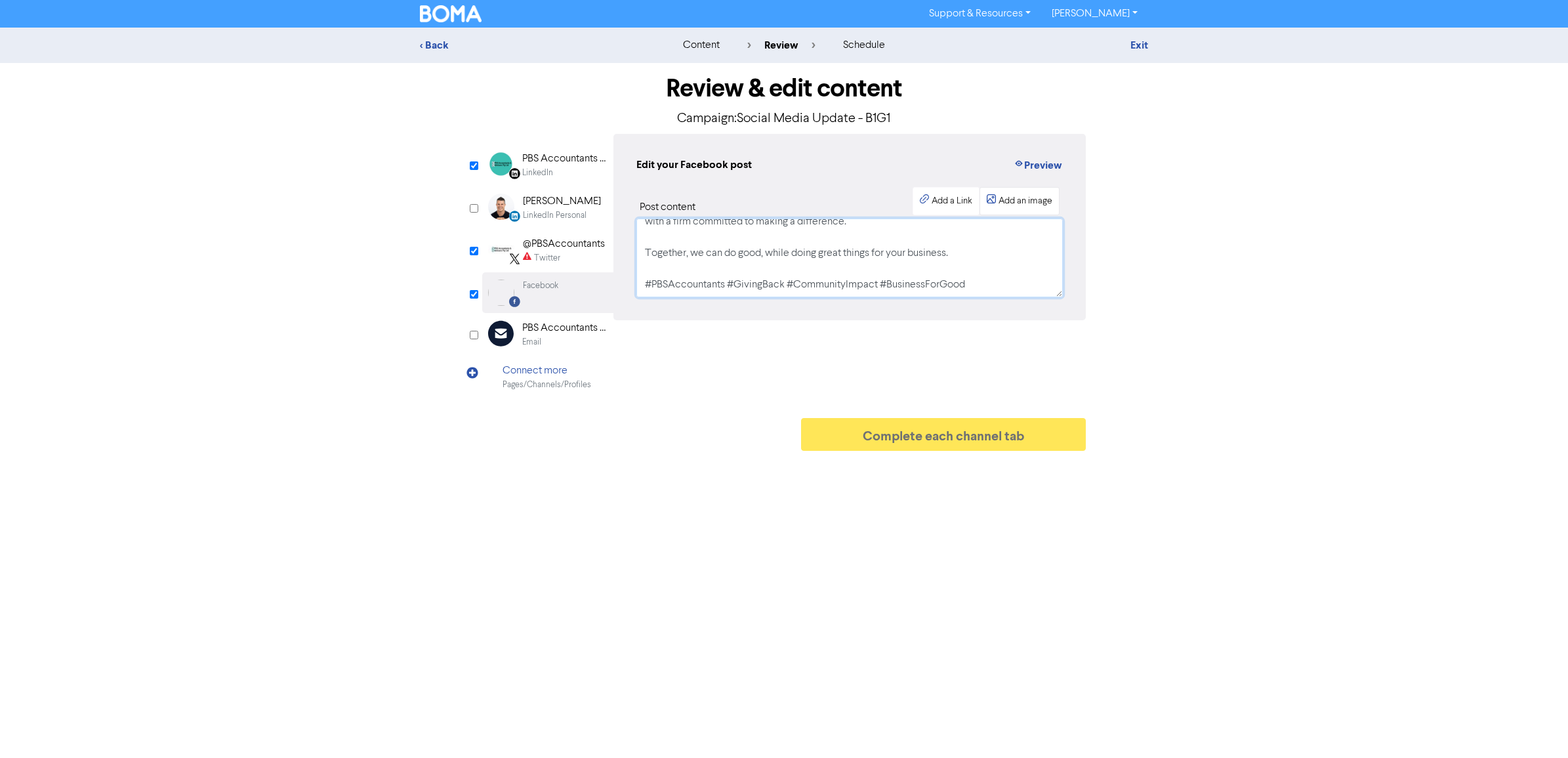
type textarea "🌍 Giving Back, One Lodgement at a Time 🌍 At PBS Accountants & Advisers, we beli…"
click at [1002, 204] on div "Add an image" at bounding box center [1025, 202] width 54 height 14
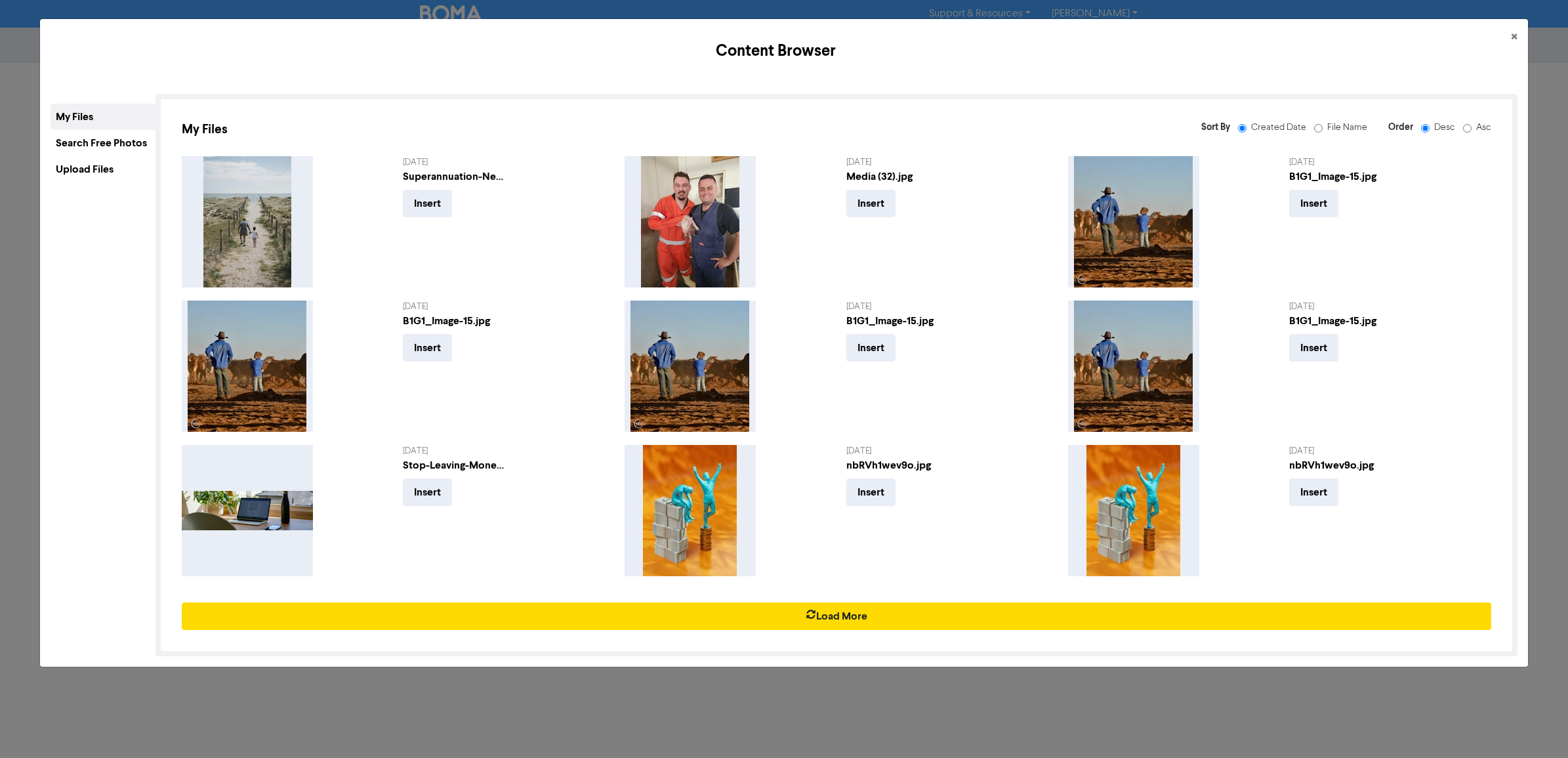
click at [71, 146] on div "Search Free Photos" at bounding box center [103, 143] width 105 height 26
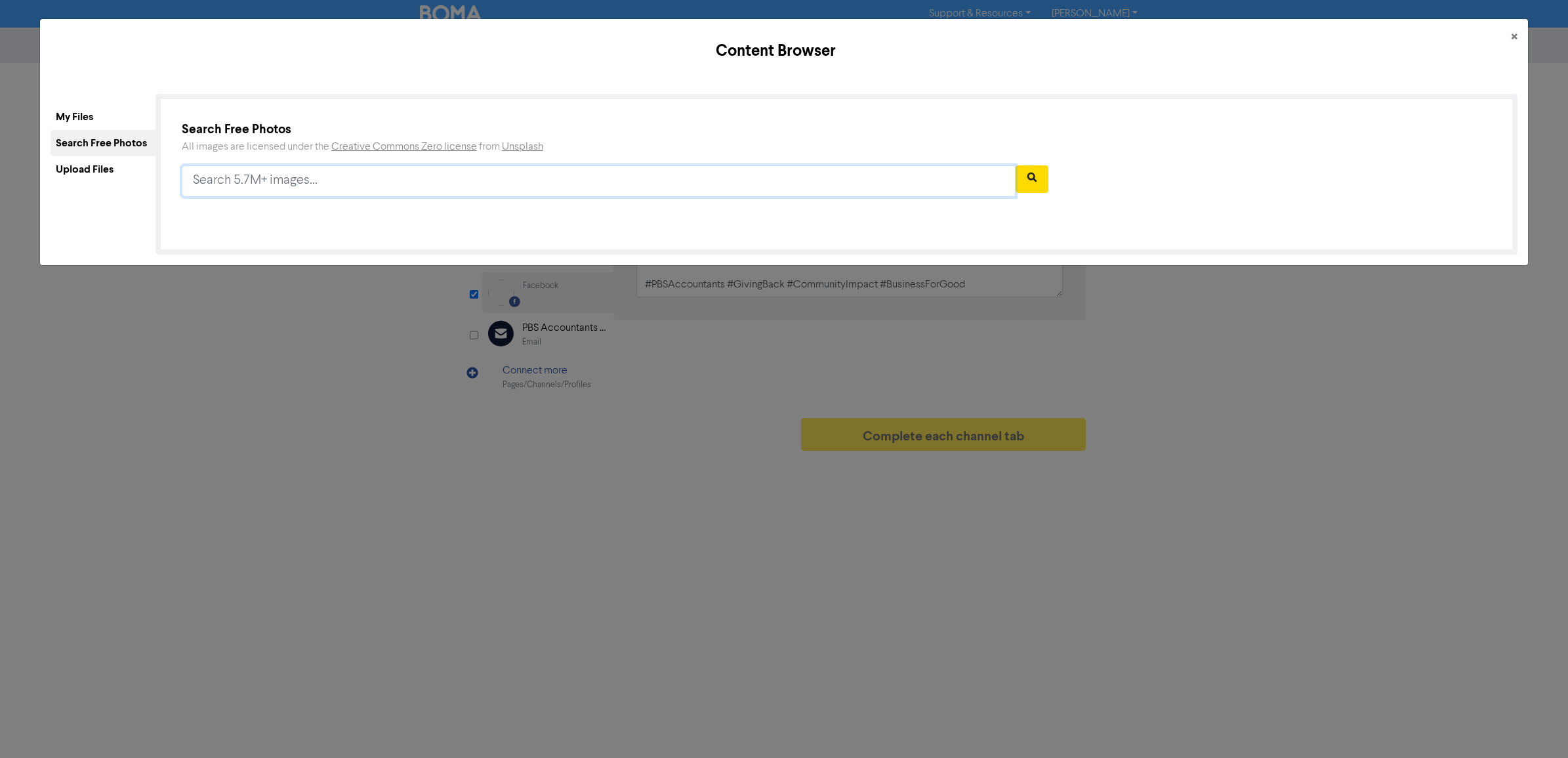
click at [206, 171] on input "text" at bounding box center [599, 181] width 834 height 32
type input "farmers"
click at [1031, 168] on button "button" at bounding box center [1032, 179] width 33 height 28
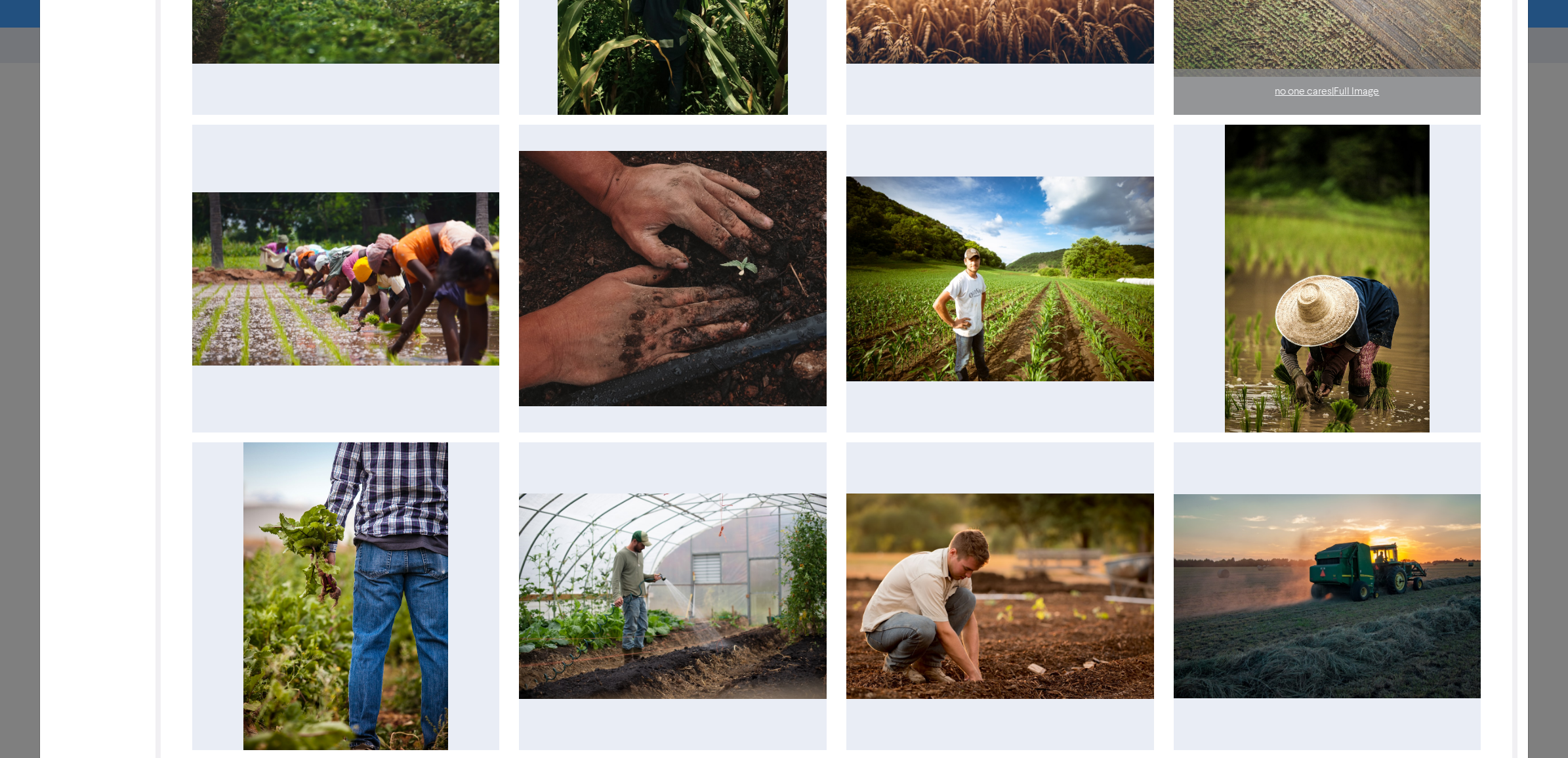
scroll to position [497, 0]
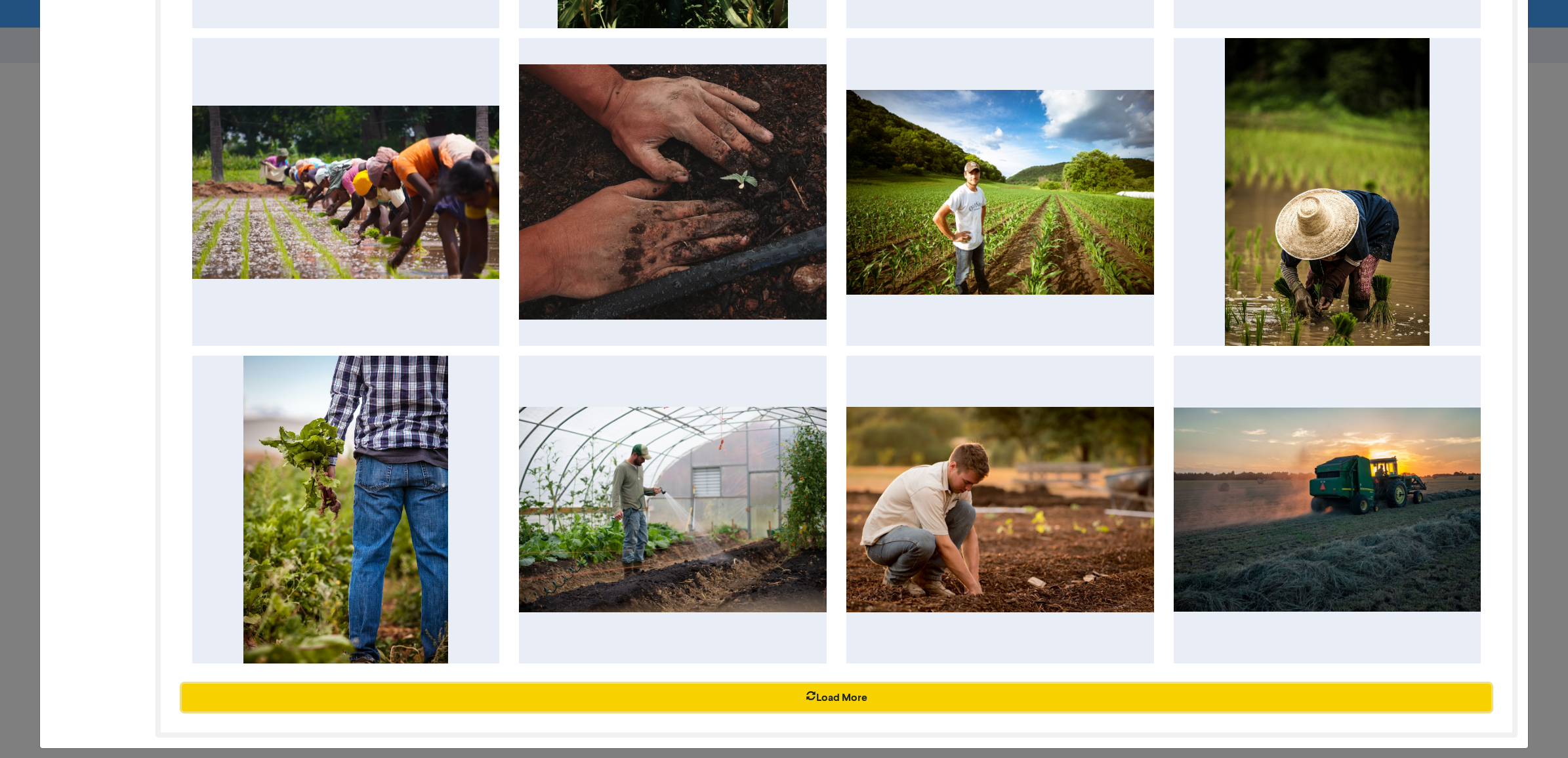
click at [976, 700] on button "Load More" at bounding box center [836, 697] width 1310 height 28
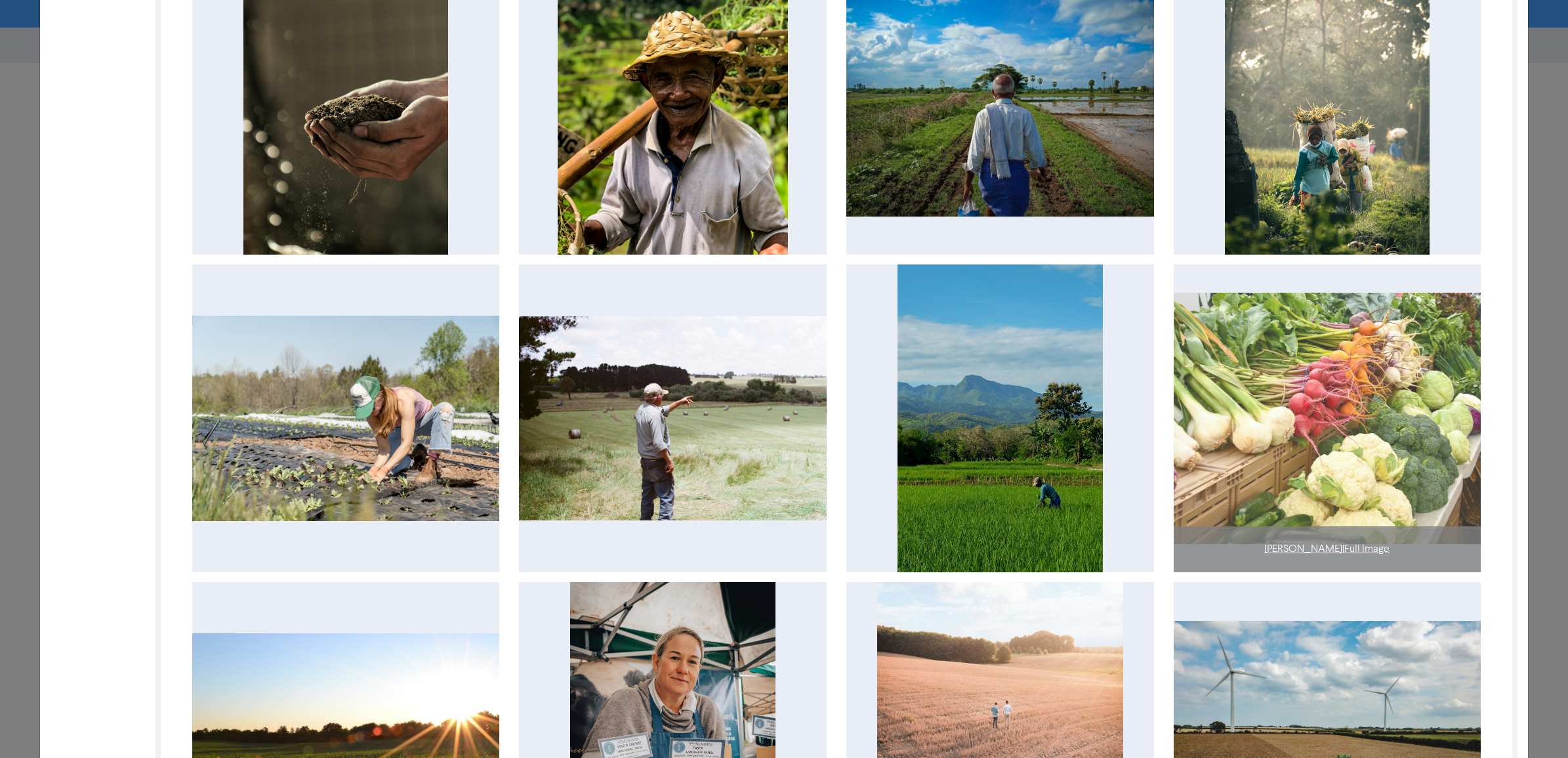
scroll to position [1440, 0]
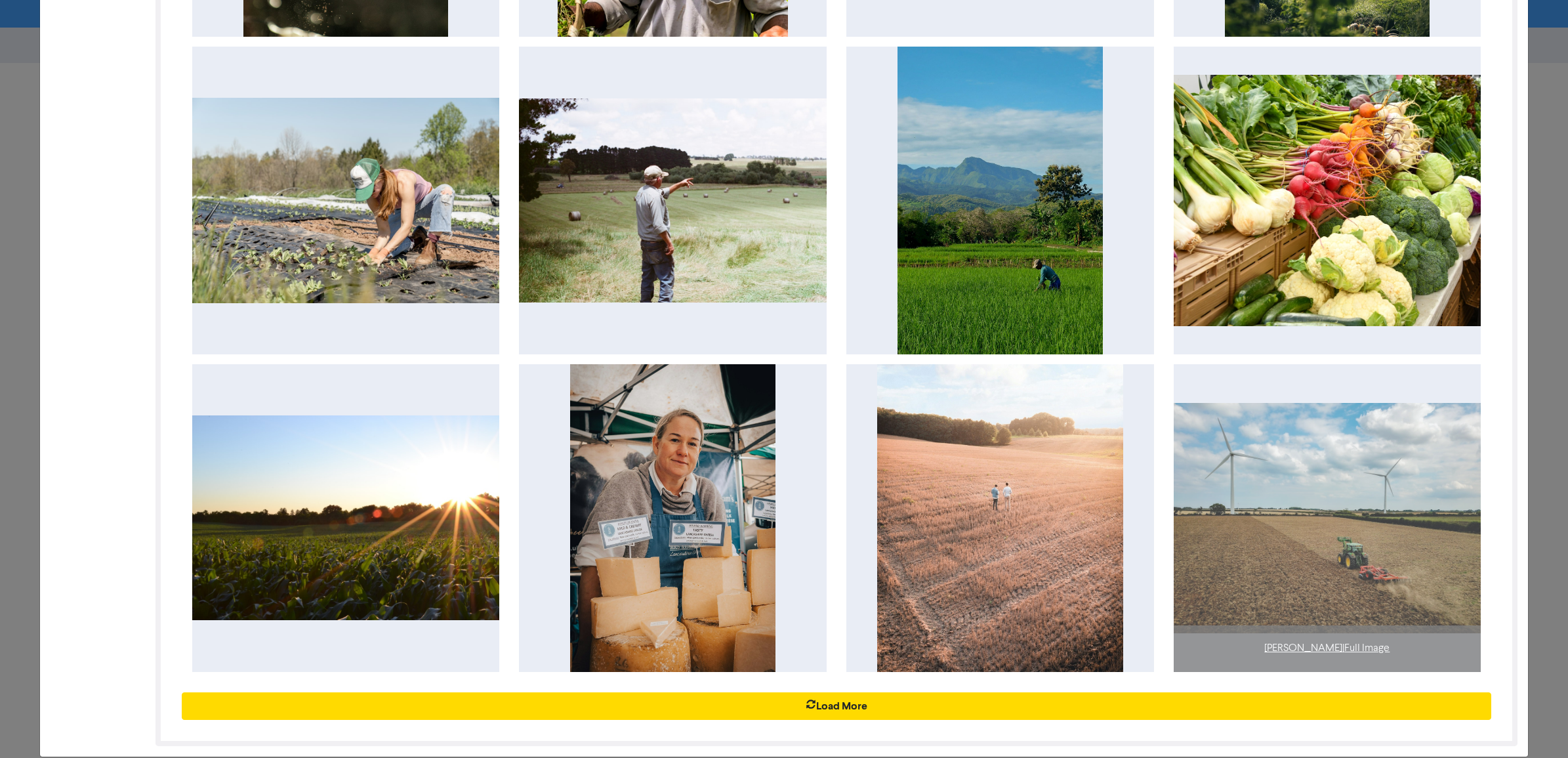
click at [1300, 530] on img at bounding box center [1328, 519] width 308 height 230
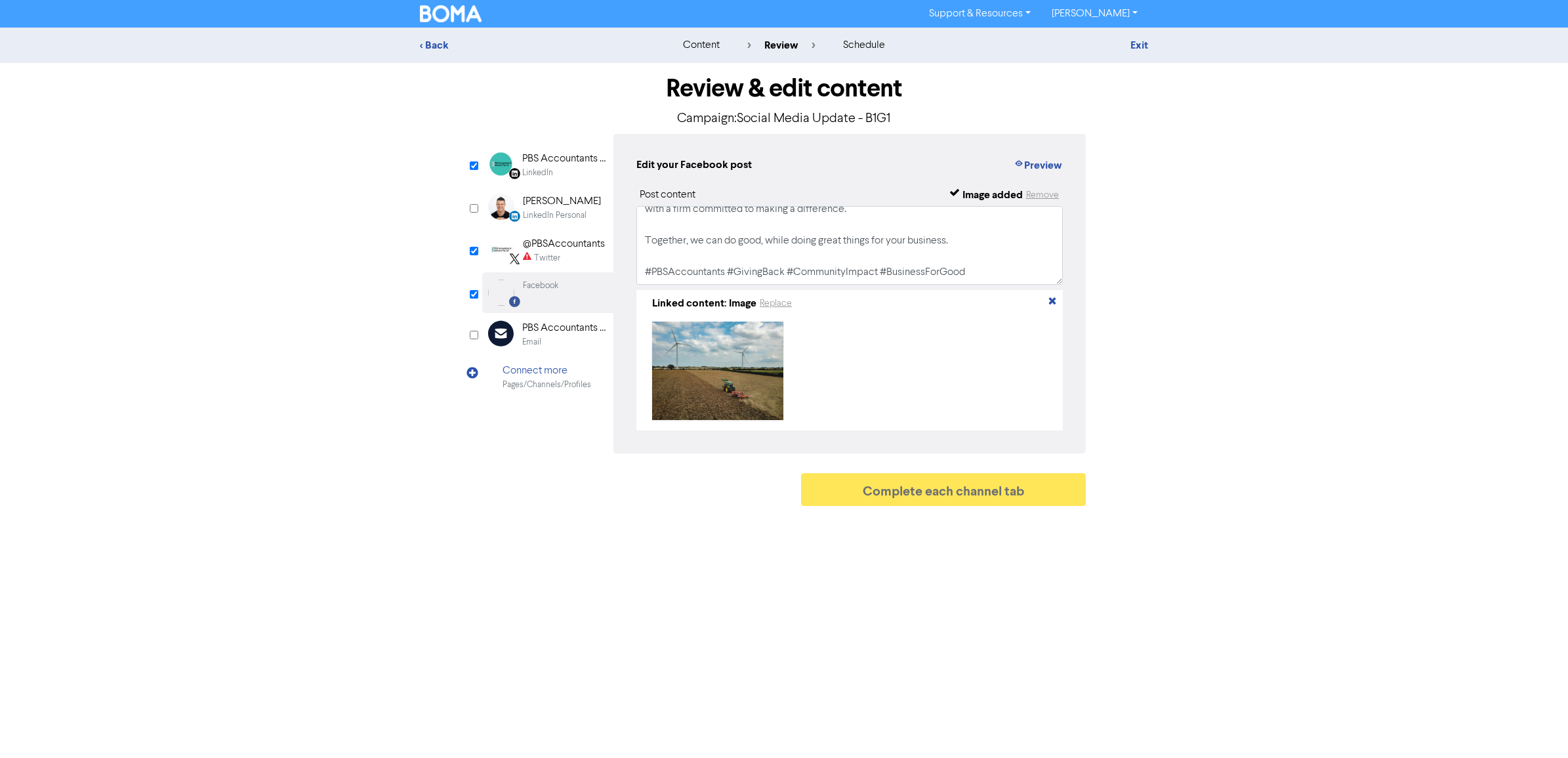
click at [559, 252] on div "Twitter" at bounding box center [547, 258] width 26 height 13
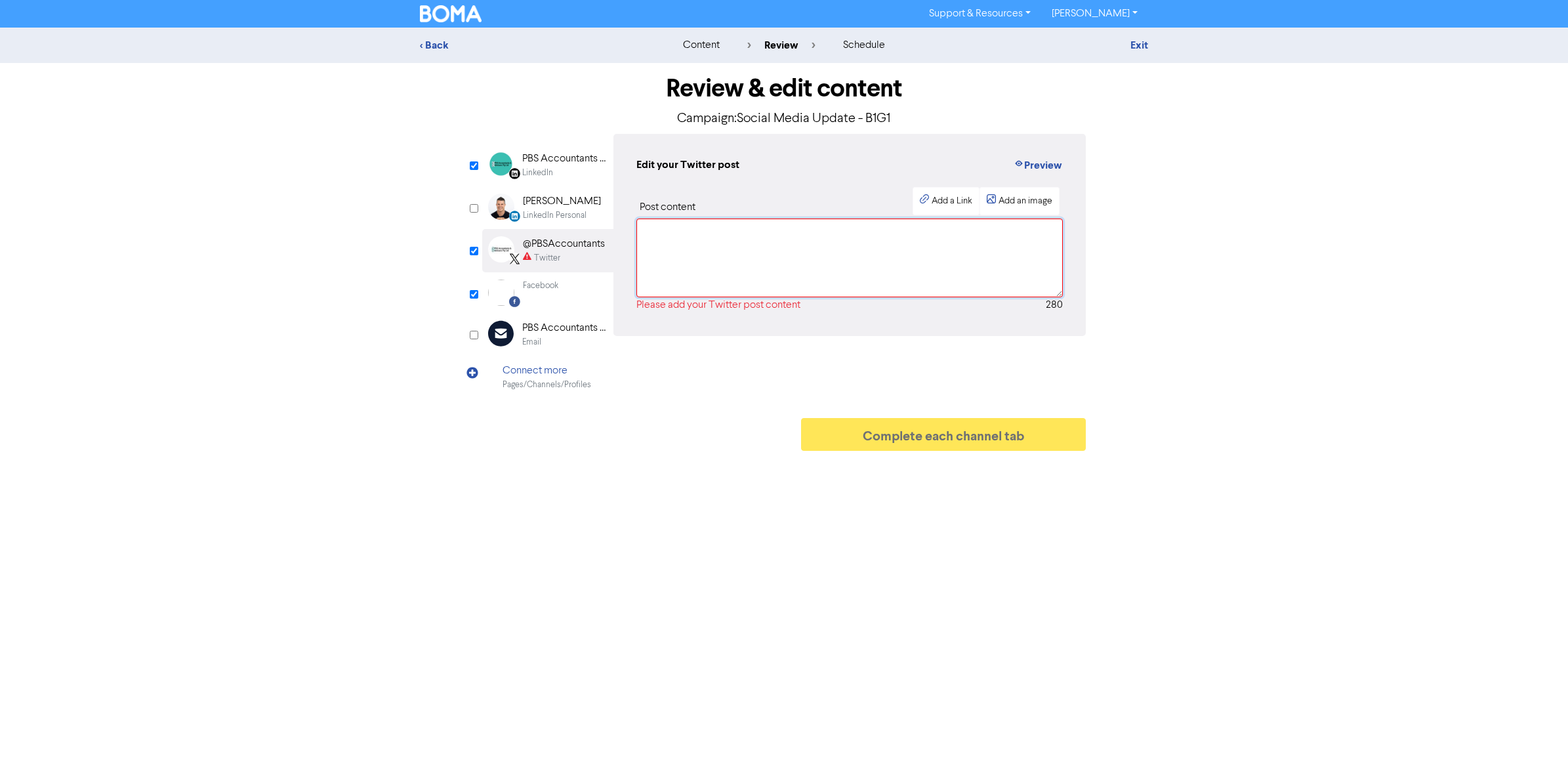
click at [705, 251] on textarea at bounding box center [849, 257] width 426 height 78
click at [747, 243] on textarea at bounding box center [849, 257] width 426 height 78
paste textarea "Every tax lodgement we complete means we give back — not with our clients’ mone…"
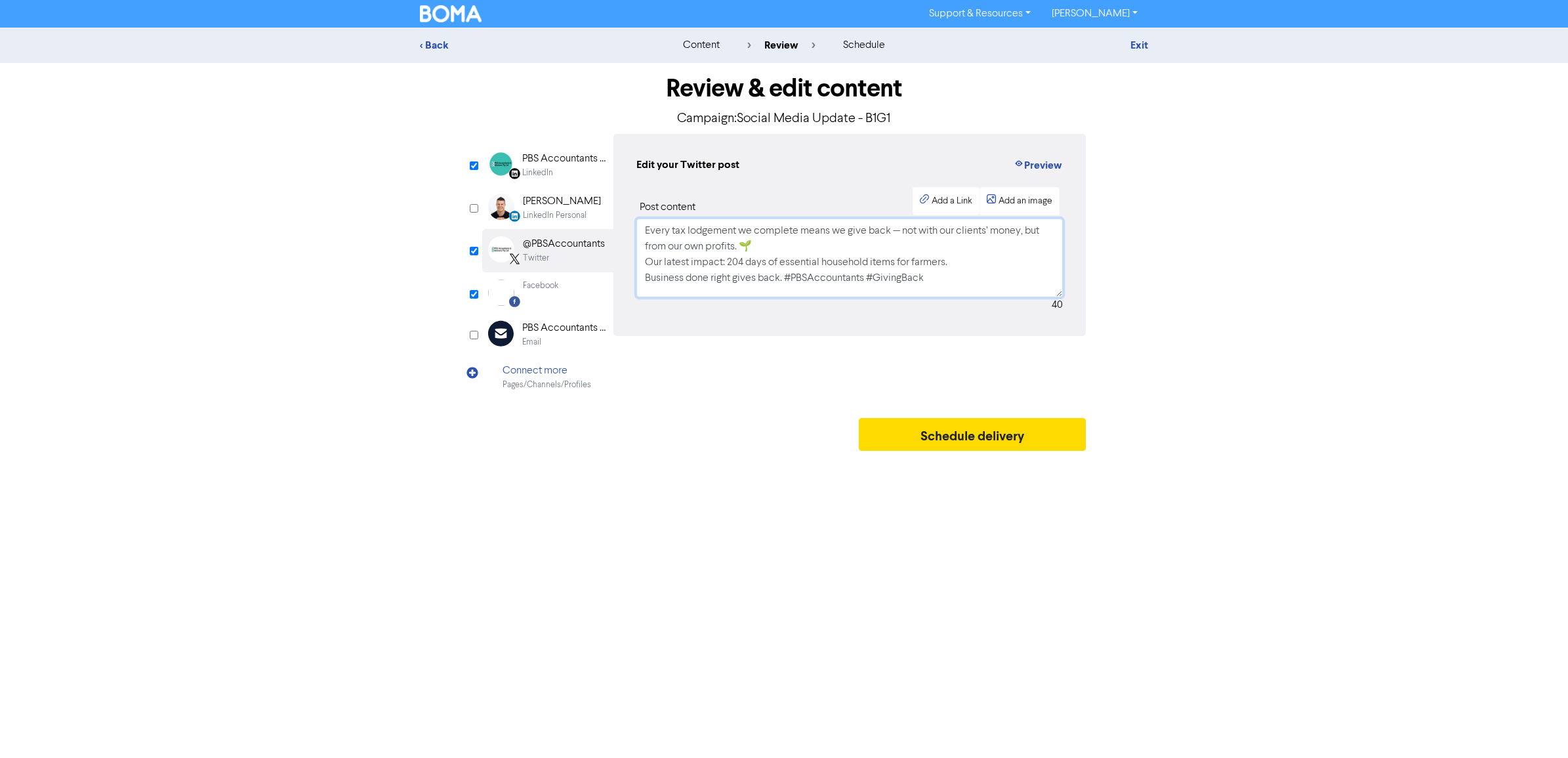
drag, startPoint x: 791, startPoint y: 233, endPoint x: 838, endPoint y: 253, distance: 51.1
click at [792, 236] on textarea "Every tax lodgement we complete means we give back — not with our clients’ mone…" at bounding box center [849, 257] width 426 height 78
click at [823, 242] on textarea "Every tax lodgement we complete means we give back — not with our clients’ mone…" at bounding box center [849, 257] width 426 height 78
click at [957, 259] on textarea "Every tax lodgement we complete means we give back — not with our clients’ mone…" at bounding box center [849, 257] width 426 height 78
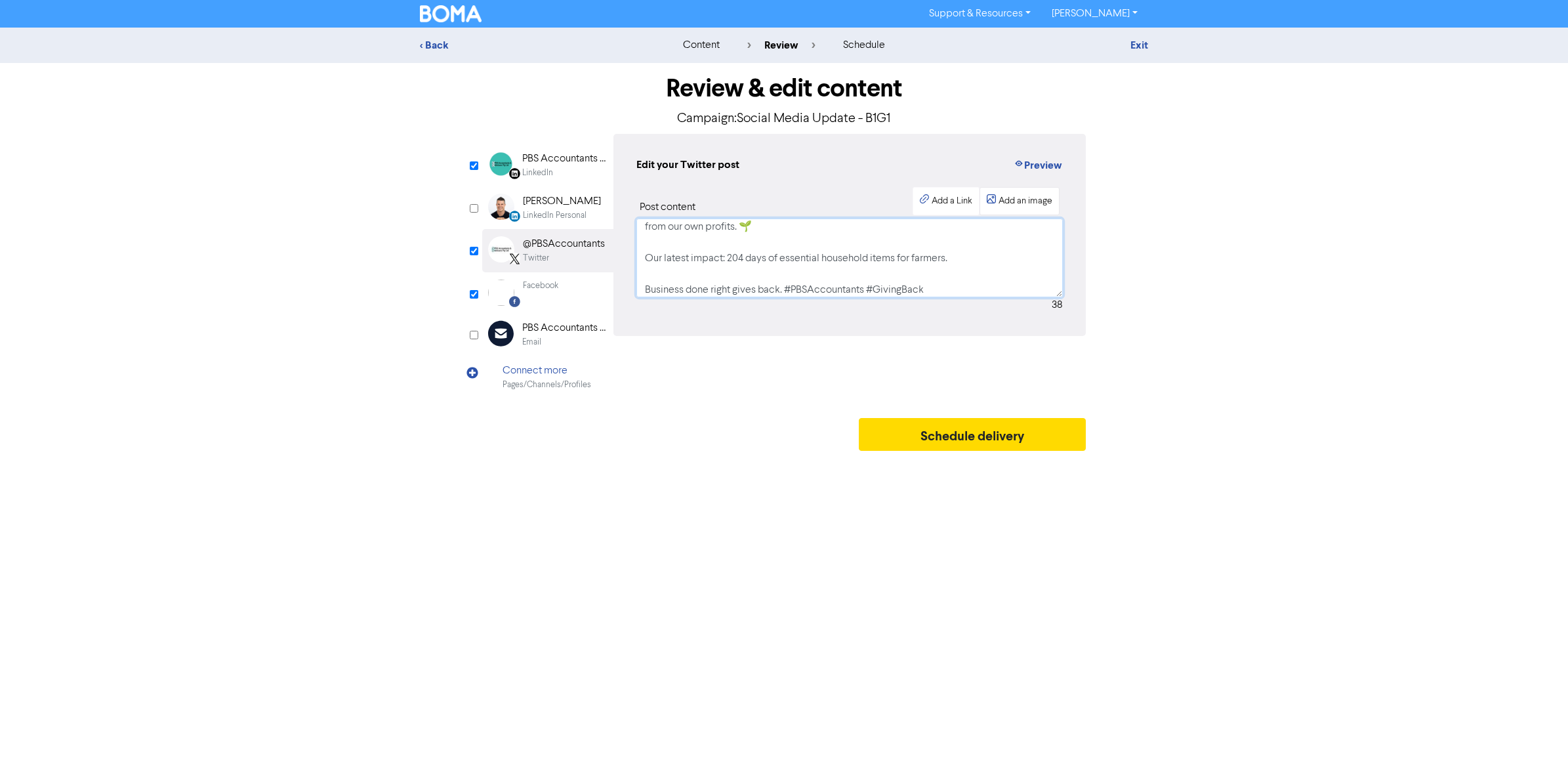
type textarea "Every tax lodgement we complete means we give back — not with our clients’ mone…"
click at [1031, 206] on div "Add an image" at bounding box center [1025, 202] width 54 height 14
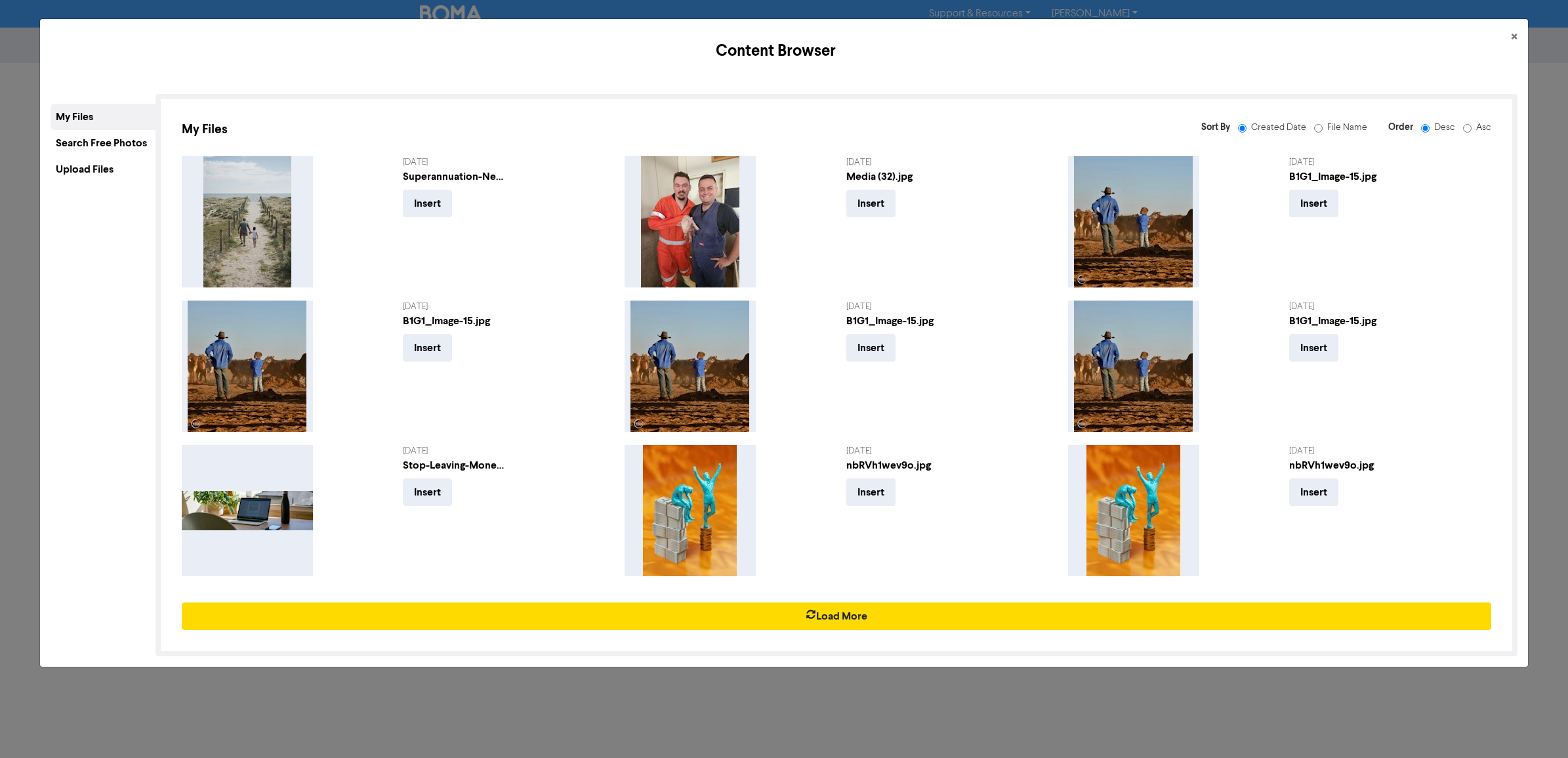
click at [98, 145] on div "Search Free Photos" at bounding box center [103, 143] width 105 height 26
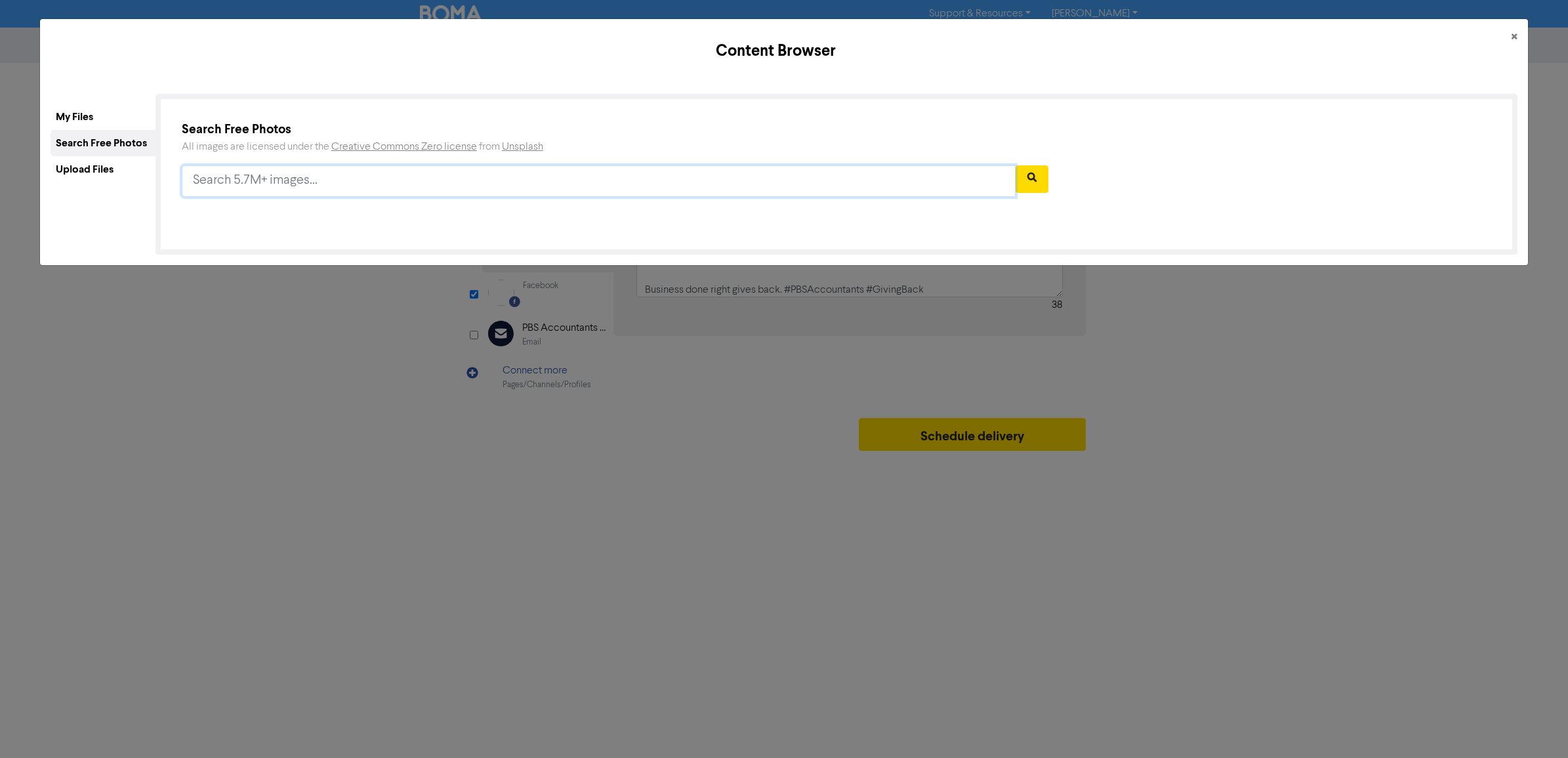
click at [312, 181] on input "text" at bounding box center [599, 181] width 834 height 32
type input "farmers"
click at [1037, 171] on button "button" at bounding box center [1032, 179] width 33 height 28
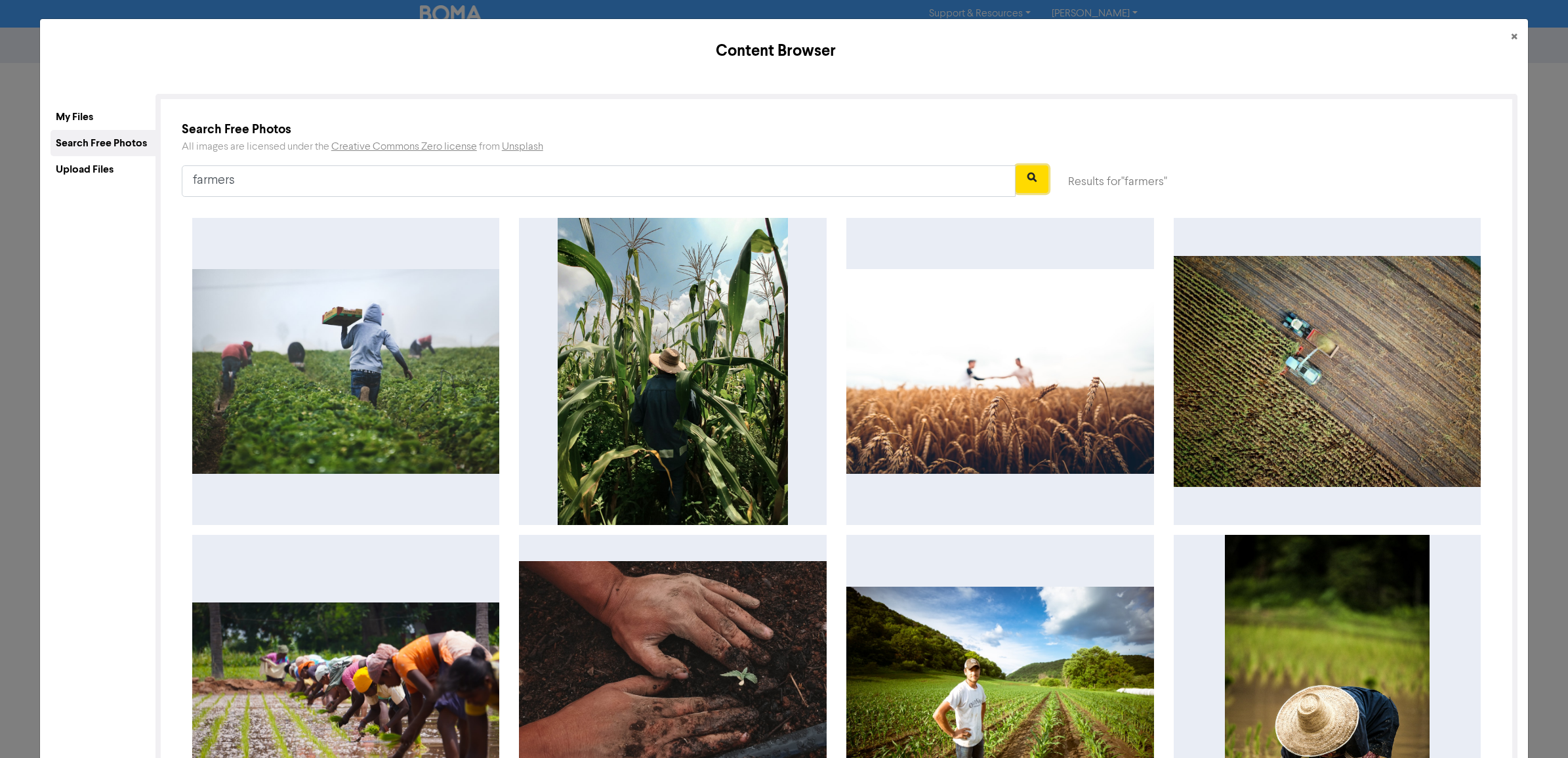
scroll to position [497, 0]
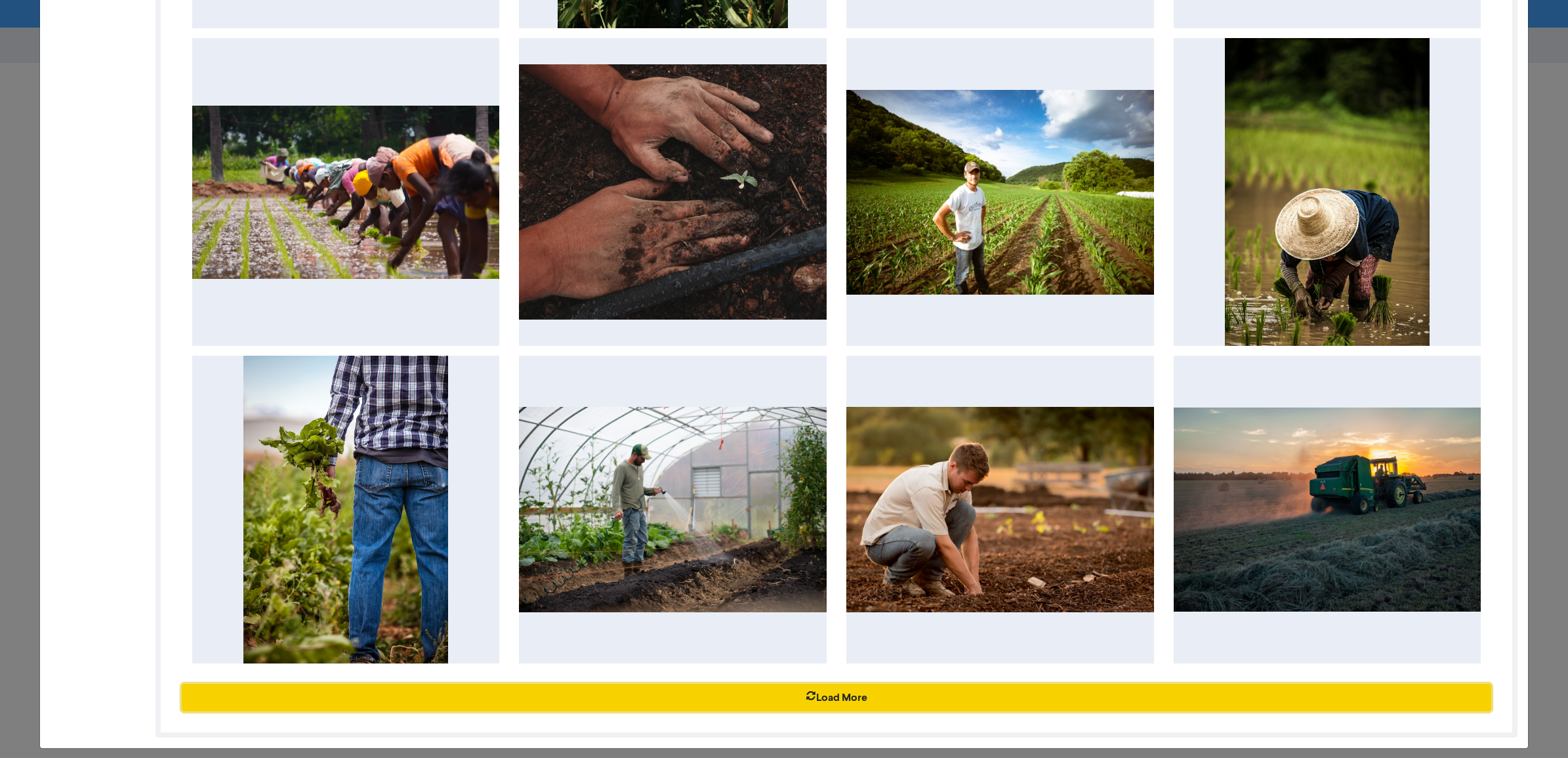
click at [838, 689] on button "Load More" at bounding box center [836, 697] width 1310 height 28
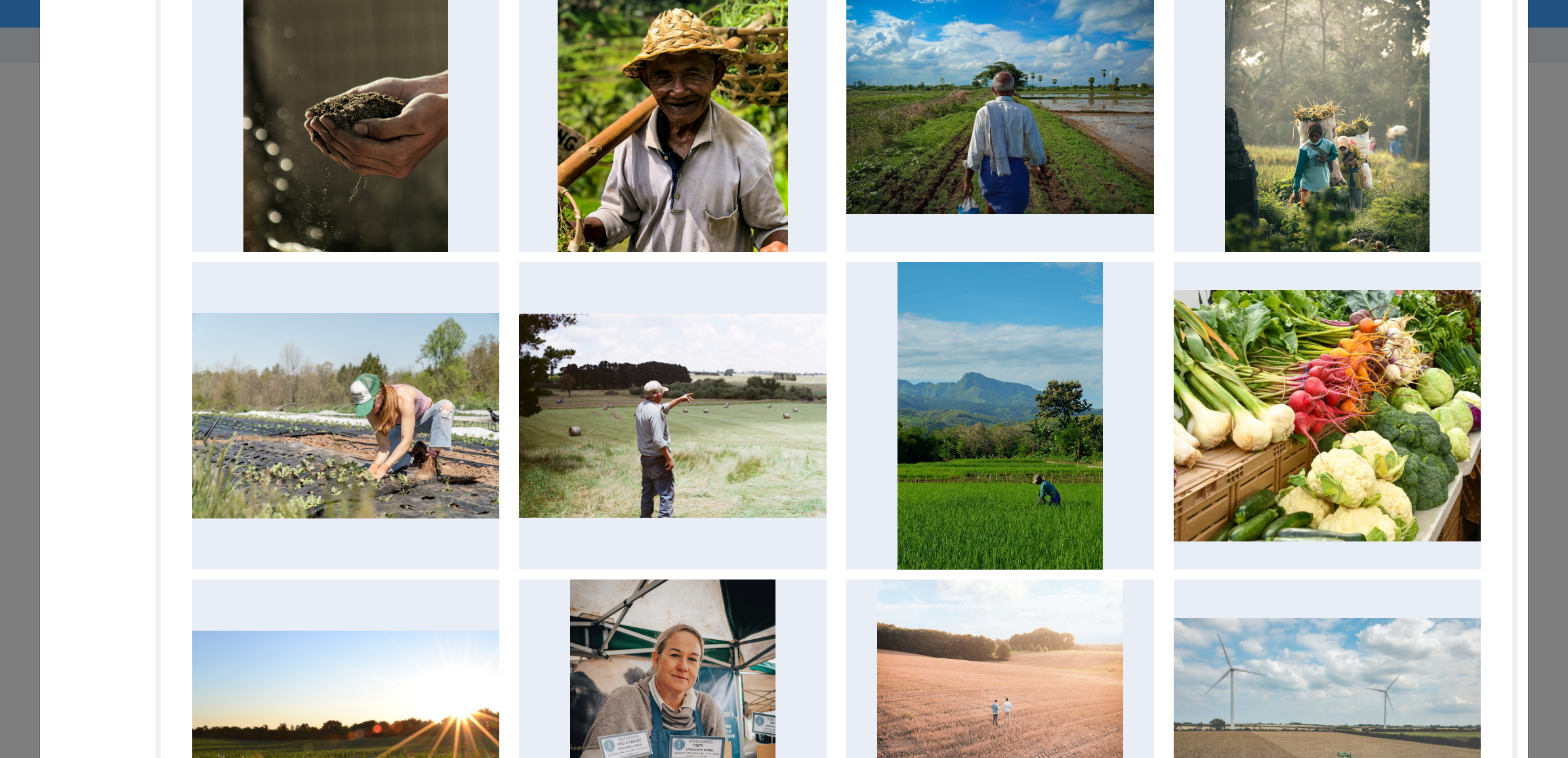
scroll to position [1440, 0]
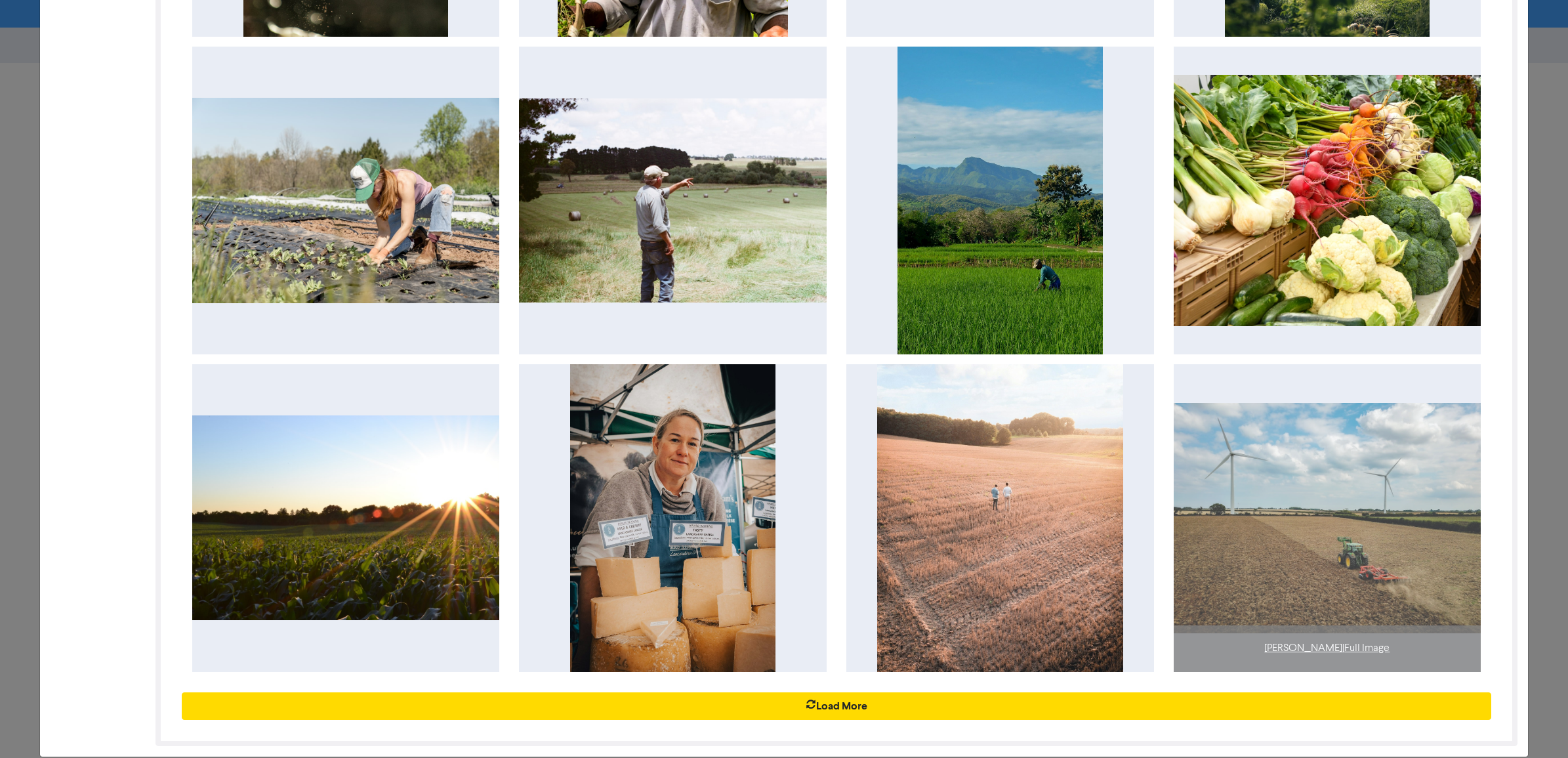
click at [1323, 527] on img at bounding box center [1328, 519] width 308 height 230
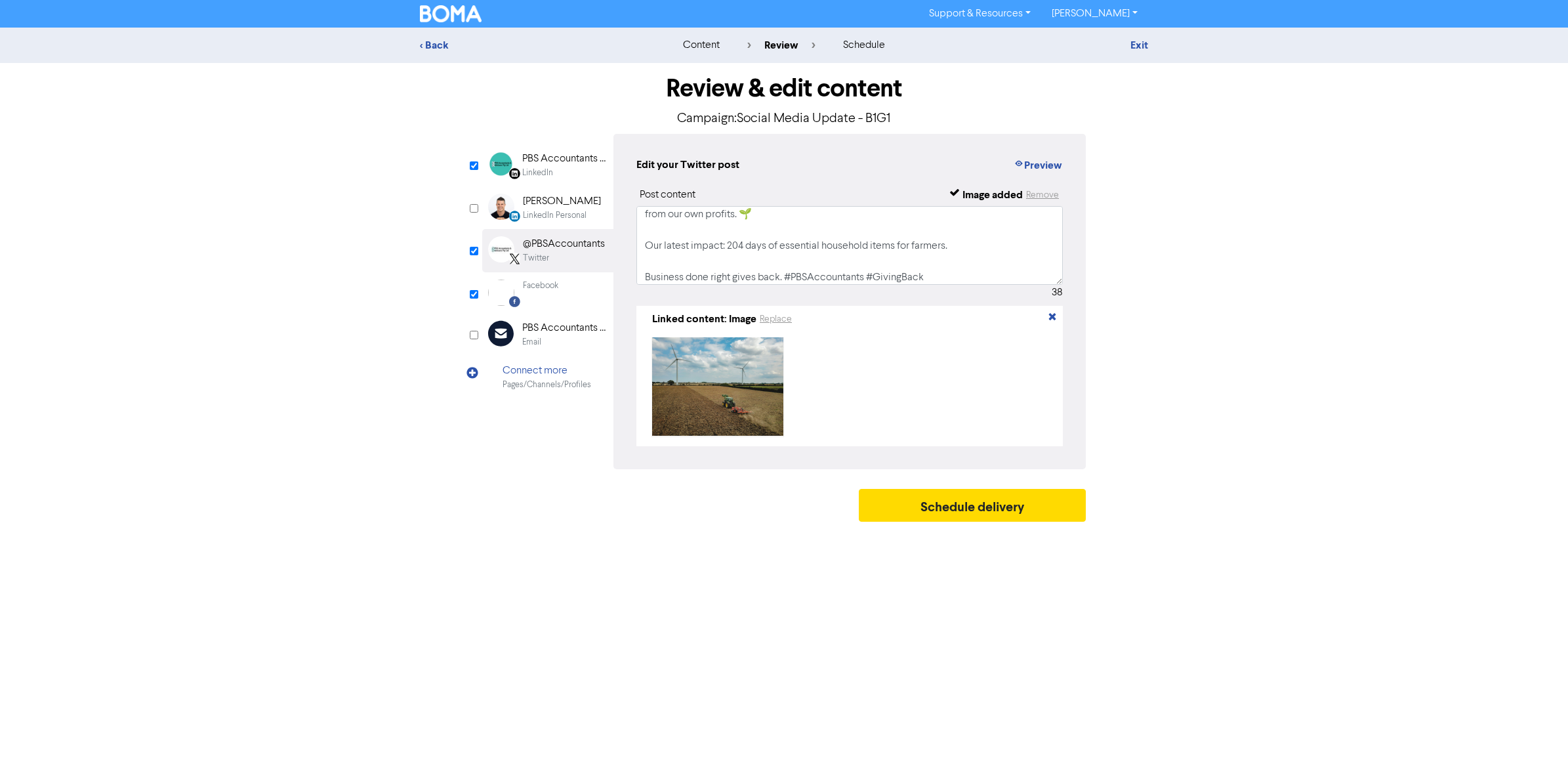
click at [550, 156] on div "PBS Accountants and Advisers Pty Ltd" at bounding box center [564, 159] width 84 height 16
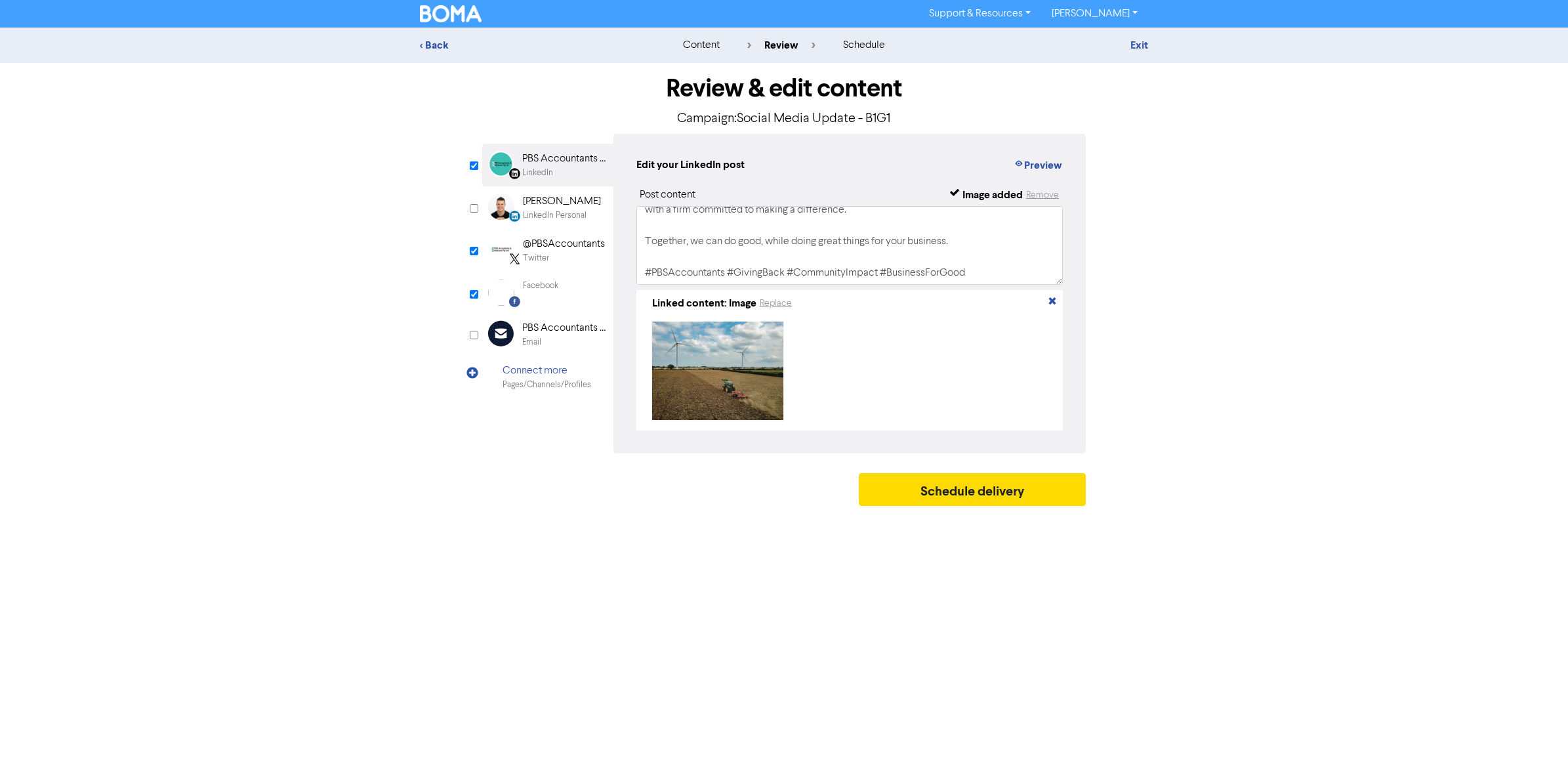
click at [554, 293] on div "Facebook" at bounding box center [540, 292] width 36 height 26
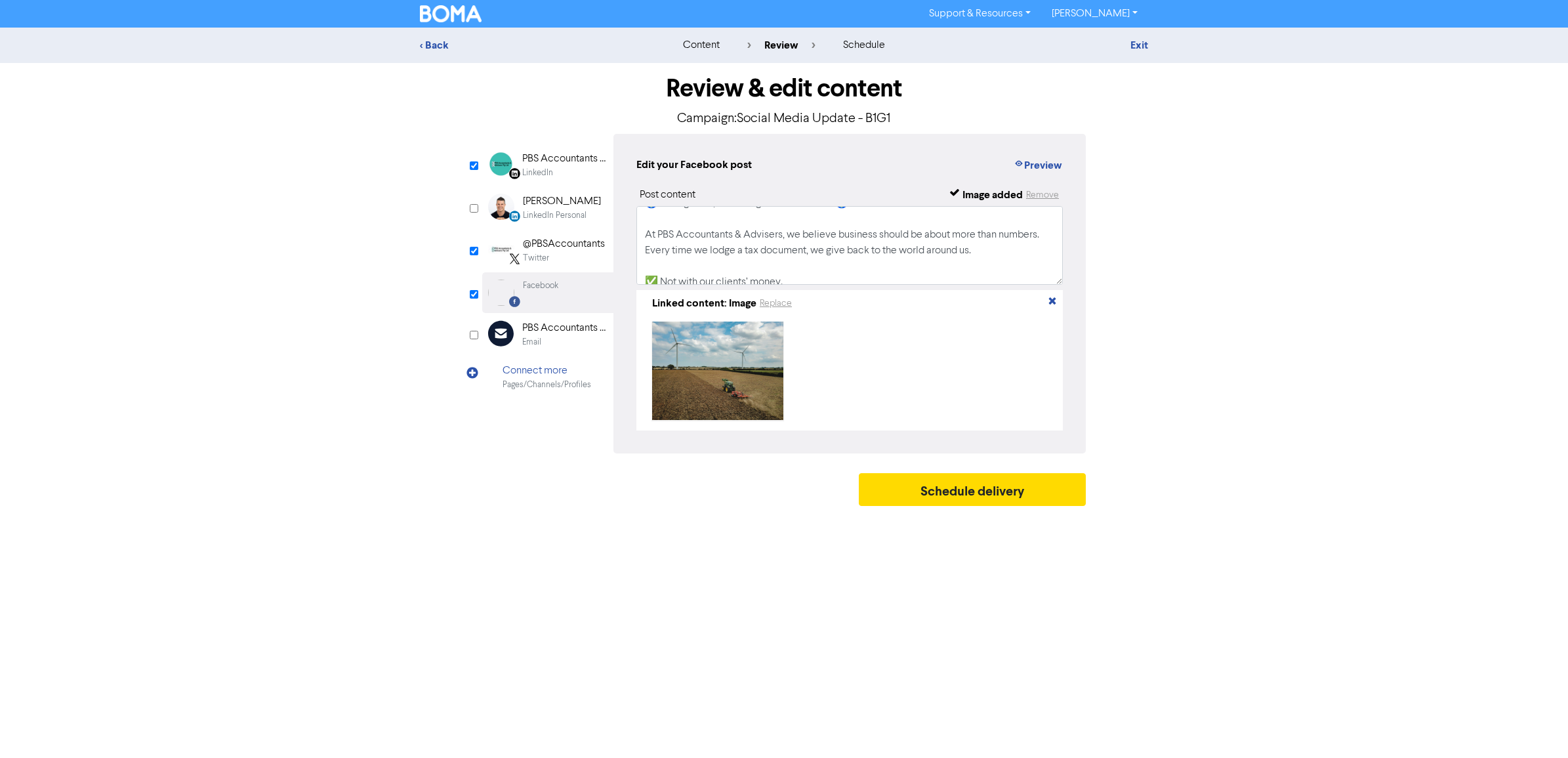
scroll to position [0, 0]
click at [1064, 262] on div "Edit your Facebook post Preview Post content Image added Remove 🌍 Giving Back, …" at bounding box center [850, 294] width 473 height 320
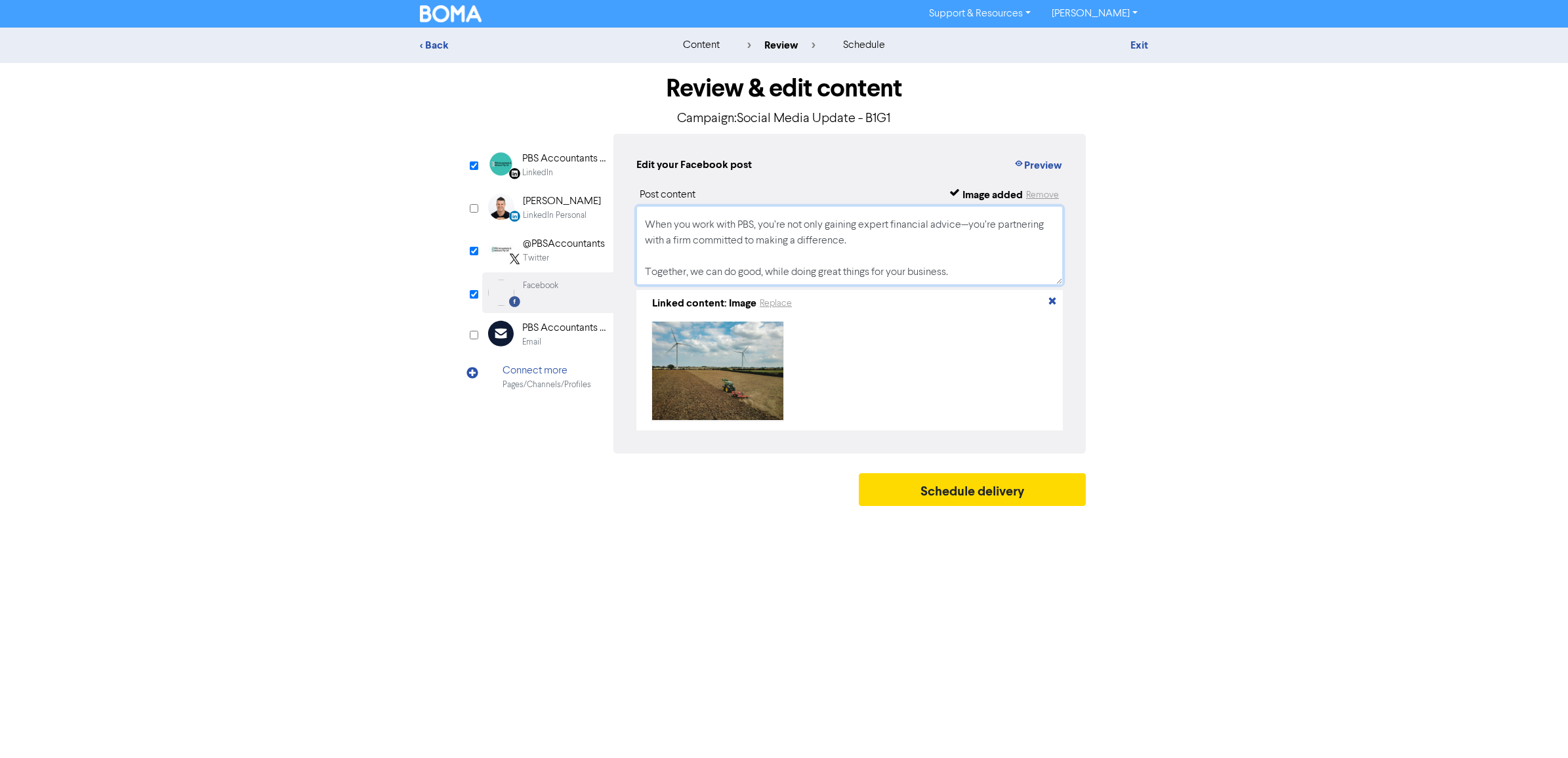
scroll to position [260, 0]
click at [532, 171] on div "LinkedIn" at bounding box center [537, 173] width 31 height 13
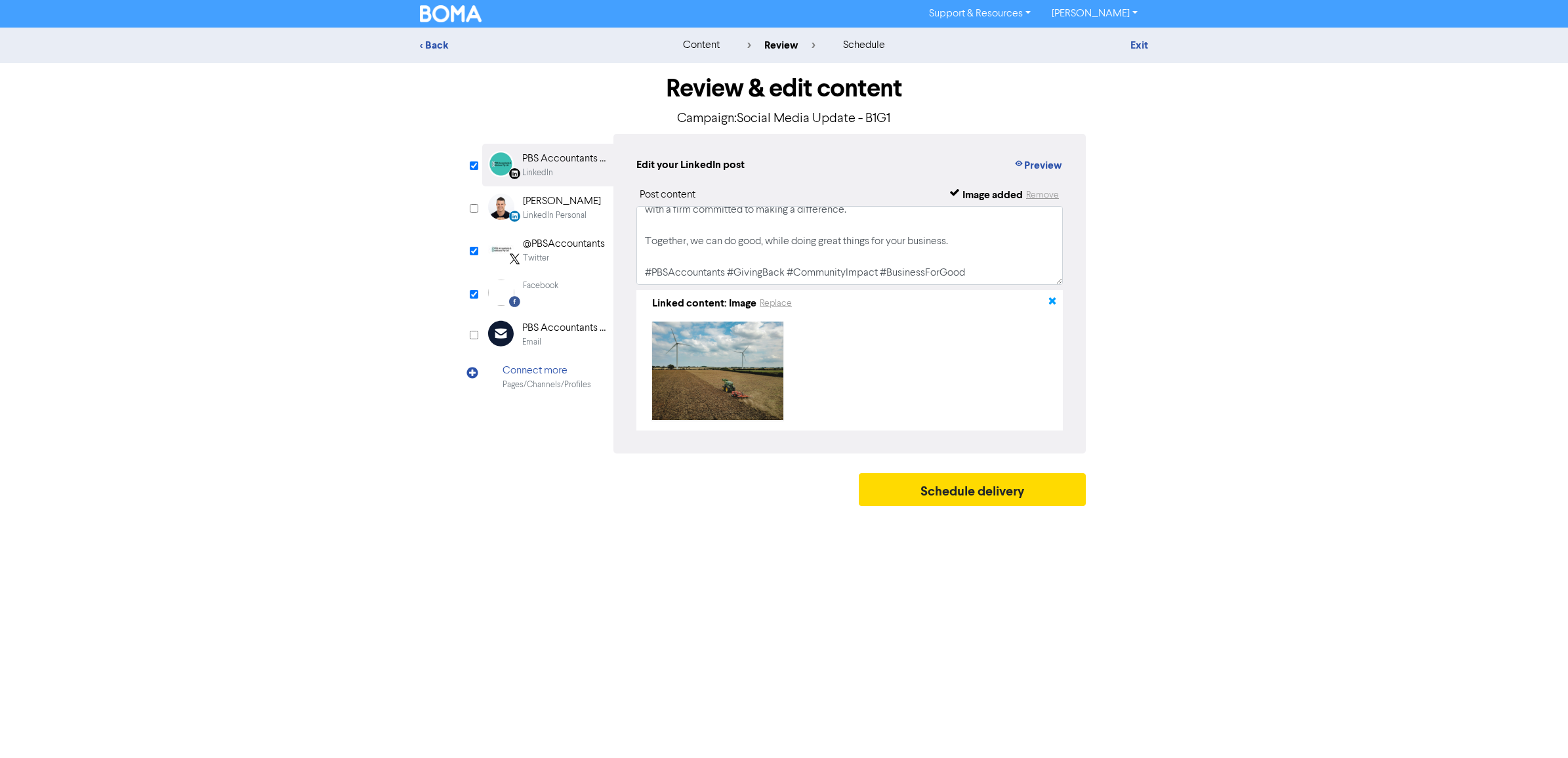
click at [1055, 301] on icon "button" at bounding box center [1052, 303] width 11 height 11
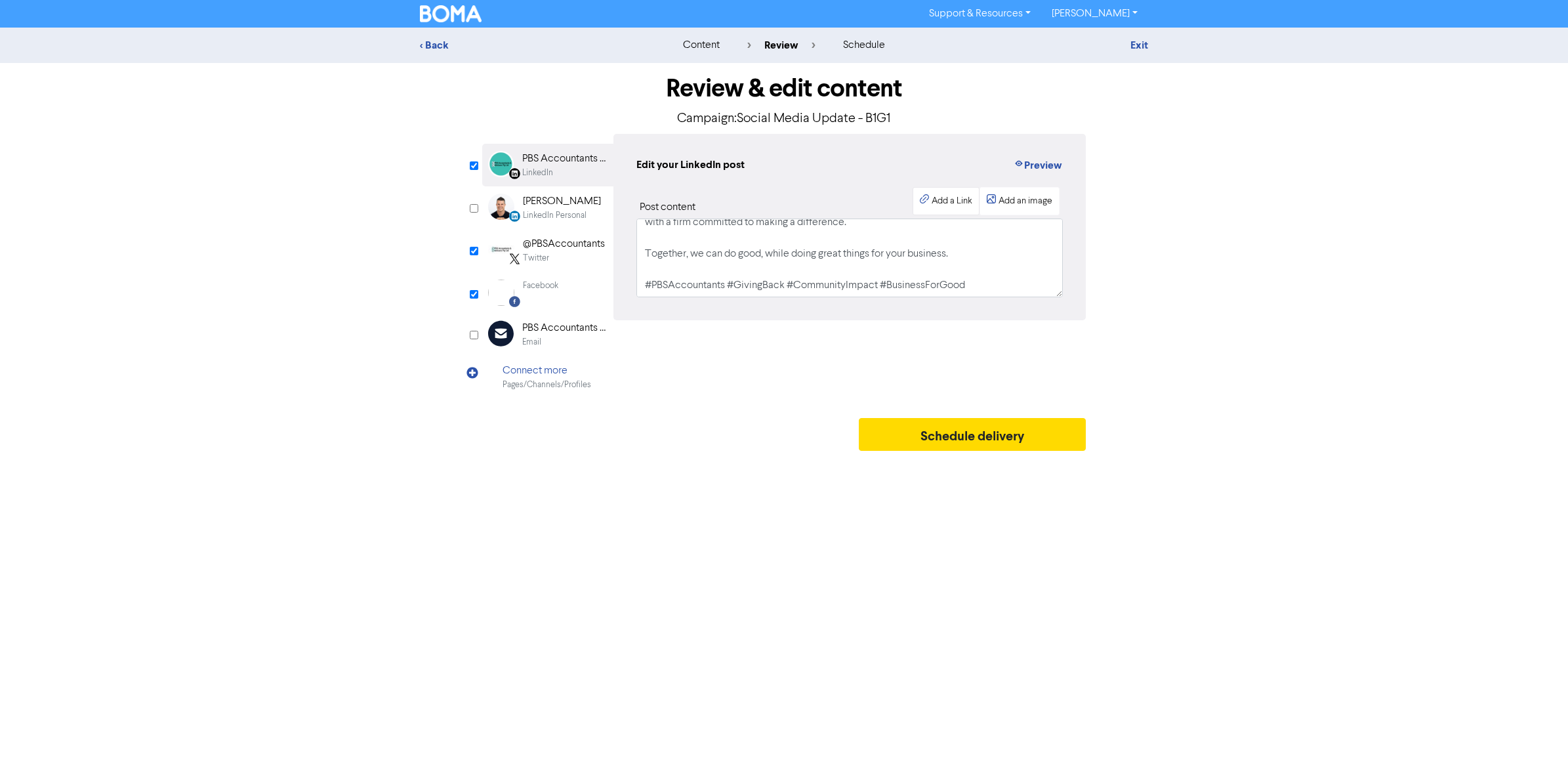
click at [940, 201] on div "Add a Link" at bounding box center [951, 202] width 41 height 14
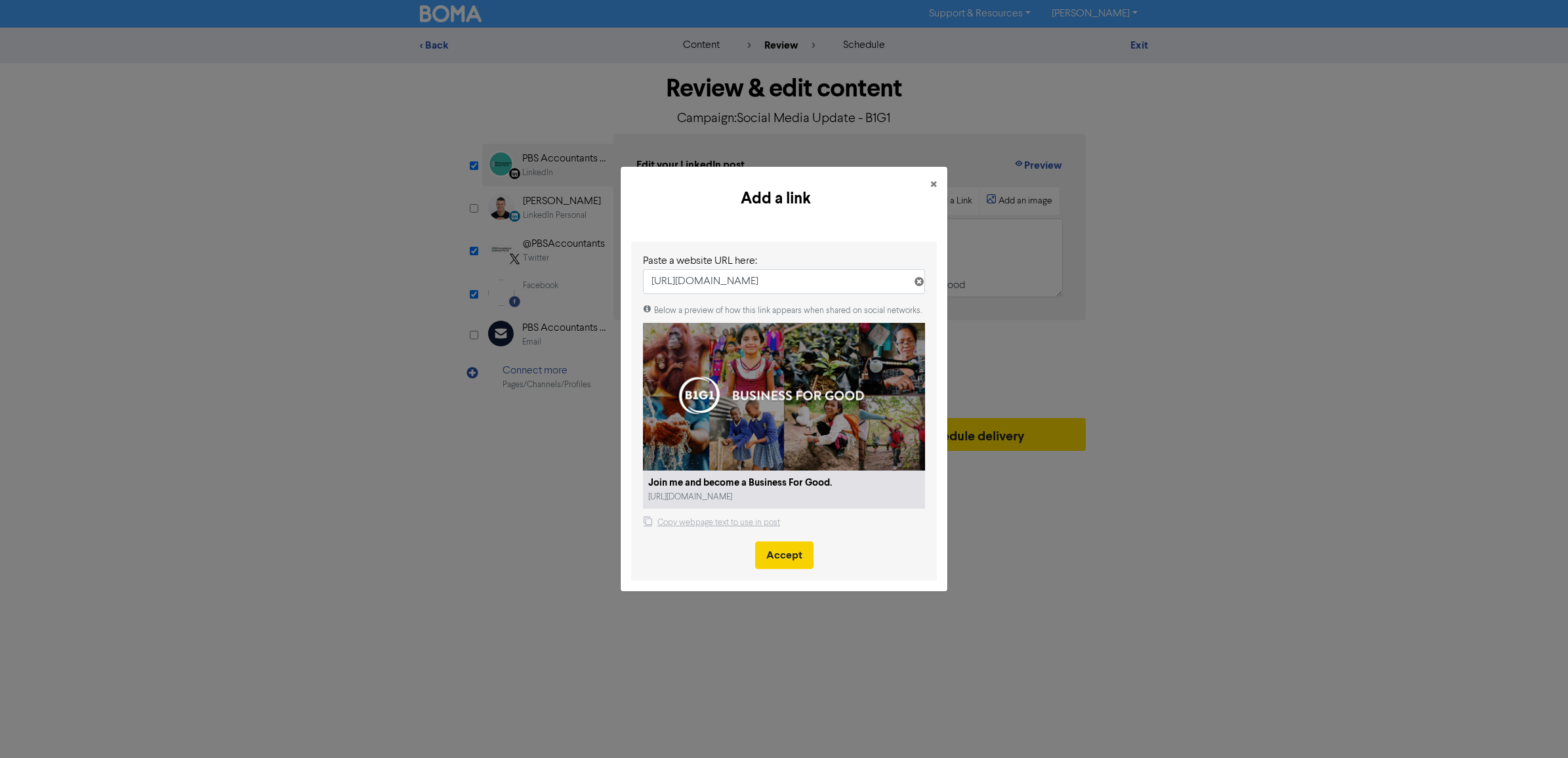
type input "[URL][DOMAIN_NAME]"
click at [778, 556] on button "Accept" at bounding box center [784, 555] width 59 height 28
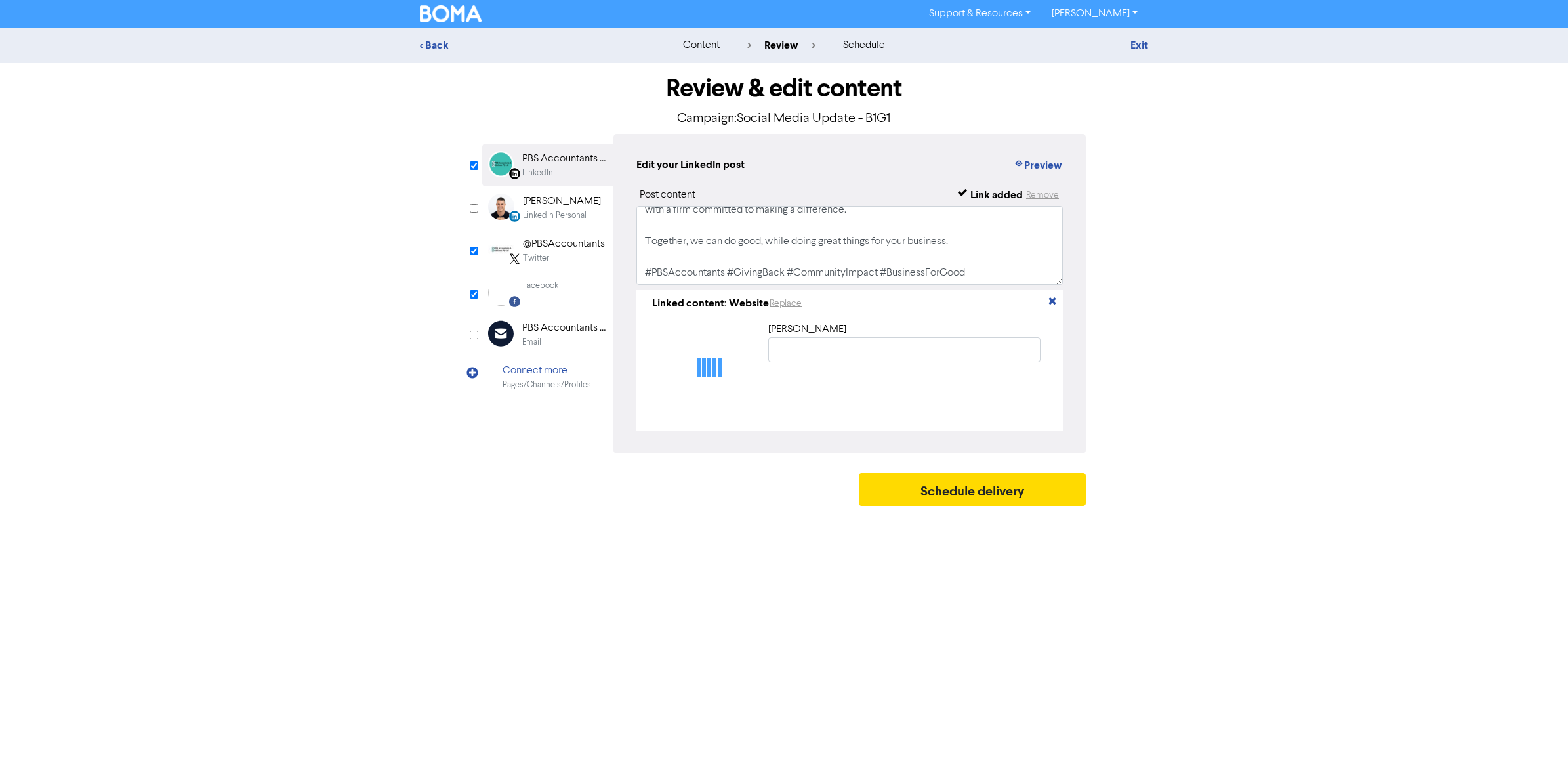
type input "Join me and become a Business For Good."
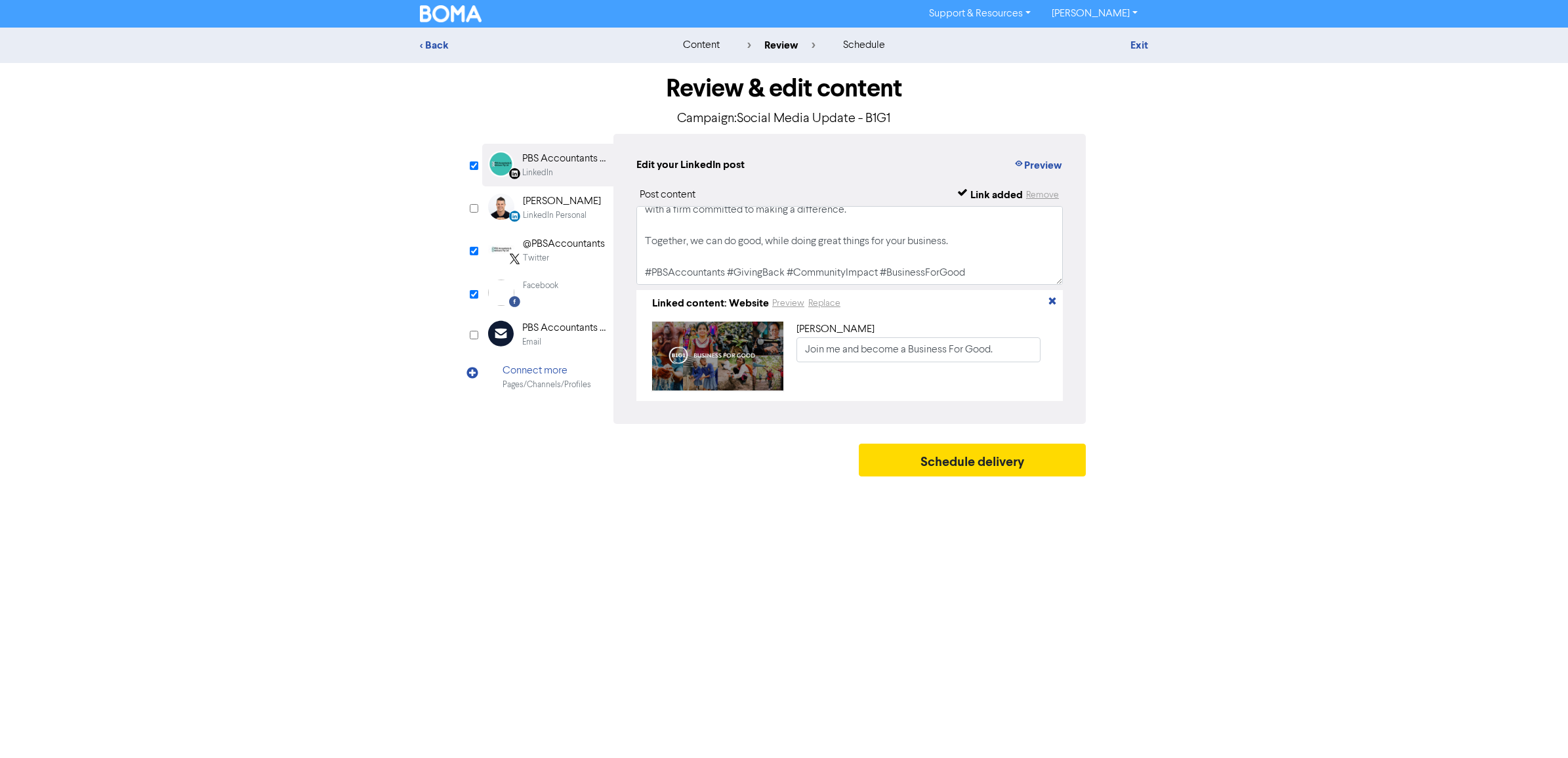
click at [0, 0] on img at bounding box center [0, 0] width 0 height 0
click at [784, 307] on button "Preview" at bounding box center [788, 303] width 34 height 15
click at [546, 246] on div "@PBSAccountants" at bounding box center [563, 244] width 82 height 16
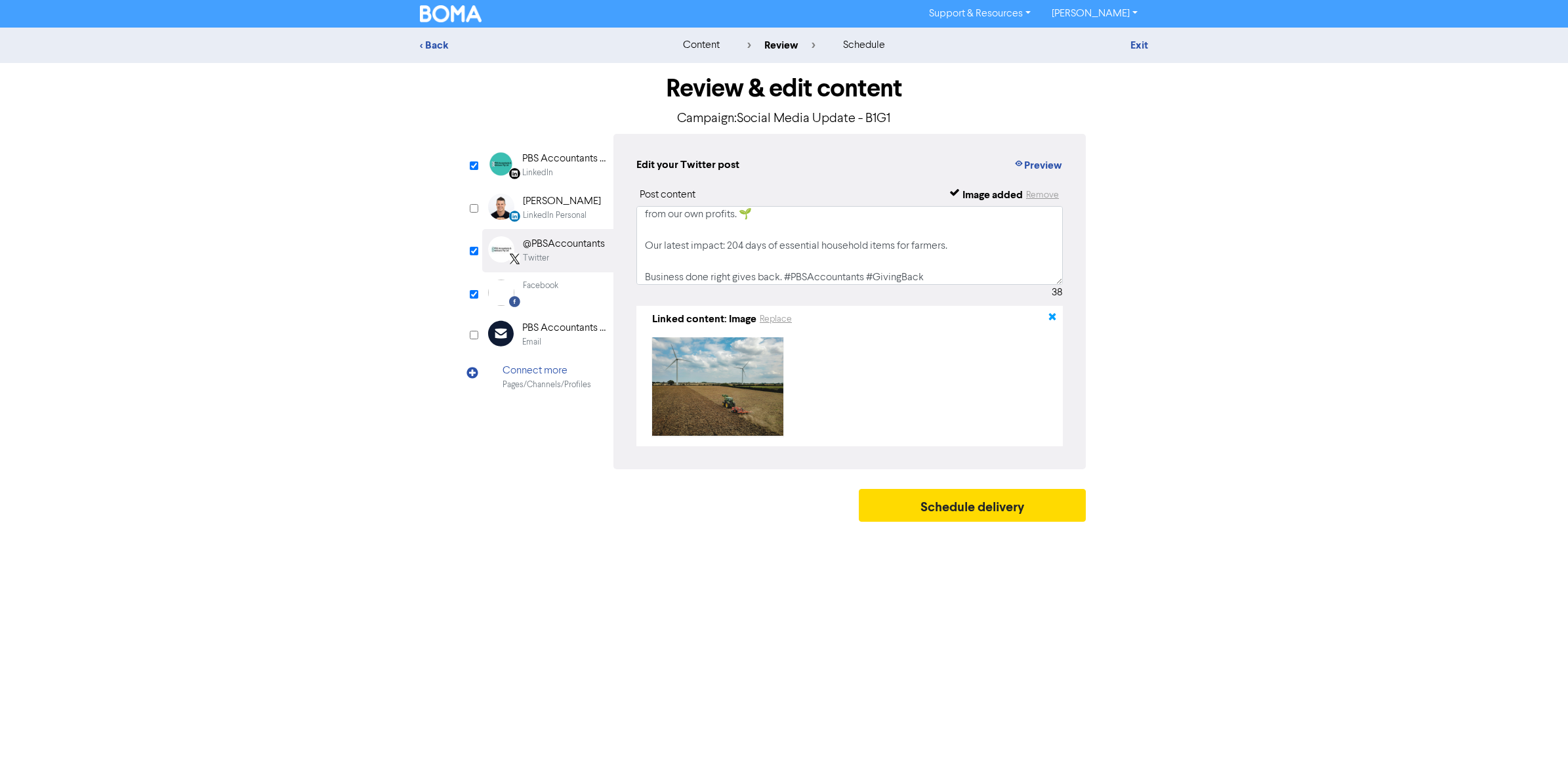
click at [1052, 318] on icon "button" at bounding box center [1052, 319] width 11 height 11
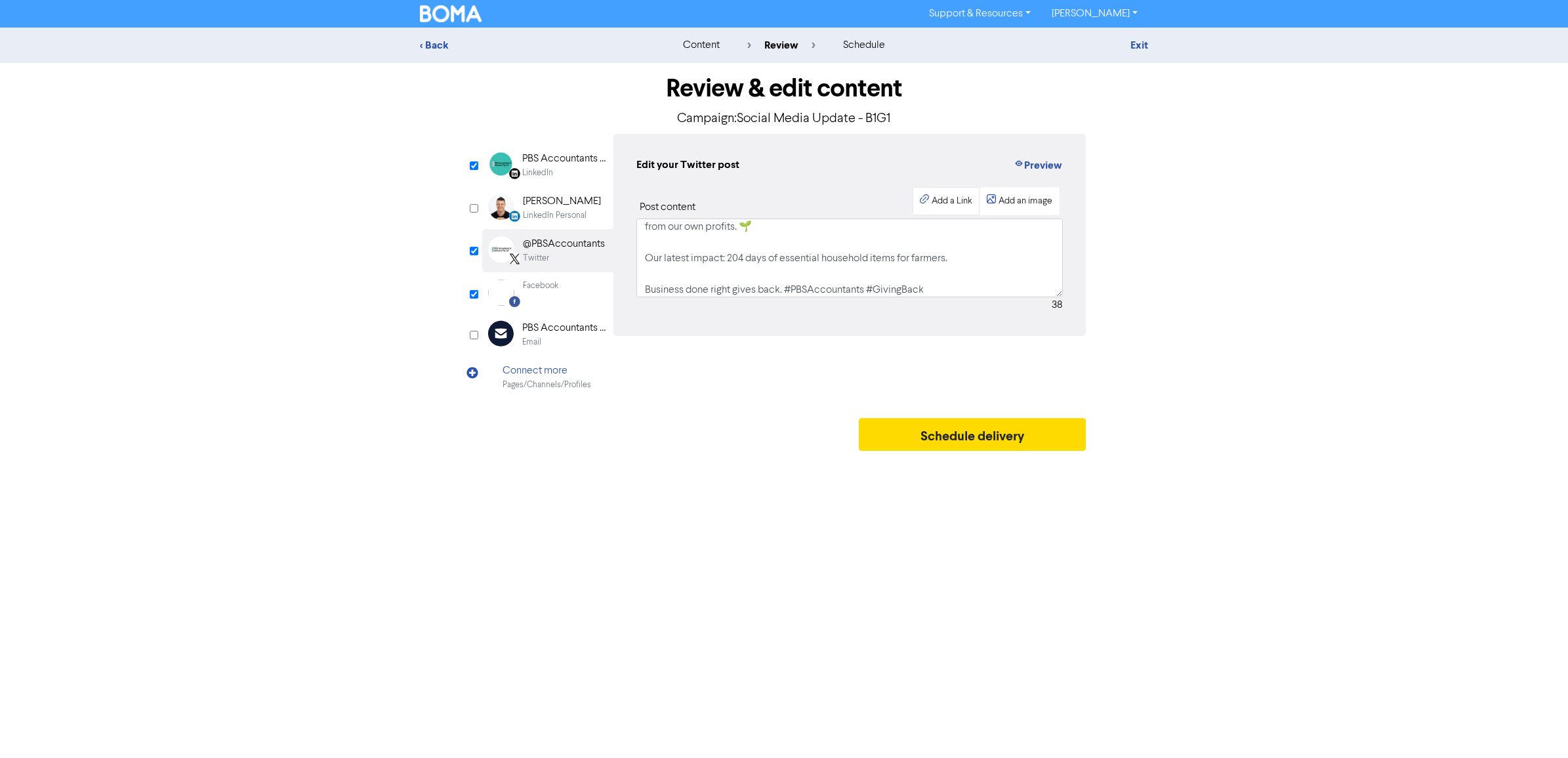
click at [941, 200] on div "Add a Link" at bounding box center [951, 202] width 41 height 14
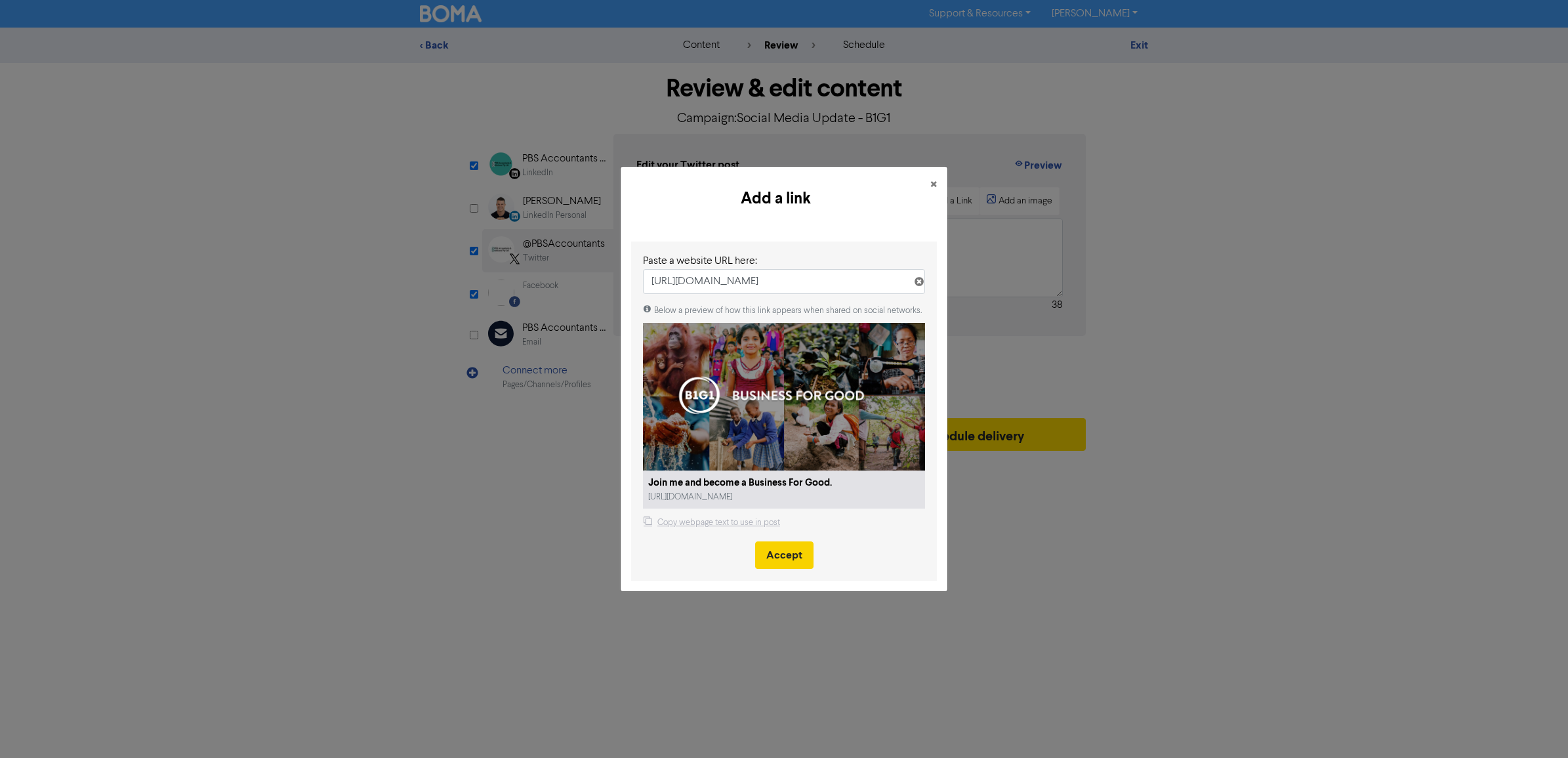
type input "[URL][DOMAIN_NAME]"
click at [776, 559] on button "Accept" at bounding box center [784, 555] width 59 height 28
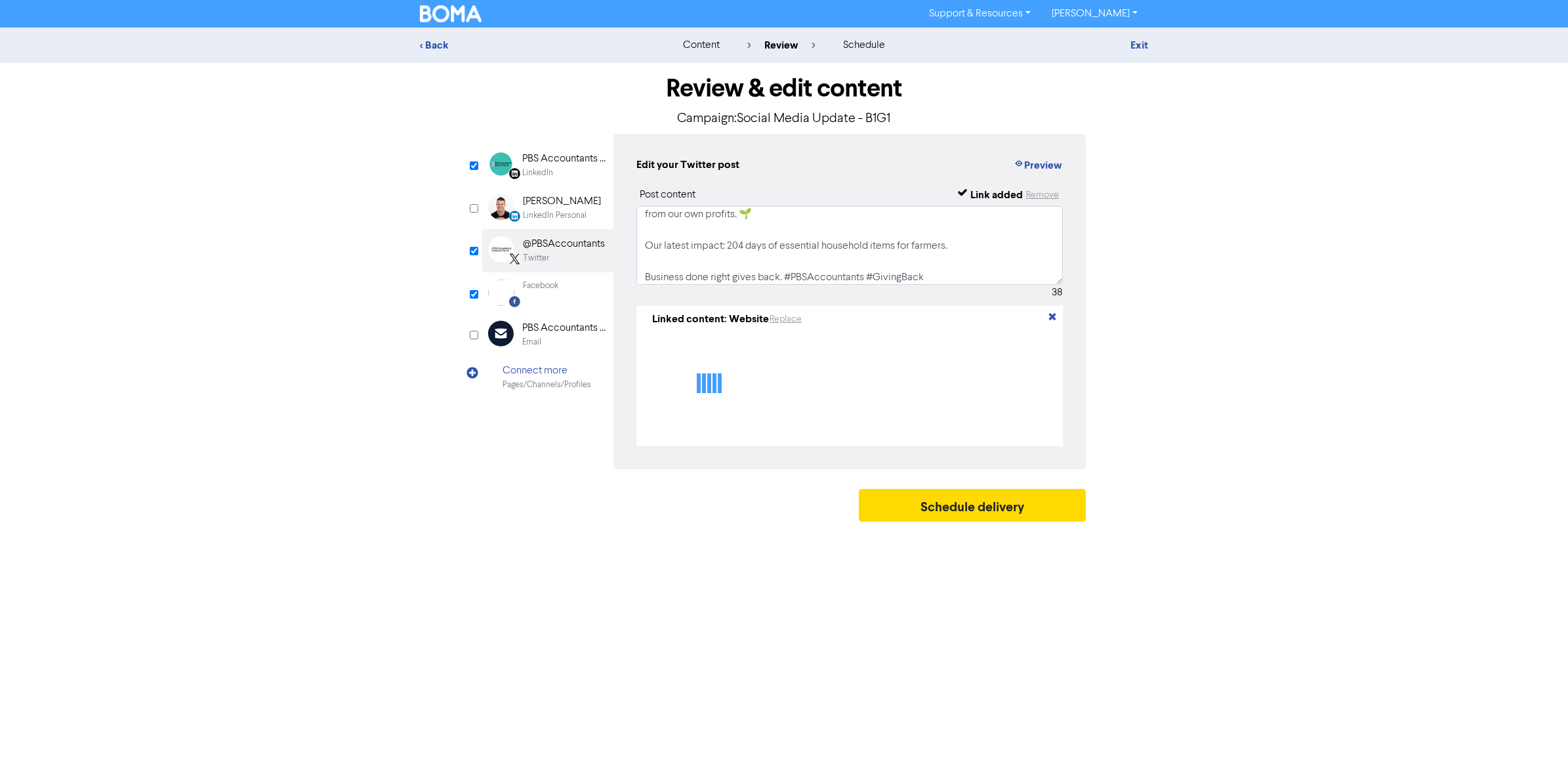
type textarea "Every tax lodgement we complete means we give back — not with our clients’ mone…"
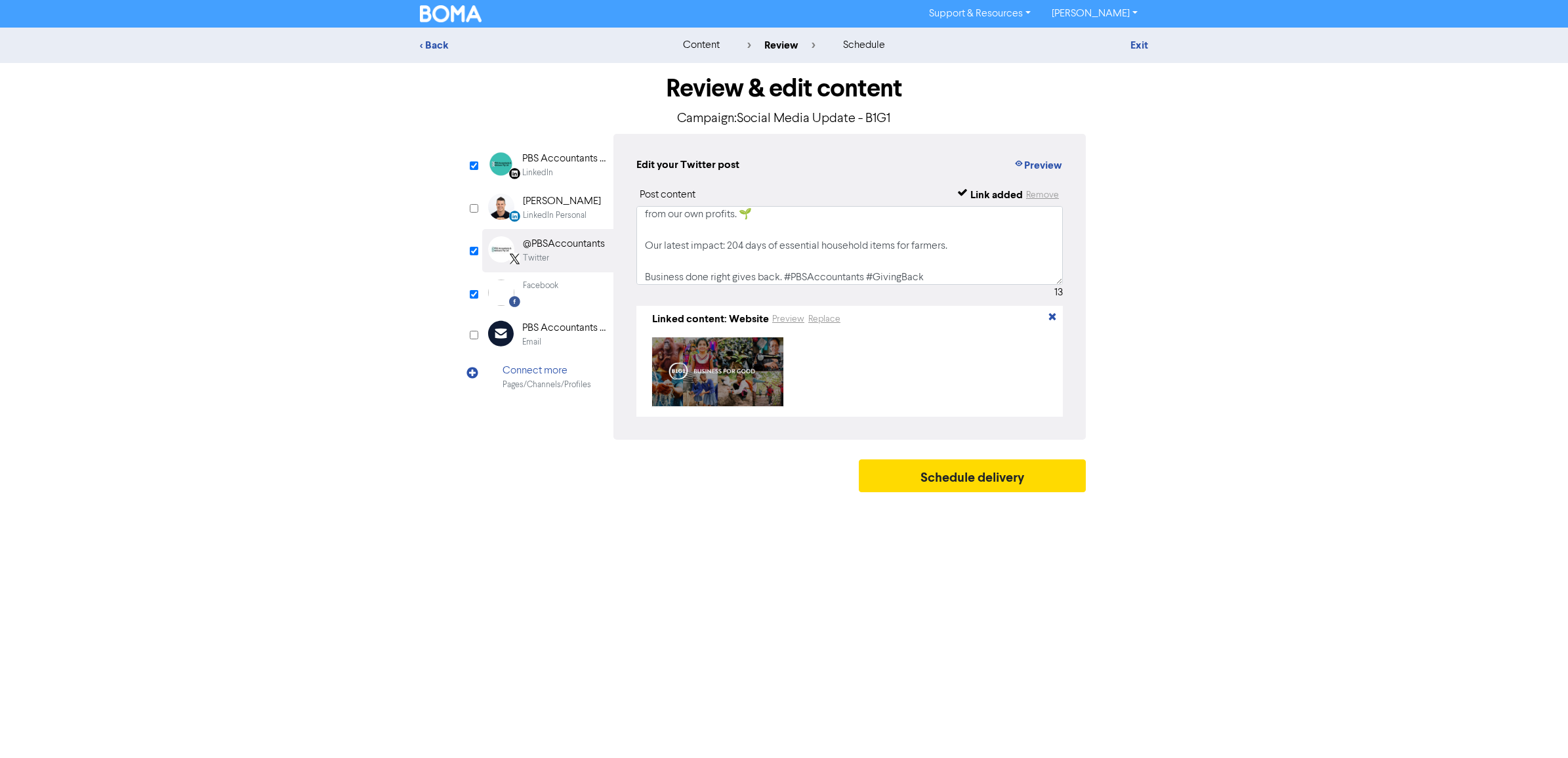
click at [546, 297] on div "Facebook" at bounding box center [540, 292] width 36 height 26
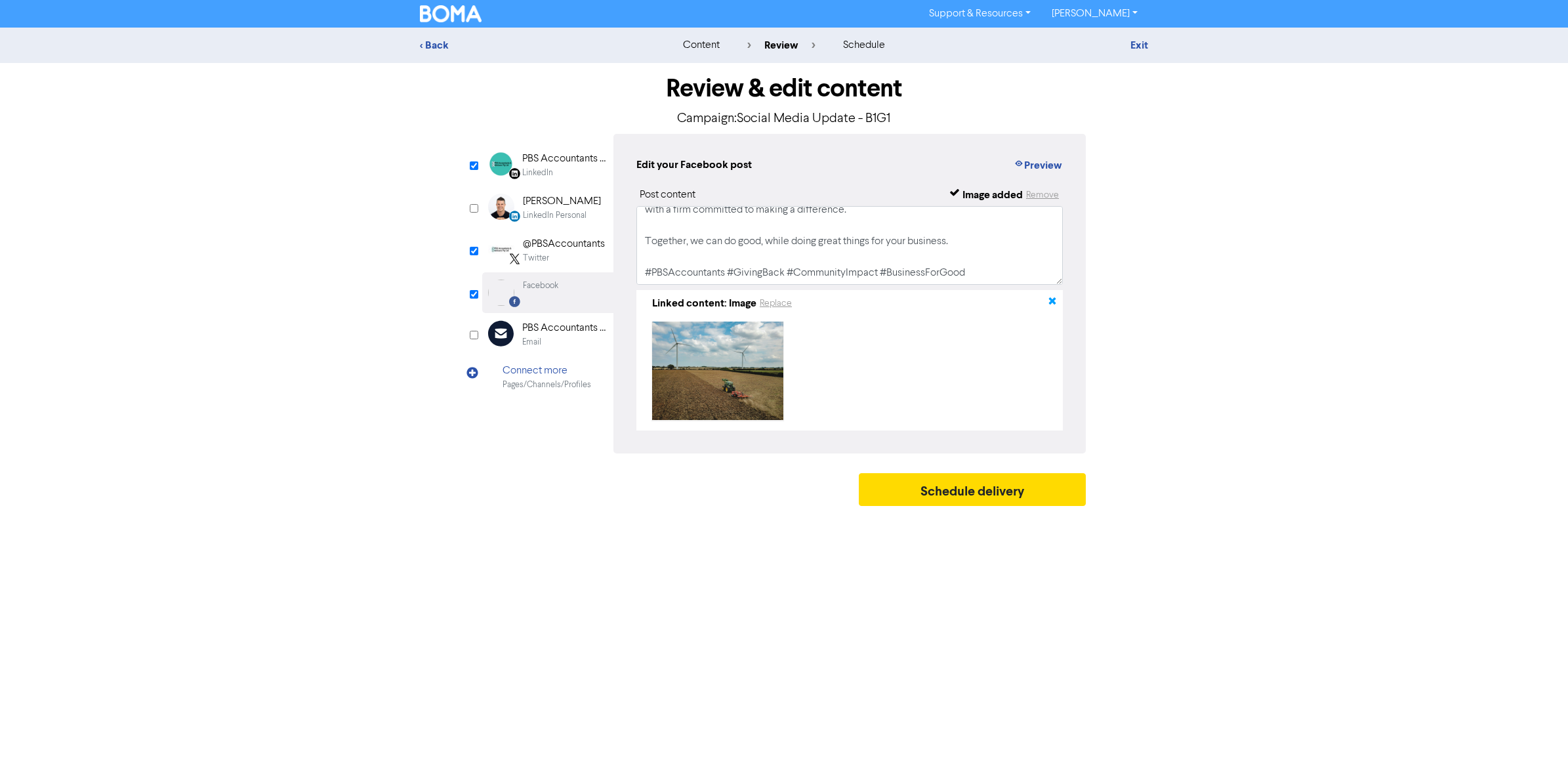
click at [1051, 300] on icon "button" at bounding box center [1052, 303] width 11 height 11
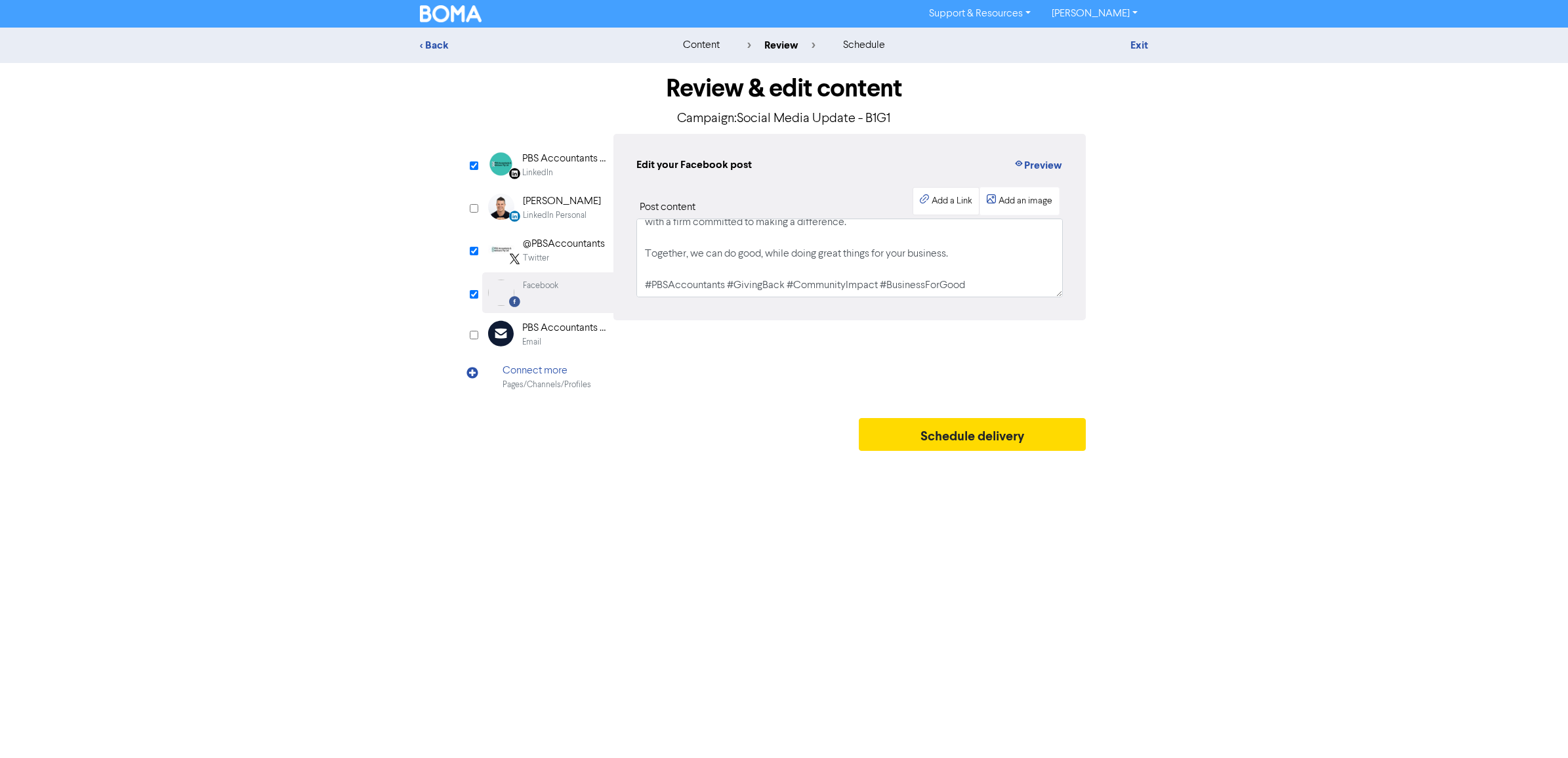
click at [941, 196] on div "Add a Link" at bounding box center [951, 202] width 41 height 14
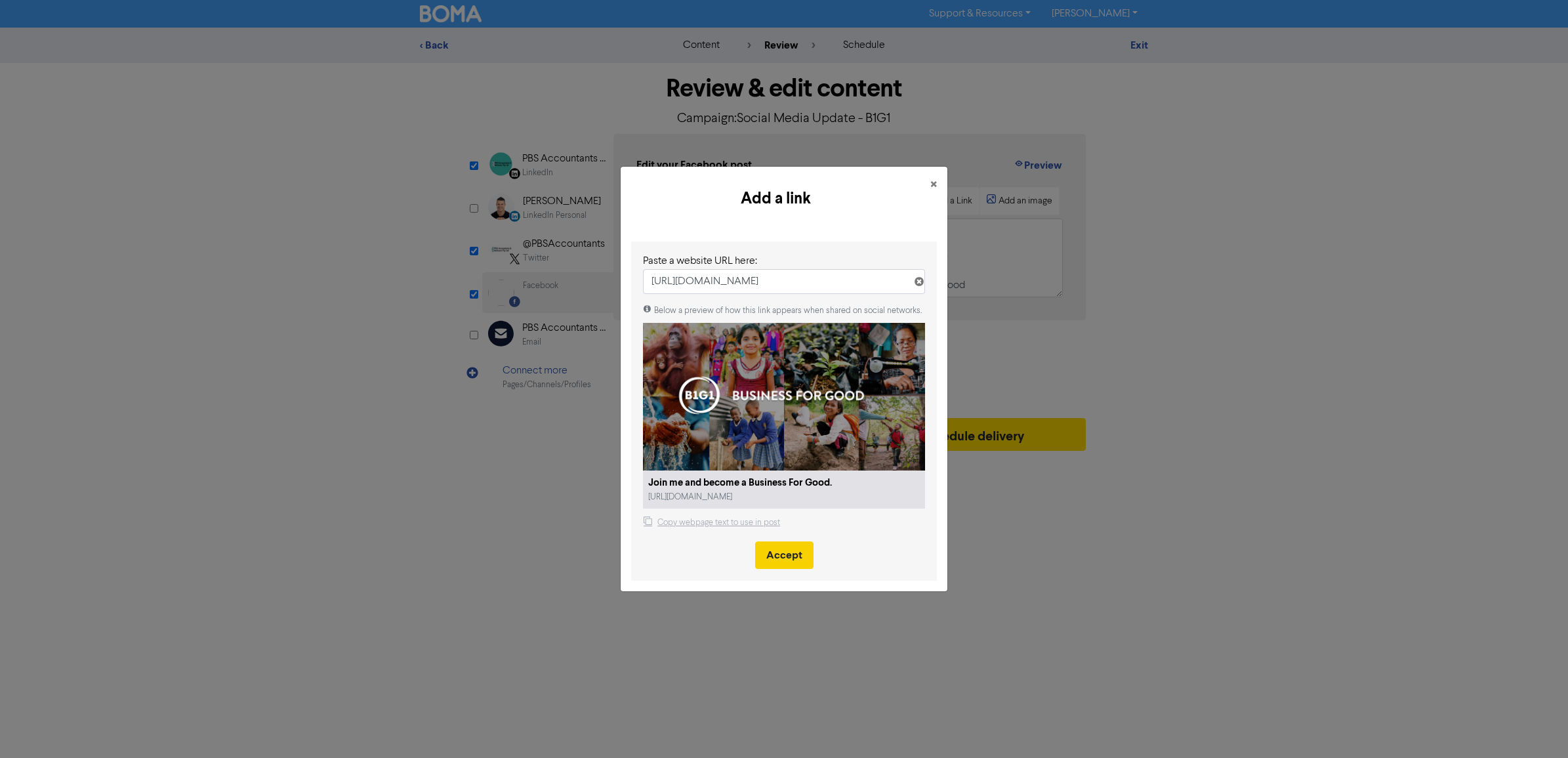
type input "[URL][DOMAIN_NAME]"
click at [788, 561] on button "Accept" at bounding box center [784, 555] width 59 height 28
select select "LEARN_MORE"
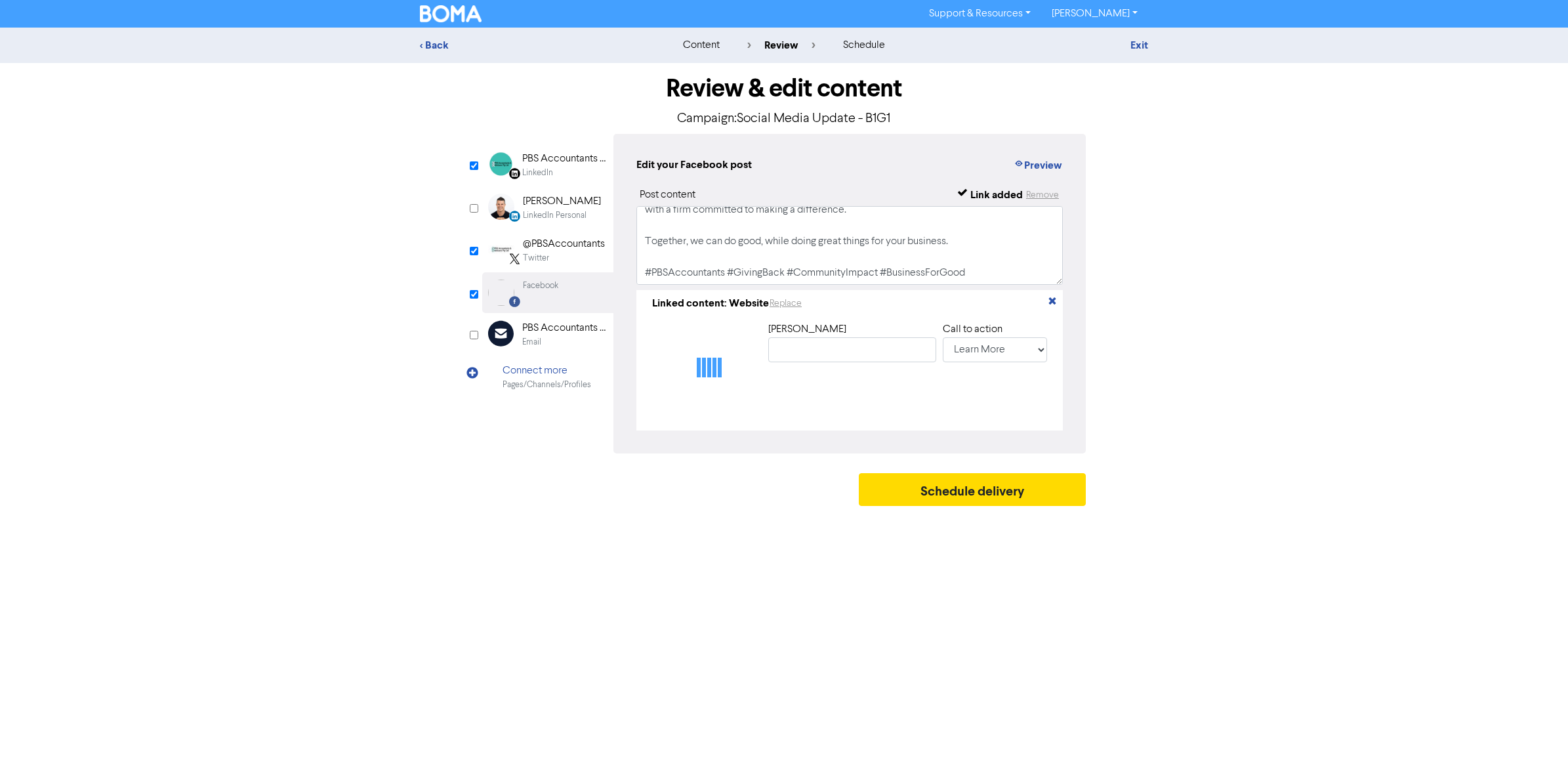
type input "Join me and become a Business For Good."
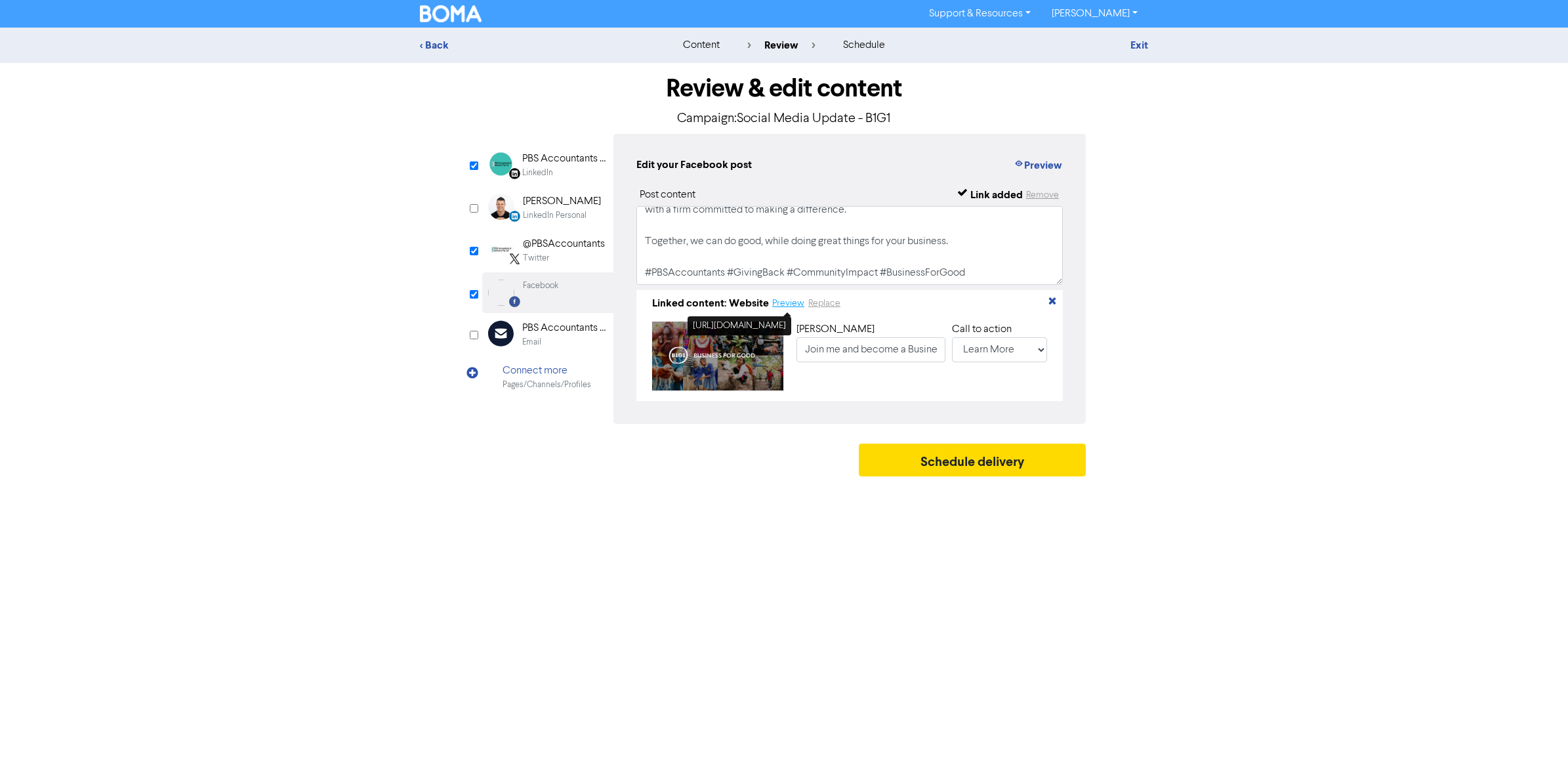
click at [785, 306] on button "Preview" at bounding box center [788, 303] width 34 height 15
click at [986, 246] on textarea "🌍 Giving Back, One Lodgement at a Time 🌍 At PBS Accountants & Advisers, we beli…" at bounding box center [849, 244] width 426 height 78
click at [984, 448] on button "Schedule delivery" at bounding box center [972, 460] width 227 height 33
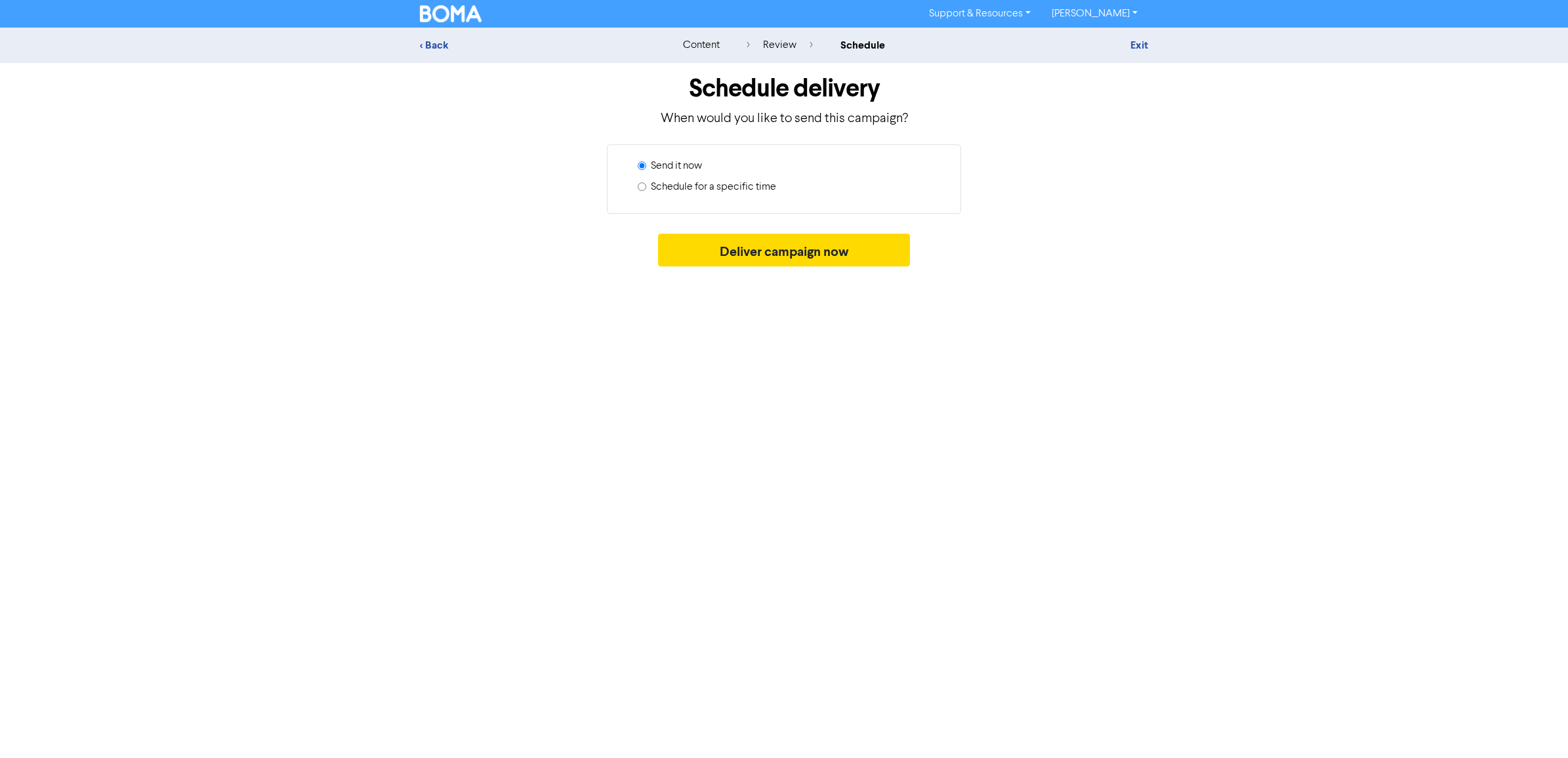
click at [644, 187] on input "Schedule for a specific time" at bounding box center [641, 187] width 9 height 9
radio input "true"
radio input "false"
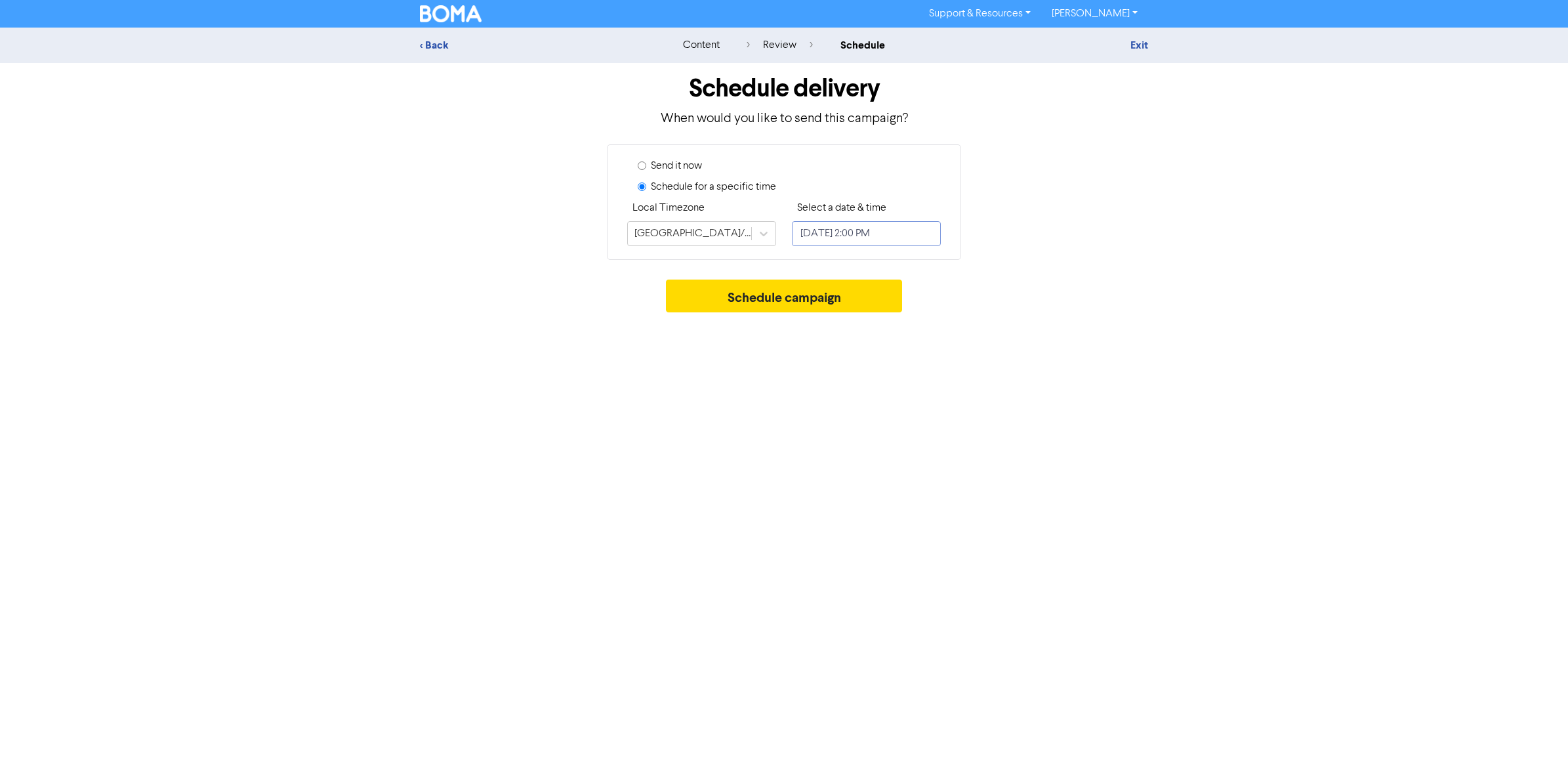
click at [904, 233] on input "[DATE] 2:00 PM" at bounding box center [866, 233] width 149 height 25
select select "8"
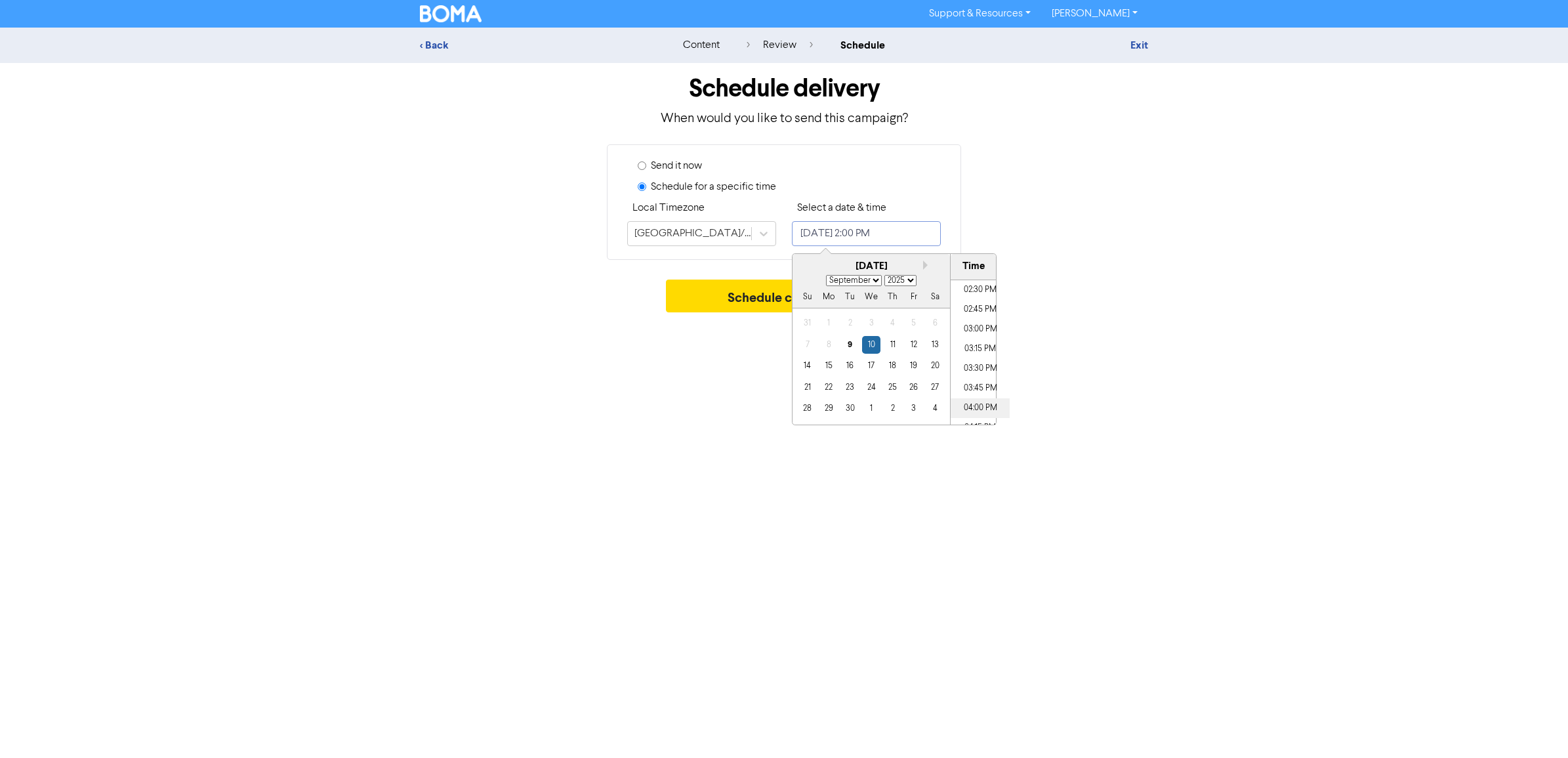
scroll to position [1204, 0]
click at [973, 347] on li "04:00 PM" at bounding box center [979, 346] width 59 height 20
type input "[DATE] 4:00 PM"
click at [690, 387] on div "Support & Resources Video Tutorials FAQ & Guides Marketing Education [PERSON_NA…" at bounding box center [784, 379] width 1568 height 758
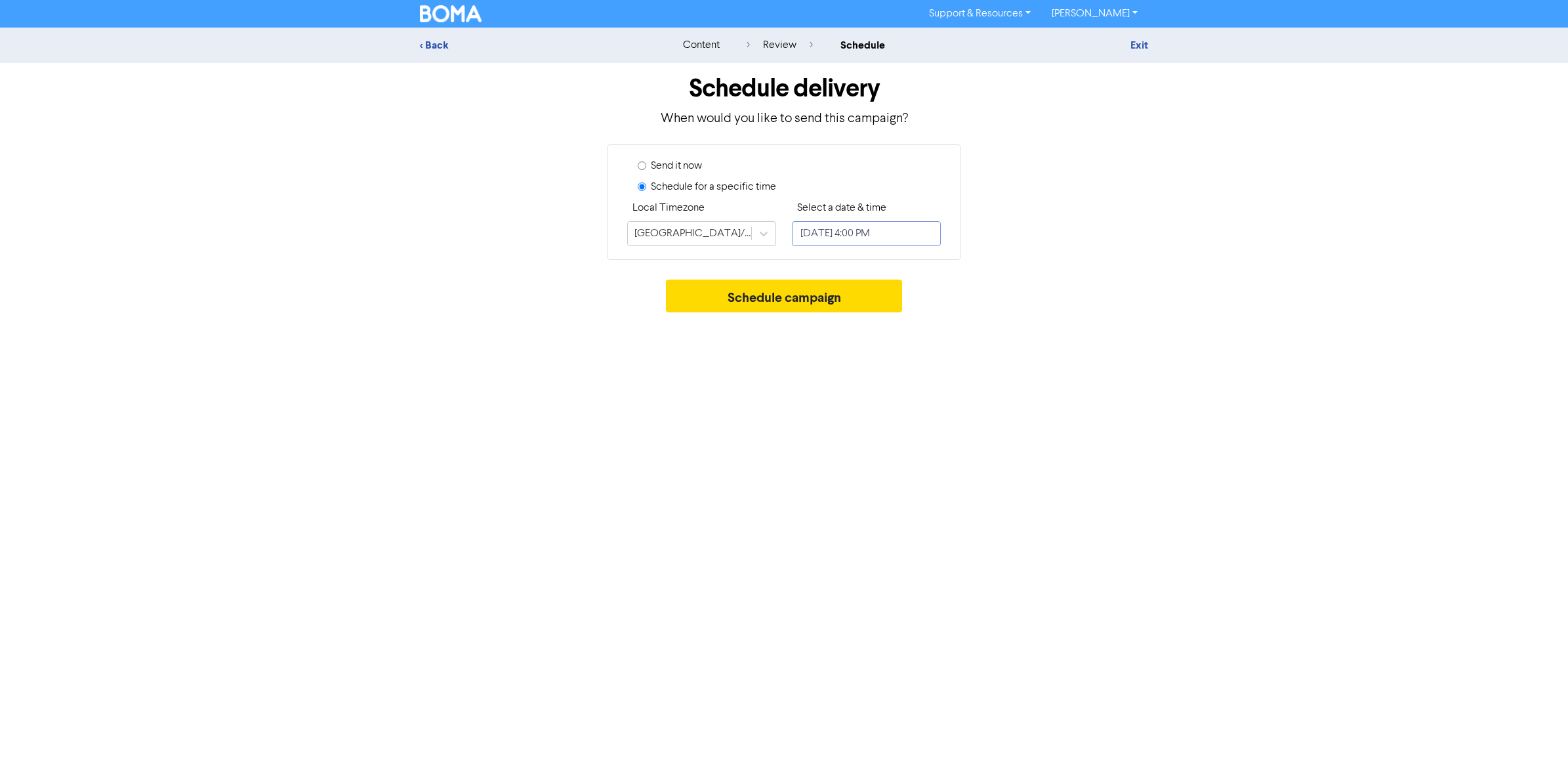
click at [820, 233] on input "[DATE] 4:00 PM" at bounding box center [866, 233] width 149 height 25
select select "8"
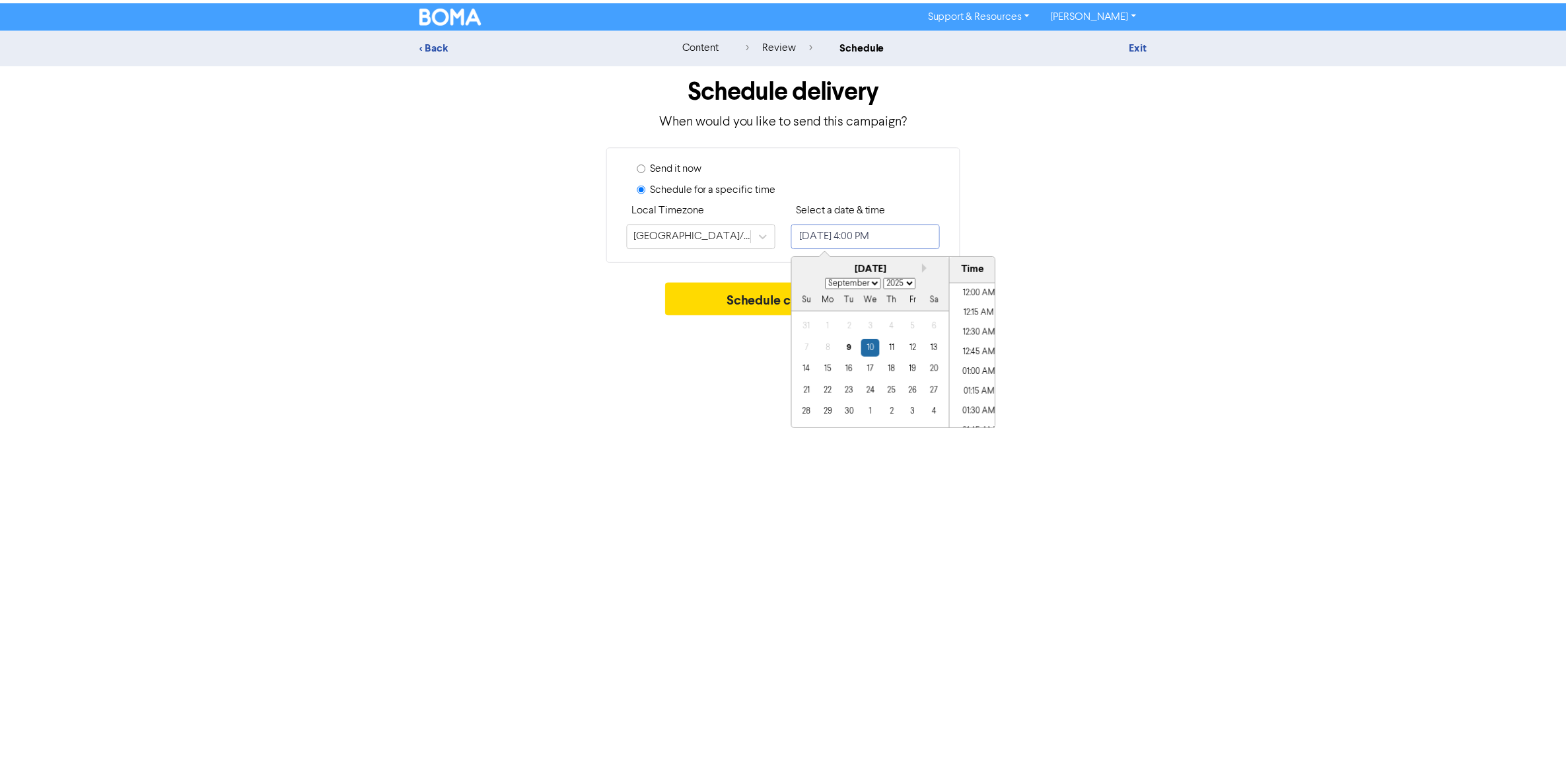
scroll to position [1206, 0]
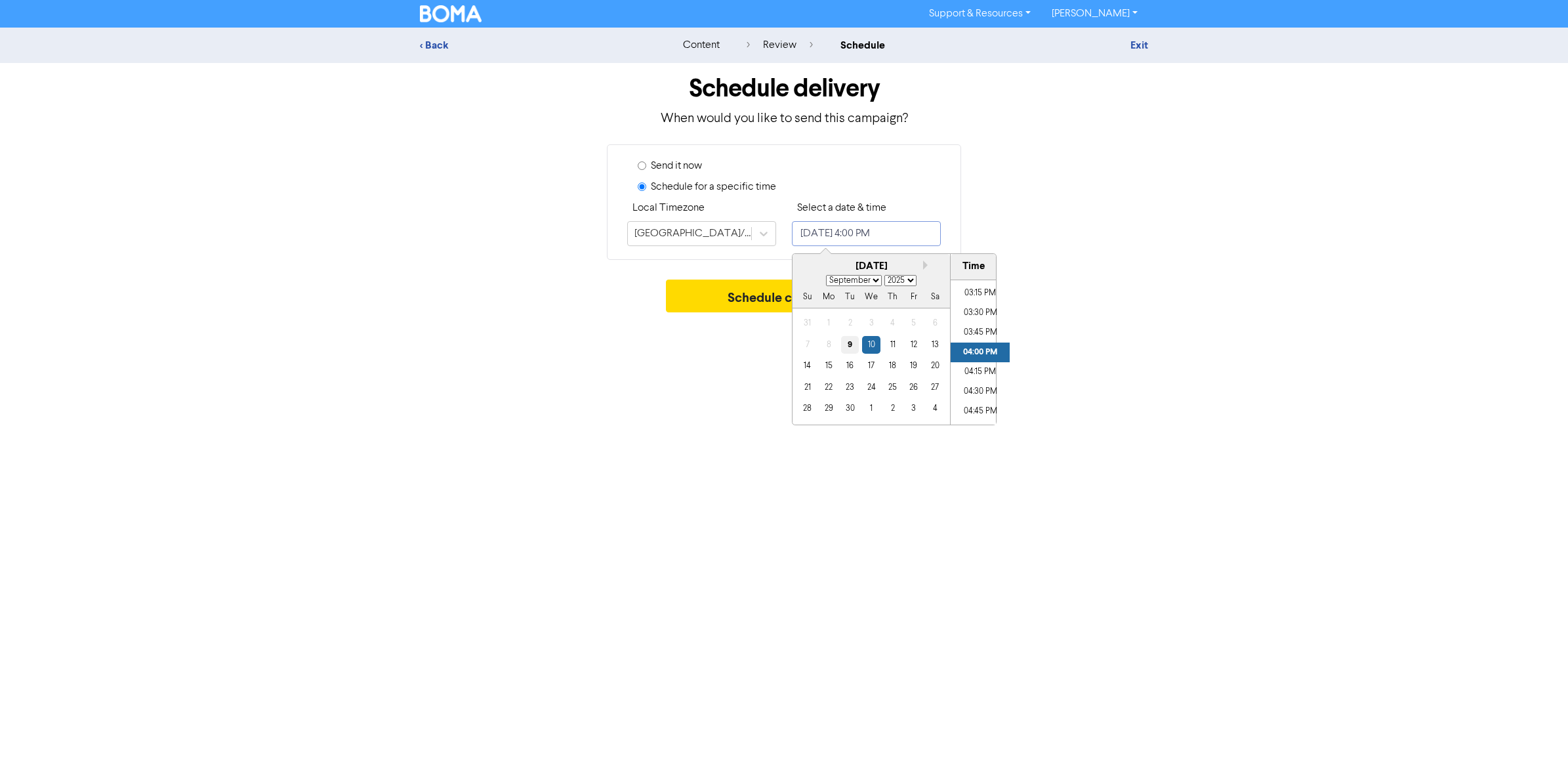
click at [847, 349] on div "9" at bounding box center [850, 345] width 18 height 18
type input "[DATE] 4:00 PM"
click at [705, 351] on div "Support & Resources Video Tutorials FAQ & Guides Marketing Education [PERSON_NA…" at bounding box center [784, 379] width 1568 height 758
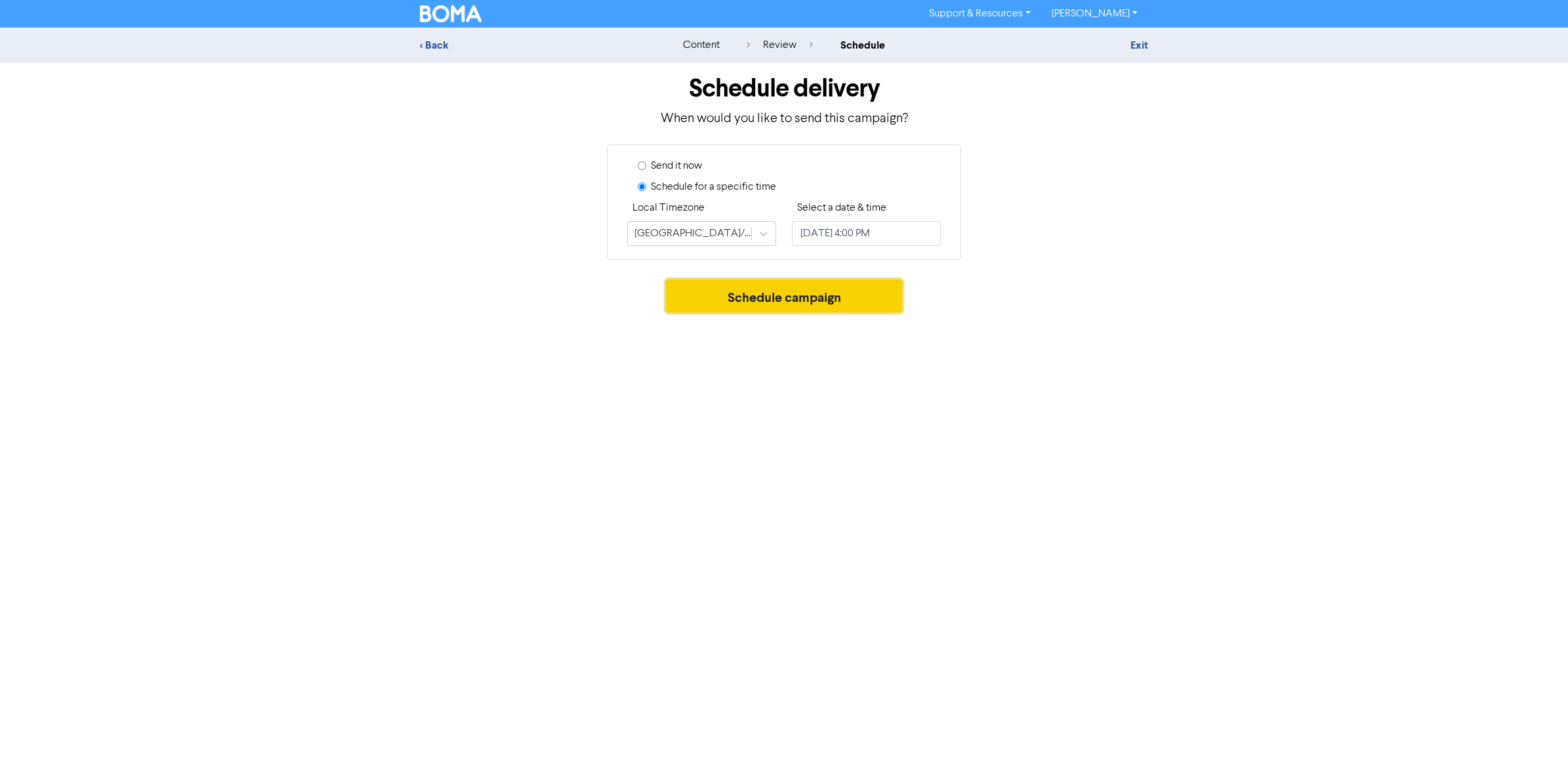
click at [776, 299] on button "Schedule campaign" at bounding box center [784, 295] width 236 height 33
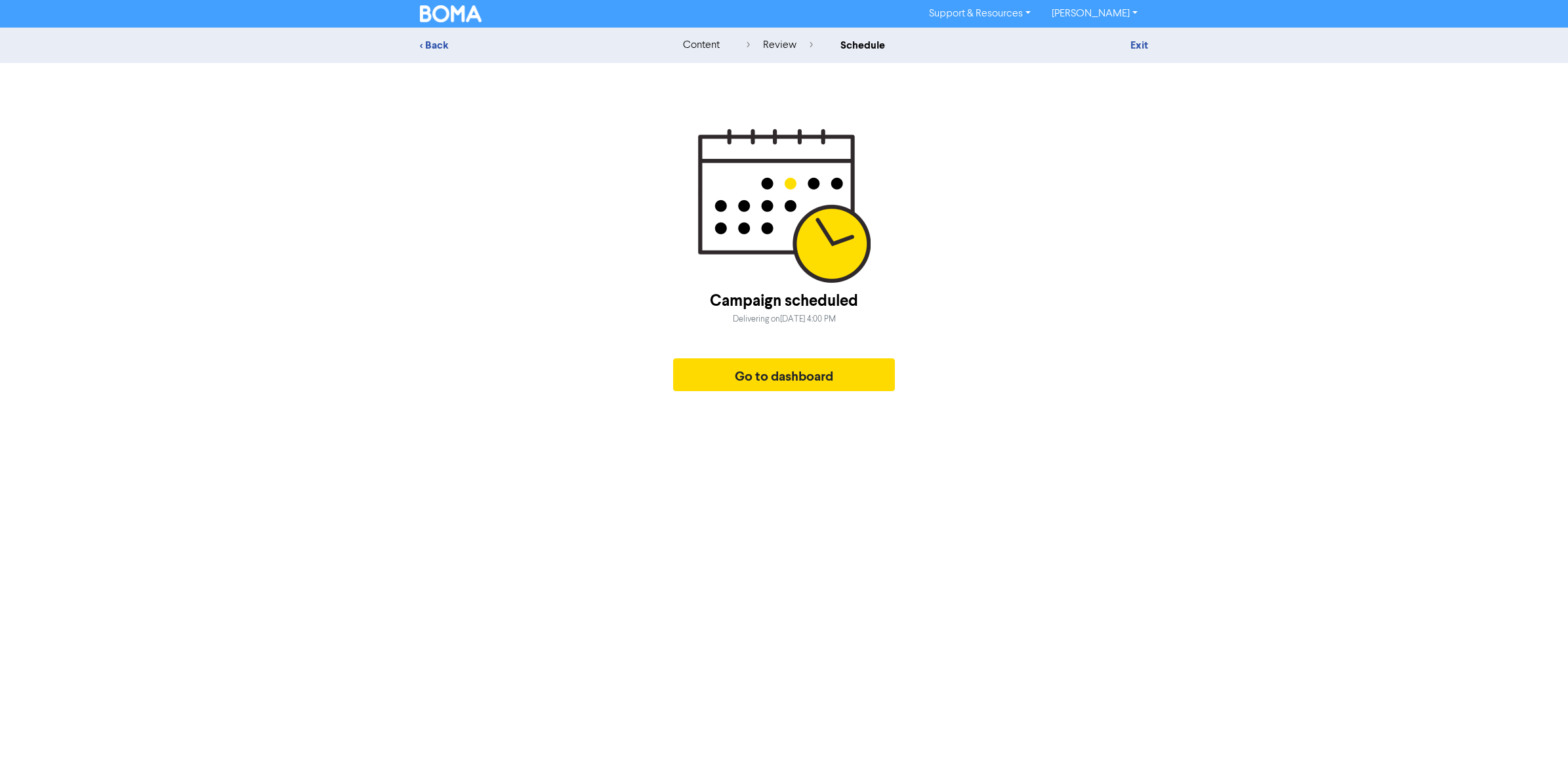
click at [703, 50] on div "content" at bounding box center [701, 46] width 37 height 16
click at [1140, 45] on link "Exit" at bounding box center [1139, 45] width 18 height 13
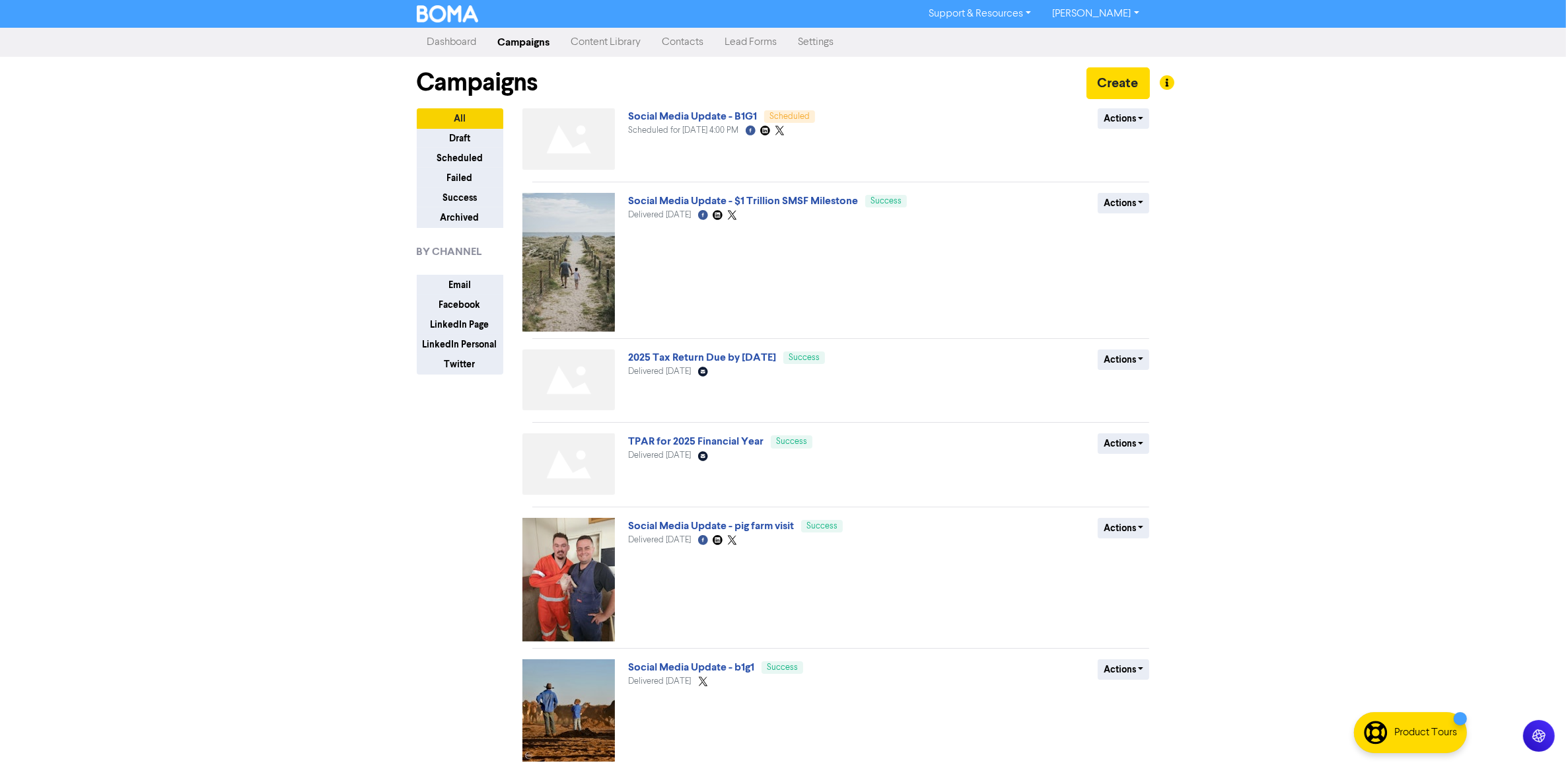
click at [296, 388] on div "Support & Resources Video Tutorials FAQ & Guides Marketing Education [PERSON_NA…" at bounding box center [783, 381] width 1566 height 763
